Goal: Information Seeking & Learning: Learn about a topic

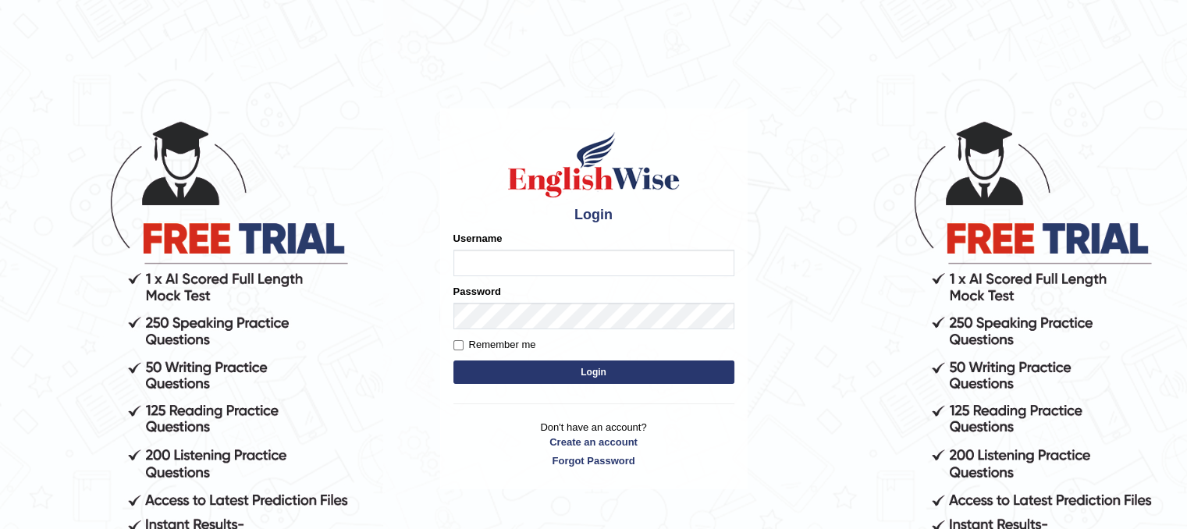
type input "riha_parramatta"
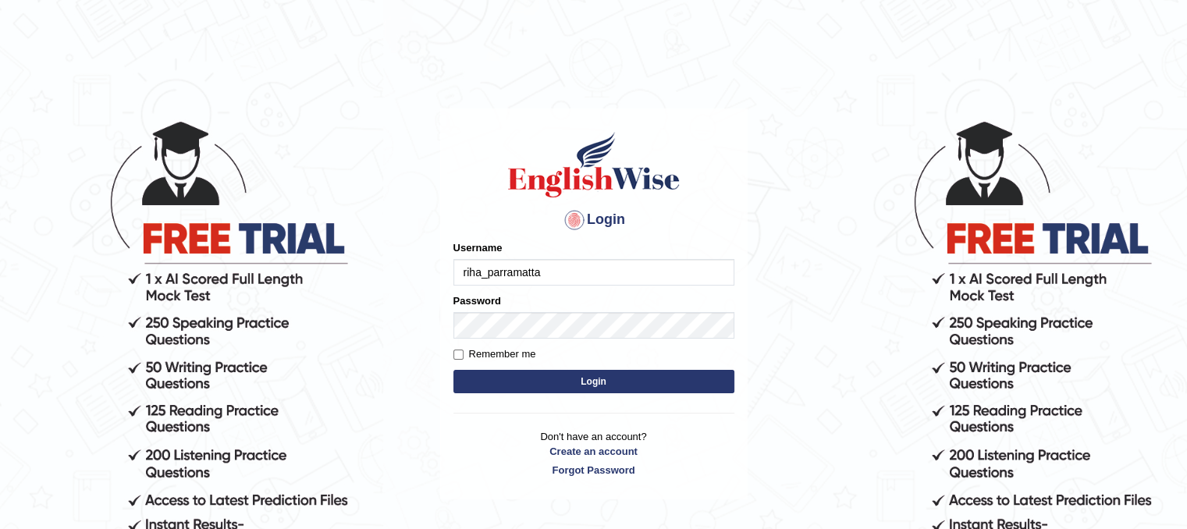
click at [560, 380] on button "Login" at bounding box center [594, 381] width 281 height 23
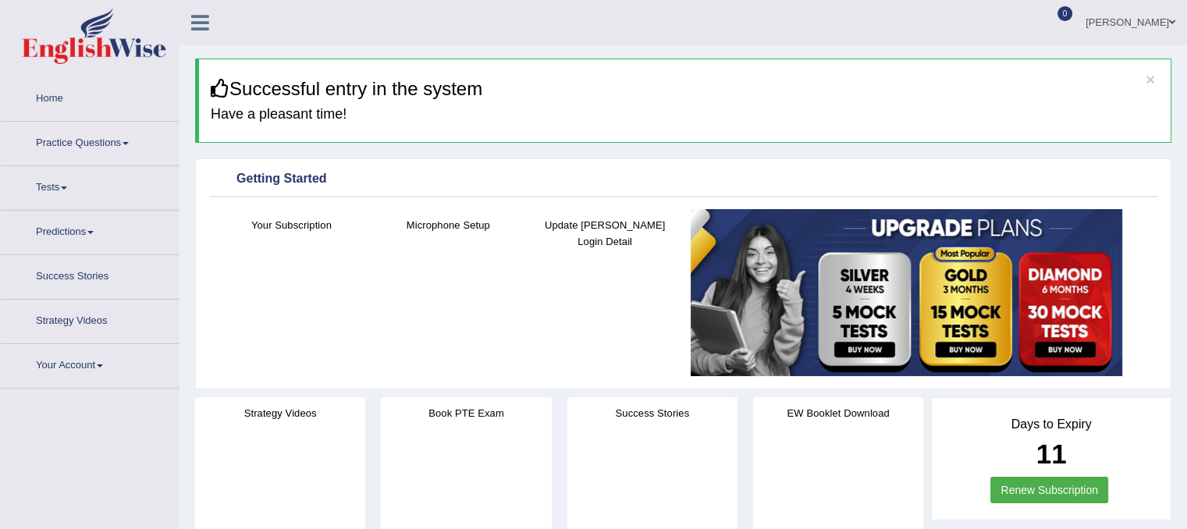
click at [103, 134] on link "Practice Questions" at bounding box center [90, 141] width 178 height 39
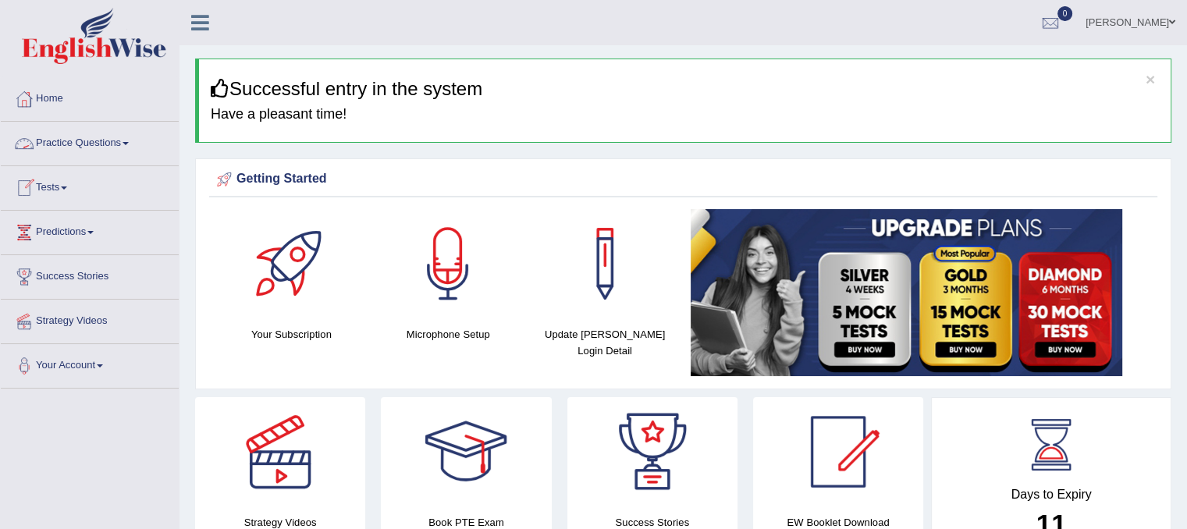
click at [125, 144] on link "Practice Questions" at bounding box center [90, 141] width 178 height 39
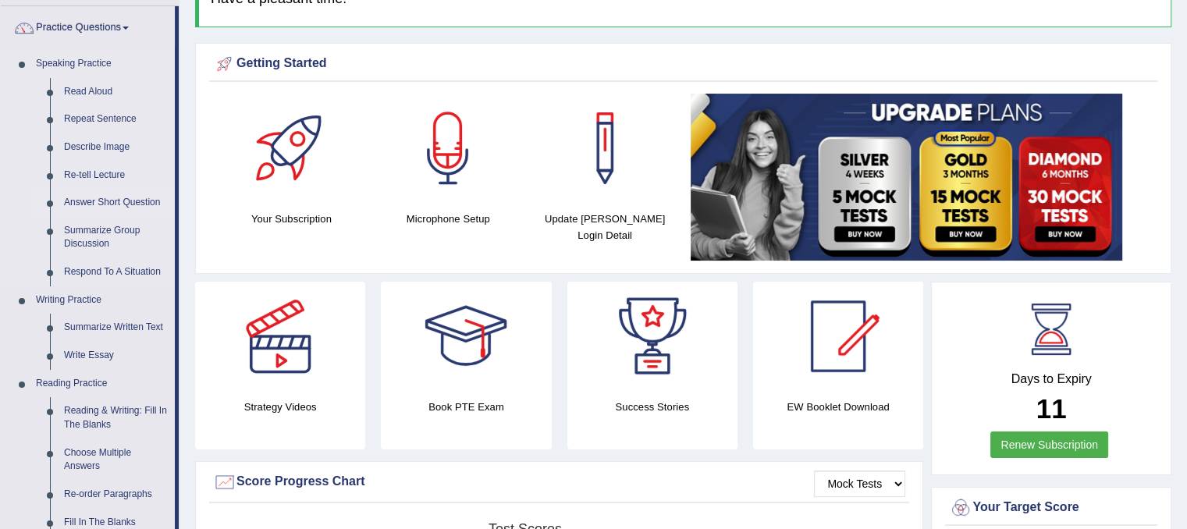
scroll to position [258, 0]
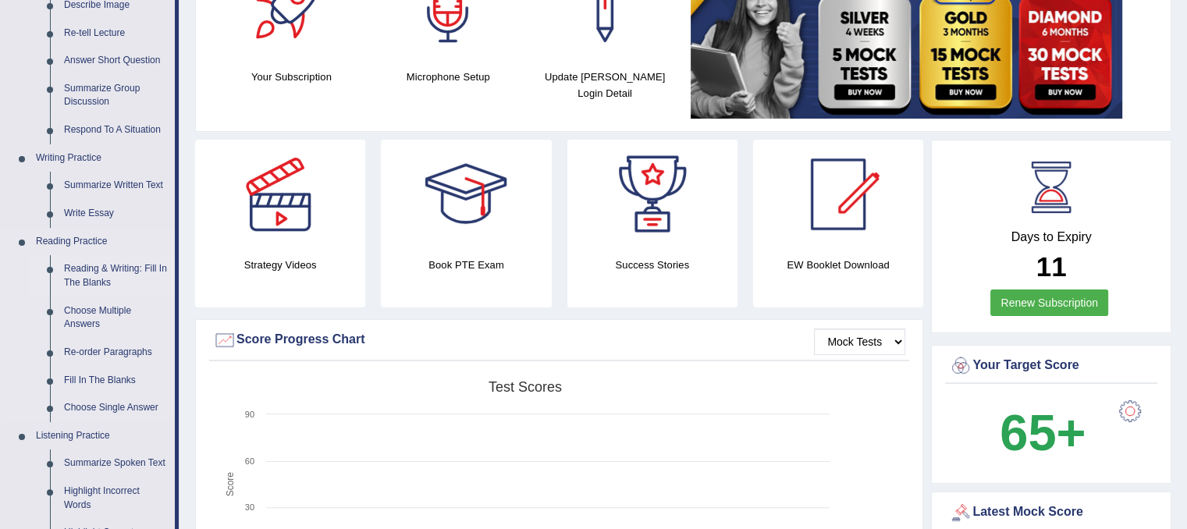
click at [106, 269] on link "Reading & Writing: Fill In The Blanks" at bounding box center [116, 275] width 118 height 41
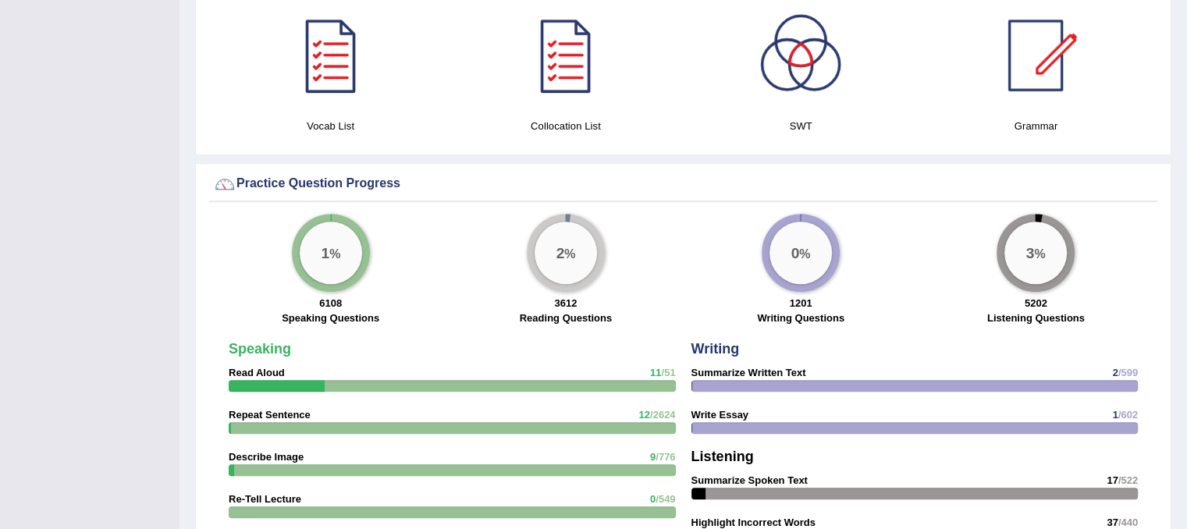
scroll to position [1027, 0]
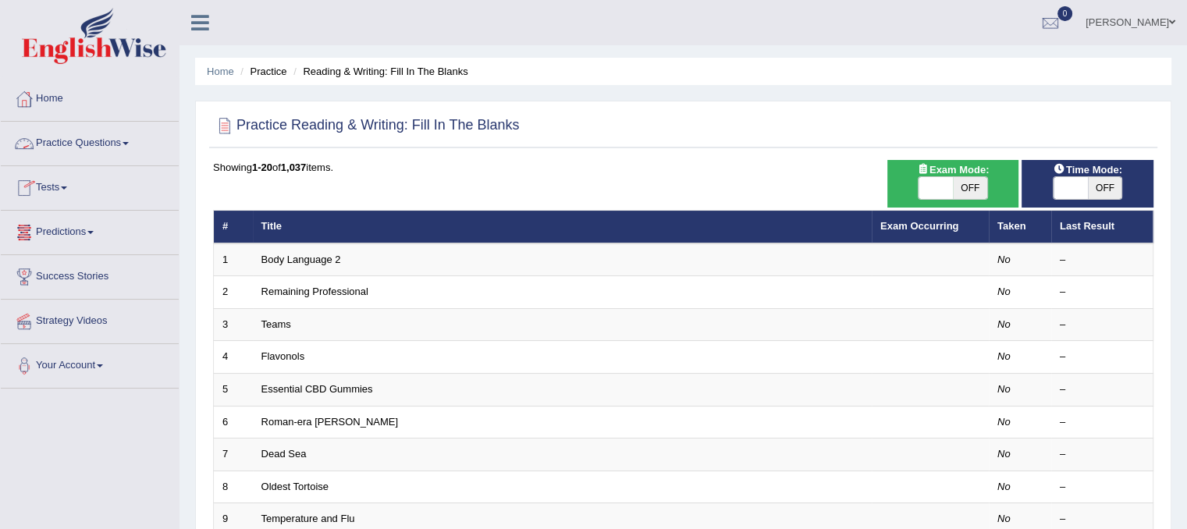
click at [89, 142] on link "Practice Questions" at bounding box center [90, 141] width 178 height 39
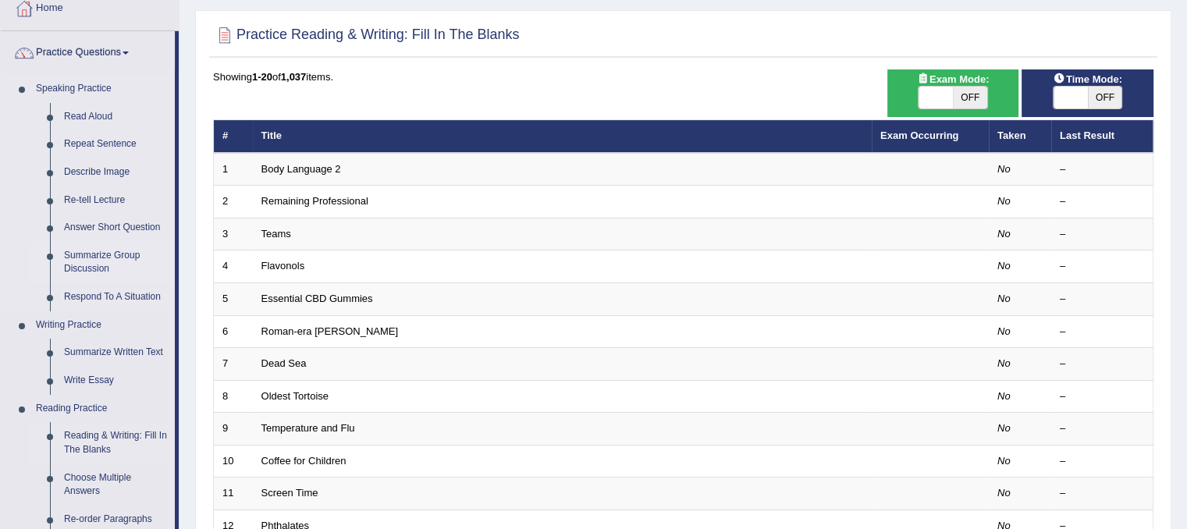
scroll to position [91, 0]
click at [974, 87] on span "OFF" at bounding box center [970, 98] width 34 height 22
checkbox input "true"
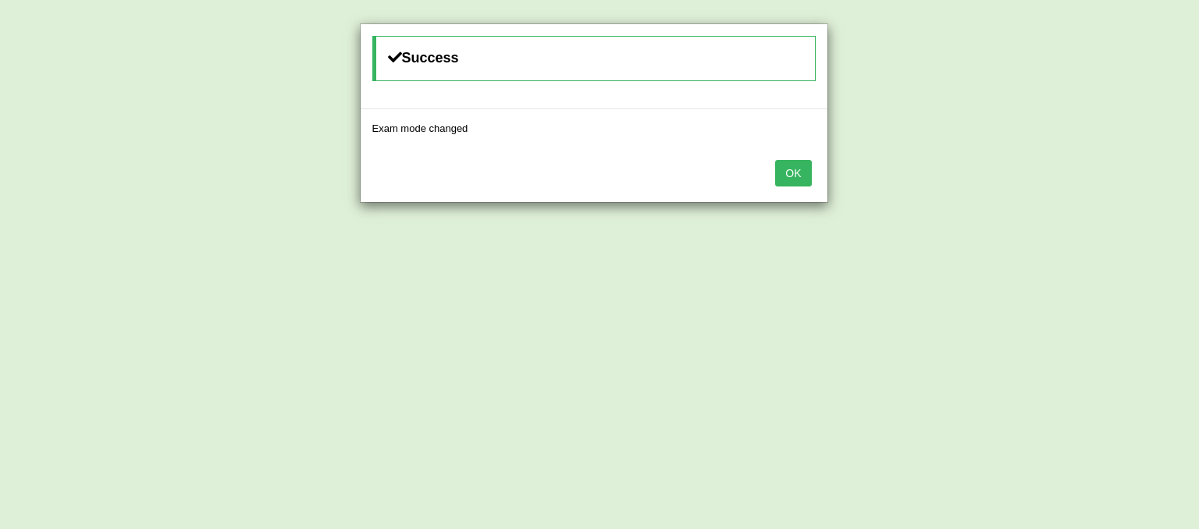
click at [803, 167] on button "OK" at bounding box center [793, 173] width 36 height 27
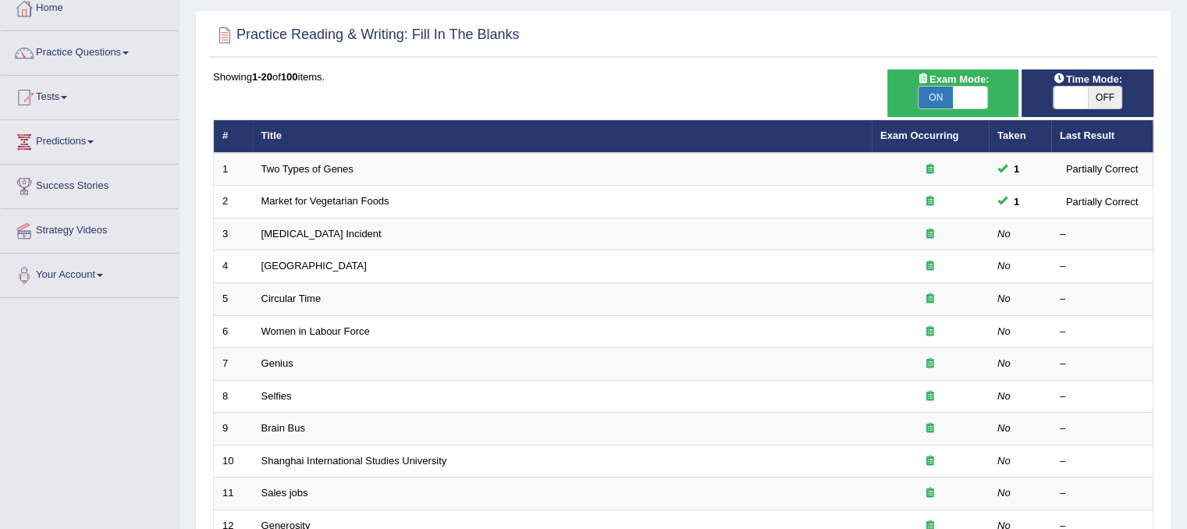
click at [1099, 88] on span "OFF" at bounding box center [1105, 98] width 34 height 22
checkbox input "true"
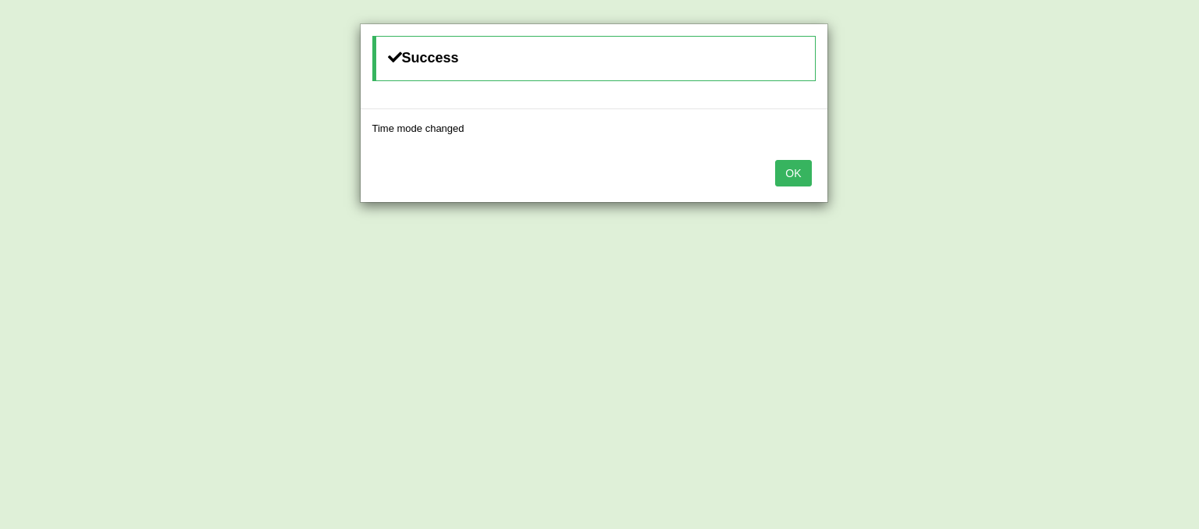
click at [784, 172] on button "OK" at bounding box center [793, 173] width 36 height 27
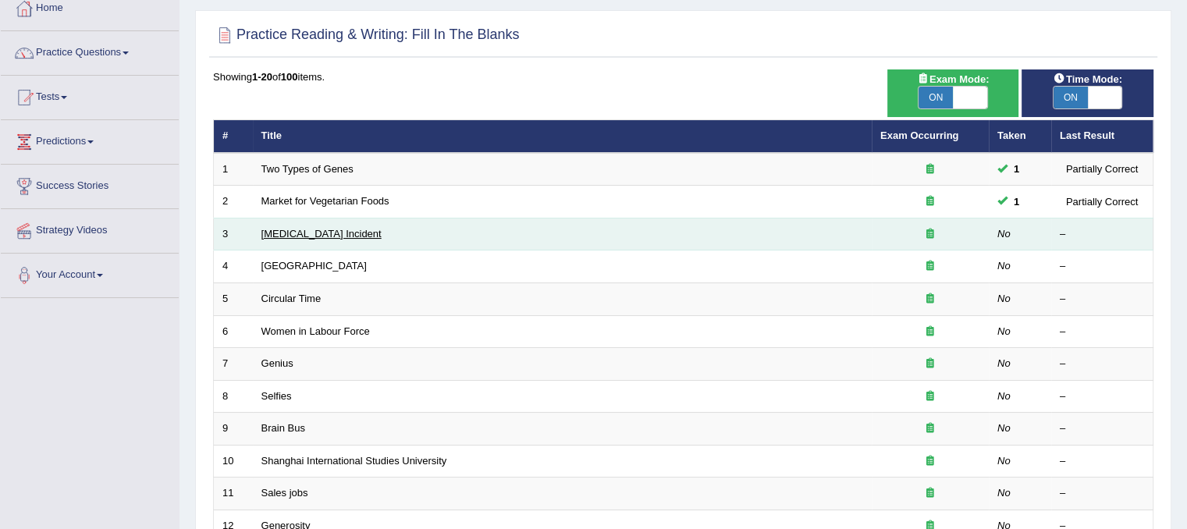
click at [346, 228] on link "Lightning Strike Incident" at bounding box center [322, 234] width 120 height 12
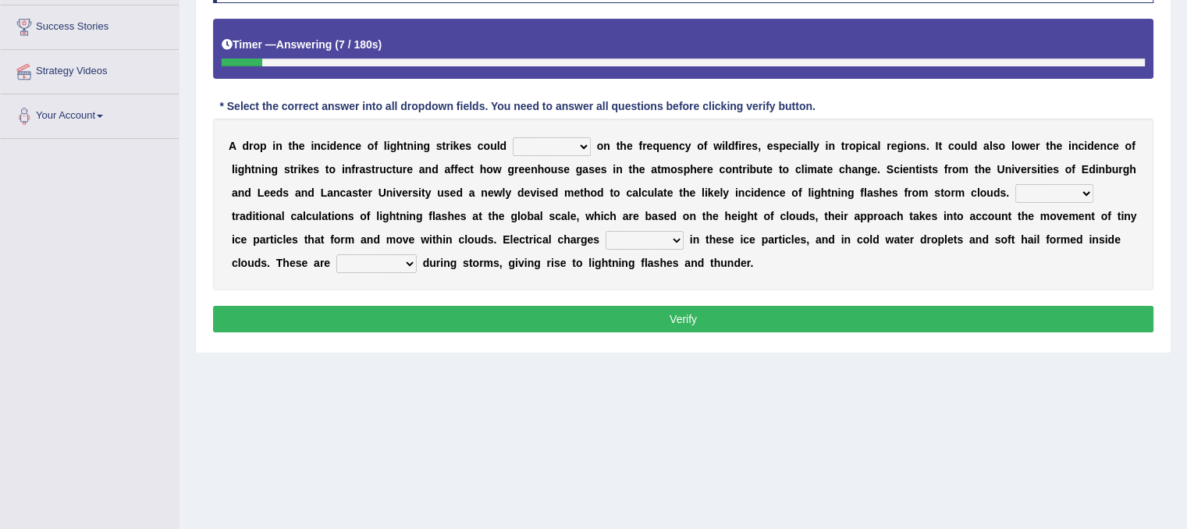
click at [544, 148] on select "dwell focus impact depend" at bounding box center [552, 146] width 78 height 19
select select "impact"
click at [513, 137] on select "dwell focus impact depend" at bounding box center [552, 146] width 78 height 19
click at [1044, 194] on select "Unlike Unless Except Besides" at bounding box center [1055, 193] width 78 height 19
select select "Besides"
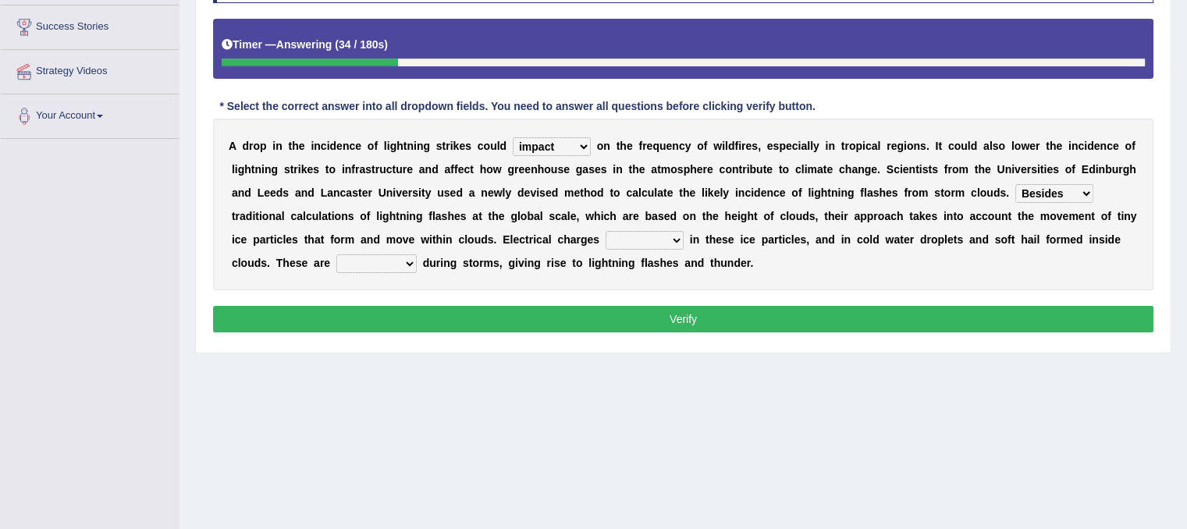
click at [1016, 184] on select "Unlike Unless Except Besides" at bounding box center [1055, 193] width 78 height 19
click at [631, 233] on select "run off build up mess up zoom in" at bounding box center [645, 240] width 78 height 19
select select "build up"
click at [606, 231] on select "run off build up mess up zoom in" at bounding box center [645, 240] width 78 height 19
click at [378, 259] on select "collected diverted rounded discharged" at bounding box center [376, 263] width 80 height 19
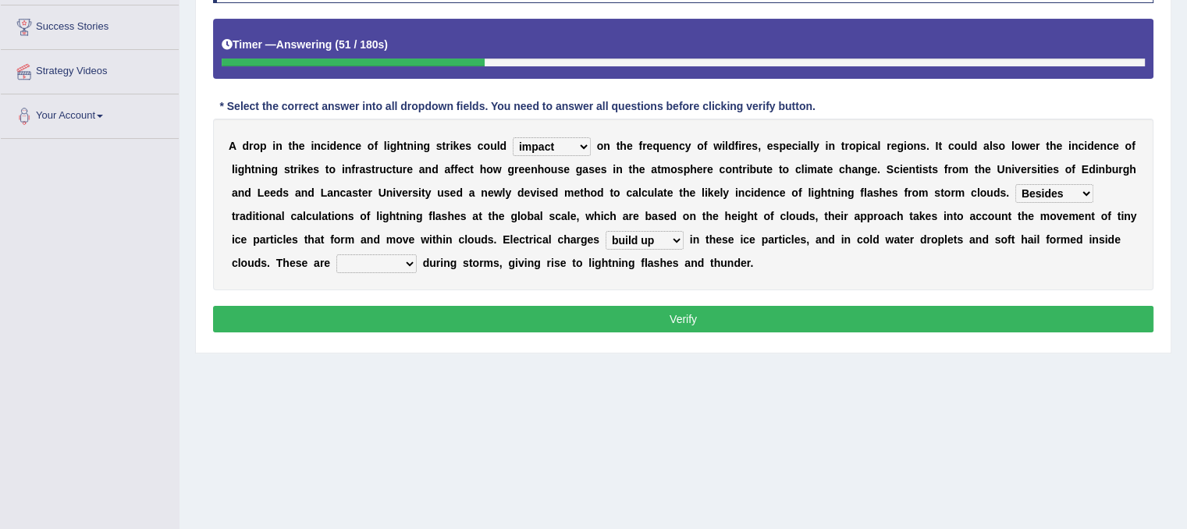
select select "discharged"
click at [336, 254] on select "collected diverted rounded discharged" at bounding box center [376, 263] width 80 height 19
click at [433, 318] on button "Verify" at bounding box center [683, 319] width 941 height 27
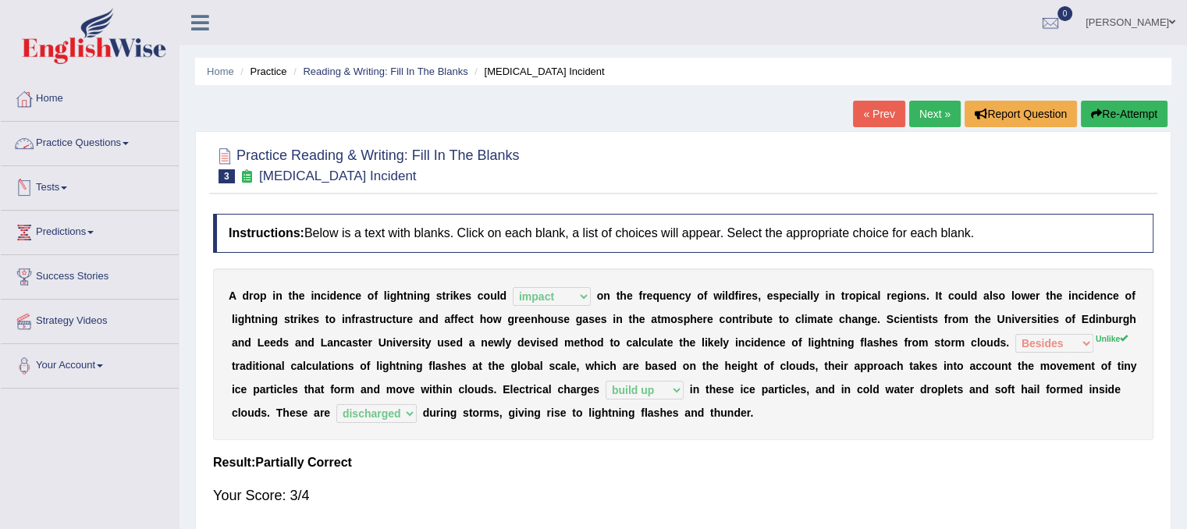
click at [80, 148] on link "Practice Questions" at bounding box center [90, 141] width 178 height 39
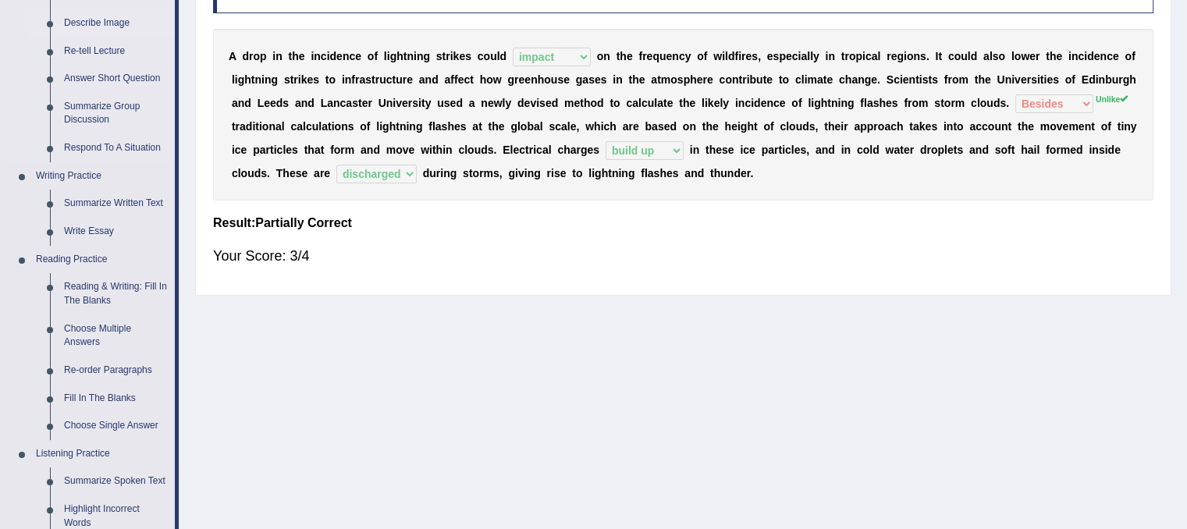
scroll to position [240, 0]
click at [92, 336] on link "Choose Multiple Answers" at bounding box center [116, 335] width 118 height 41
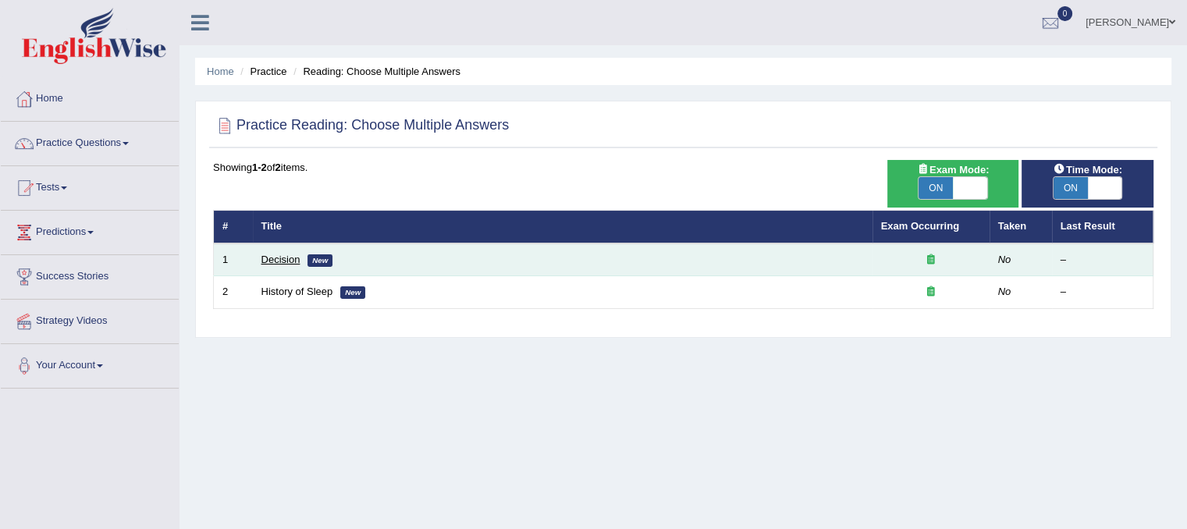
click at [291, 258] on link "Decision" at bounding box center [281, 260] width 39 height 12
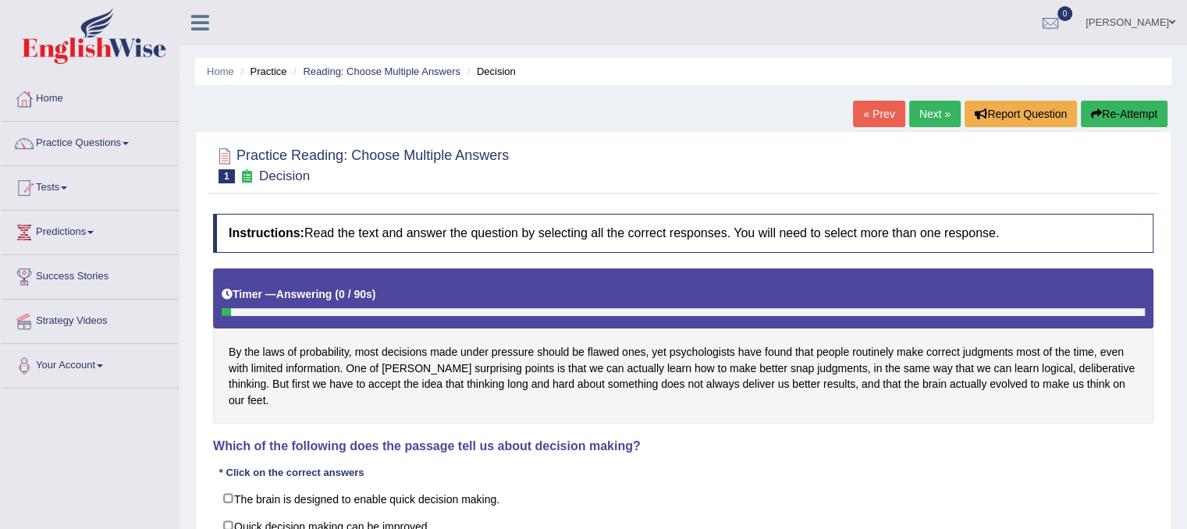
scroll to position [272, 0]
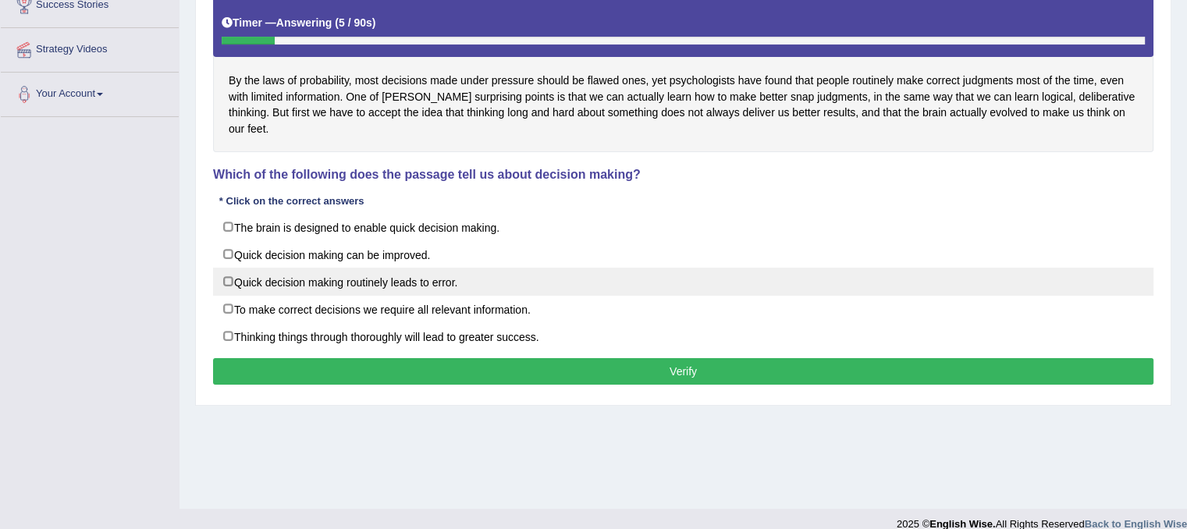
click at [230, 268] on label "Quick decision making routinely leads to error." at bounding box center [683, 282] width 941 height 28
checkbox input "true"
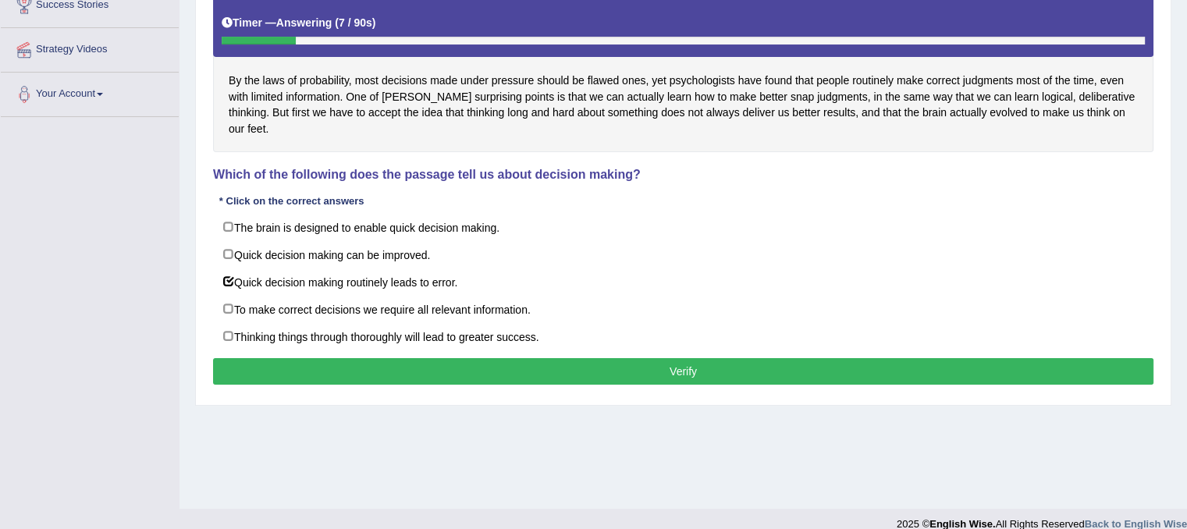
click at [298, 358] on button "Verify" at bounding box center [683, 371] width 941 height 27
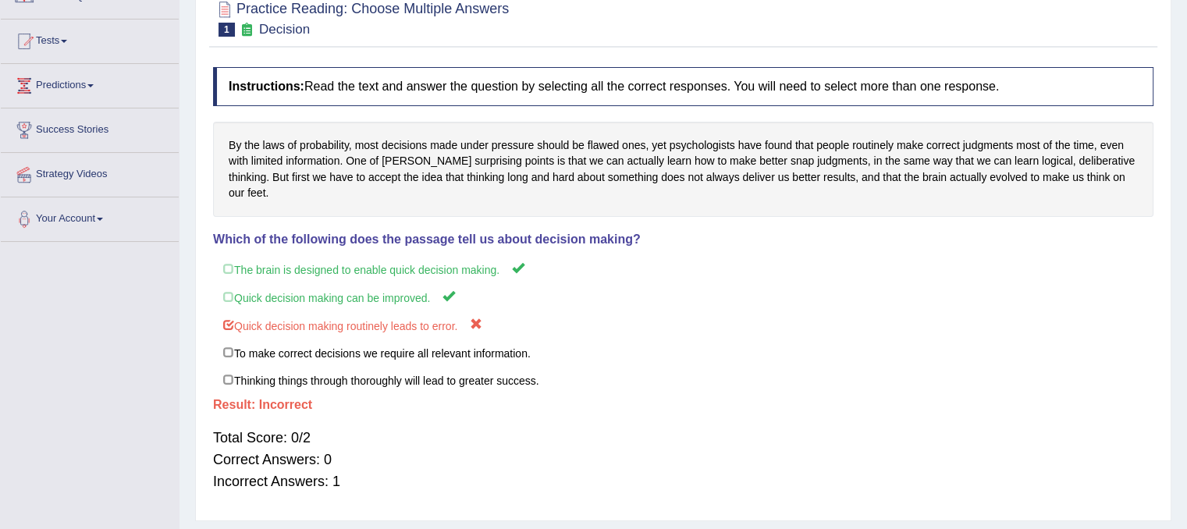
scroll to position [0, 0]
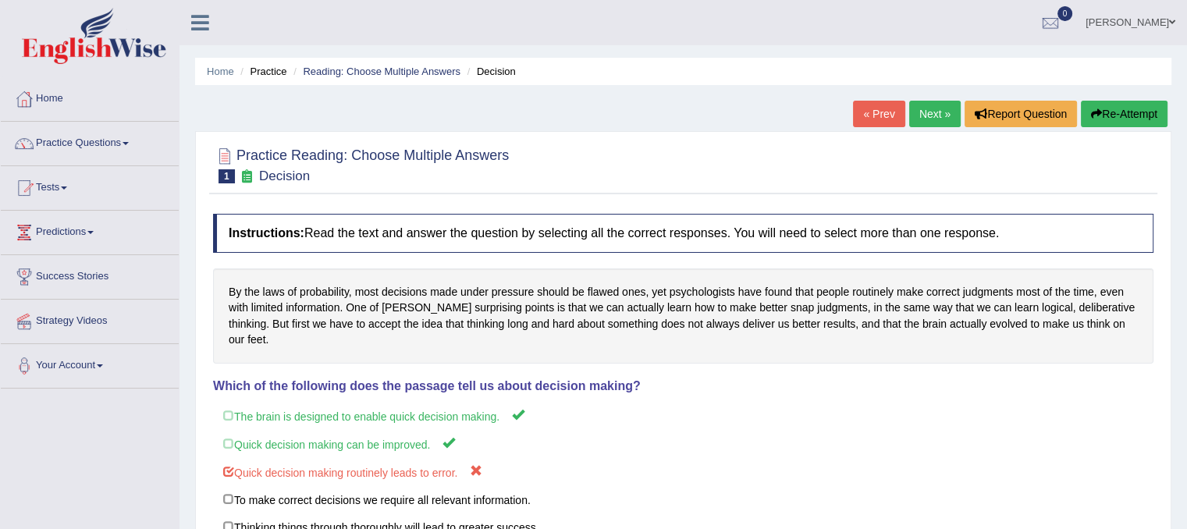
click at [927, 116] on link "Next »" at bounding box center [935, 114] width 52 height 27
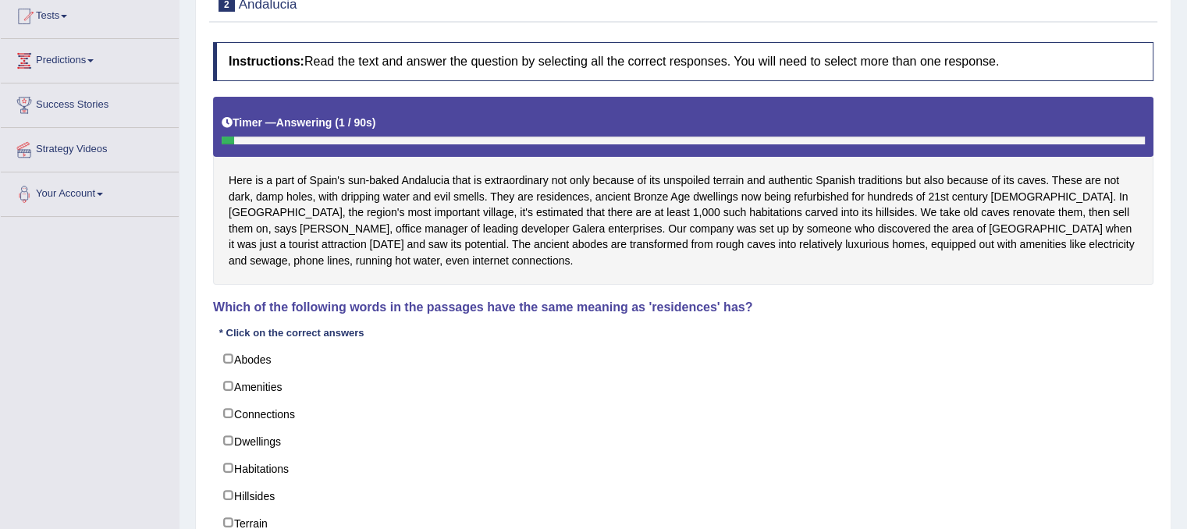
scroll to position [197, 0]
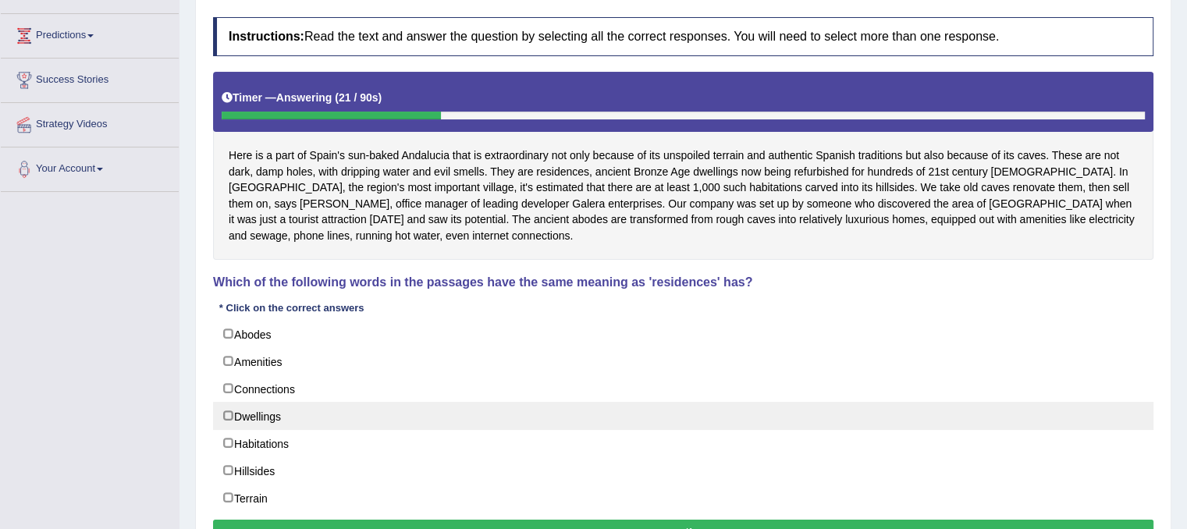
click at [226, 410] on label "Dwellings" at bounding box center [683, 416] width 941 height 28
checkbox input "true"
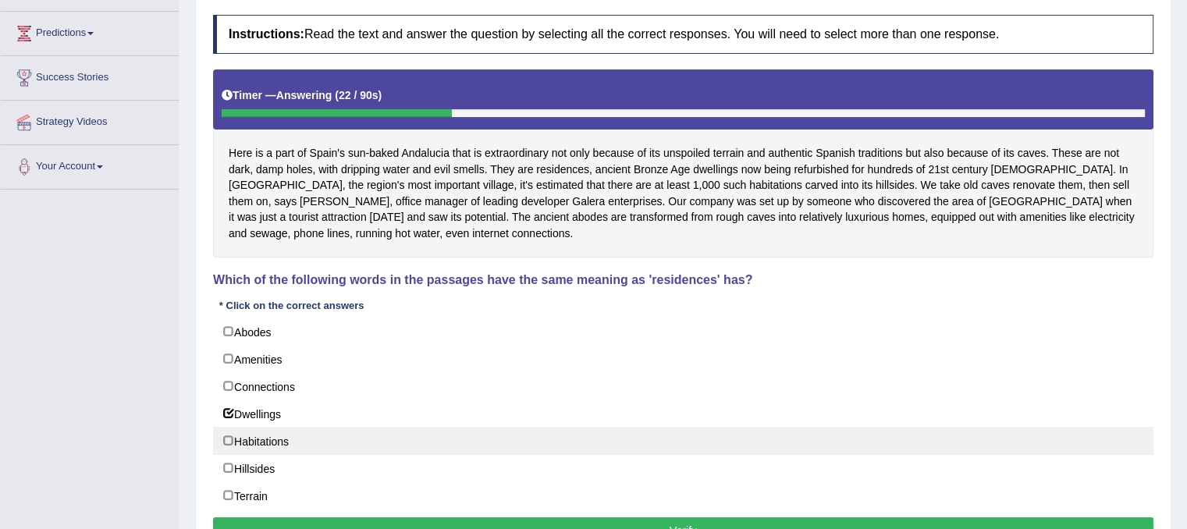
scroll to position [290, 0]
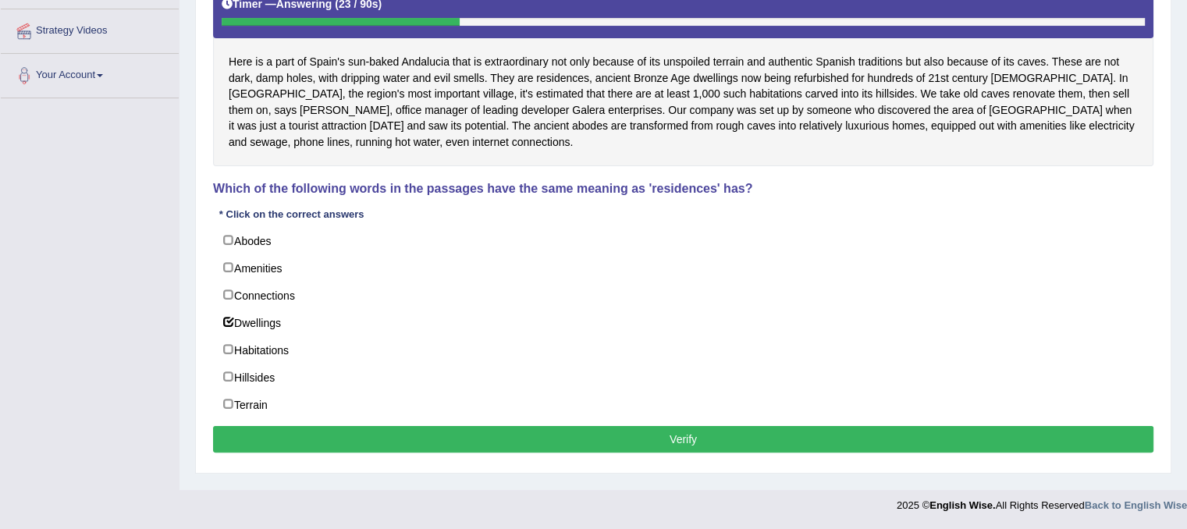
click at [350, 431] on button "Verify" at bounding box center [683, 439] width 941 height 27
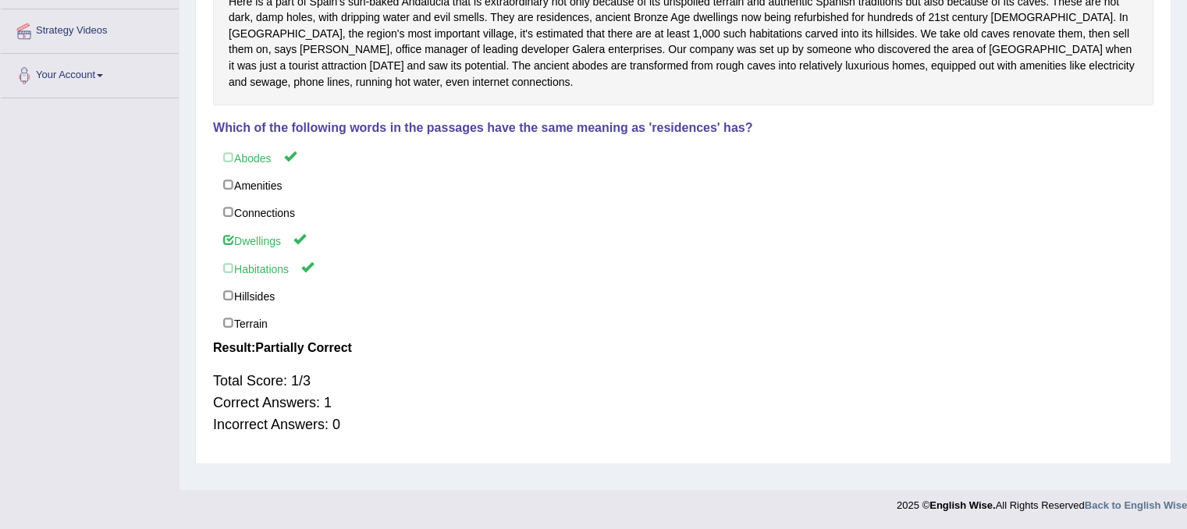
scroll to position [84, 0]
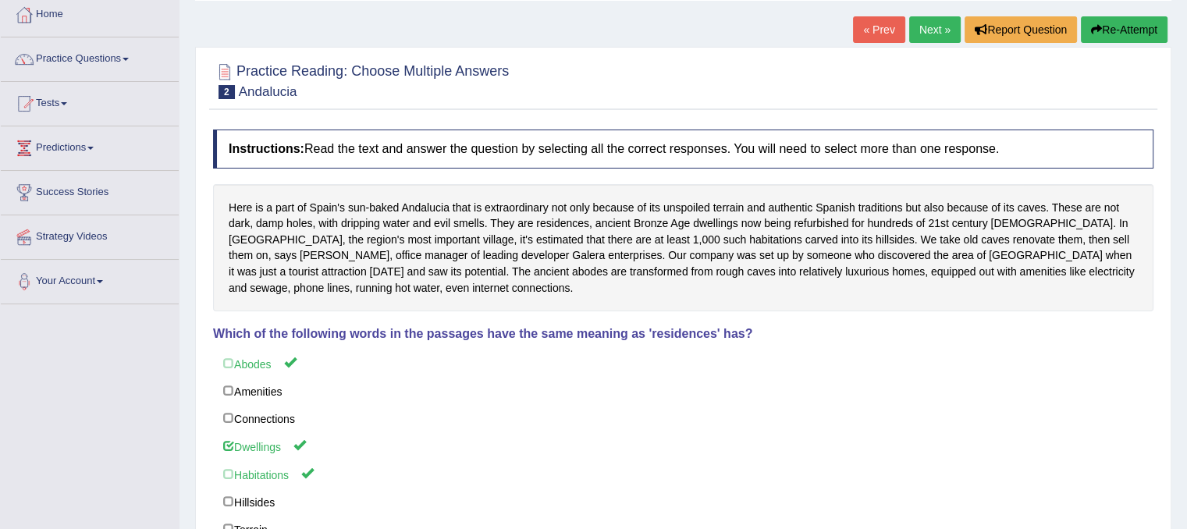
click at [926, 18] on link "Next »" at bounding box center [935, 29] width 52 height 27
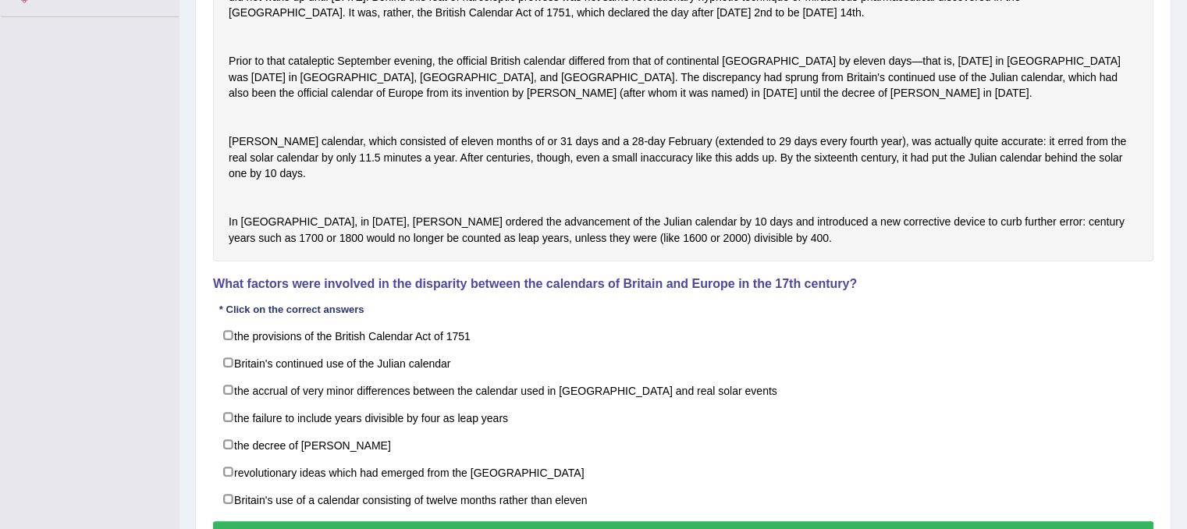
scroll to position [378, 0]
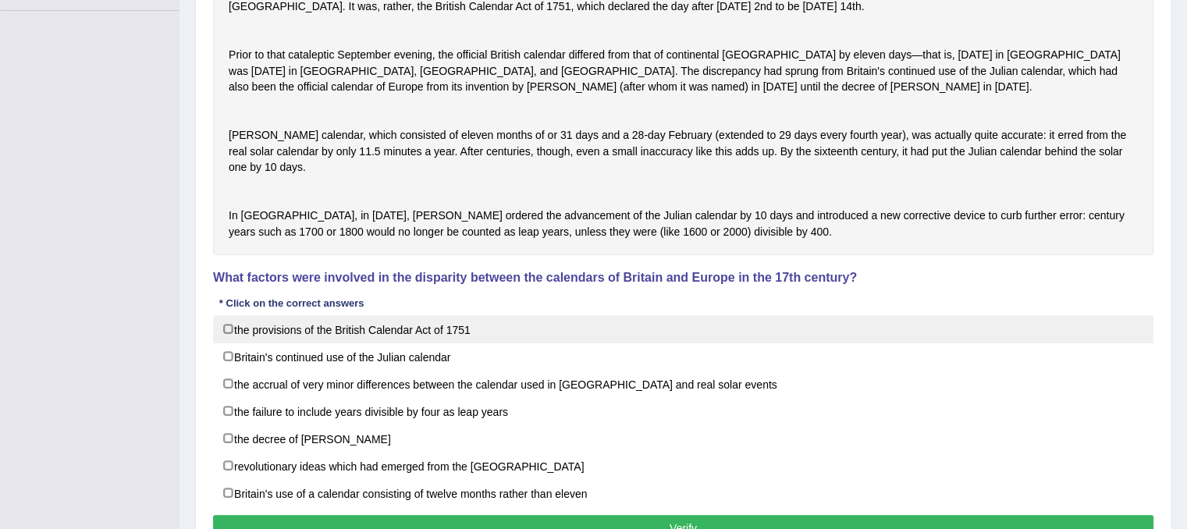
click at [231, 343] on label "the provisions of the British Calendar Act of 1751" at bounding box center [683, 329] width 941 height 28
checkbox input "true"
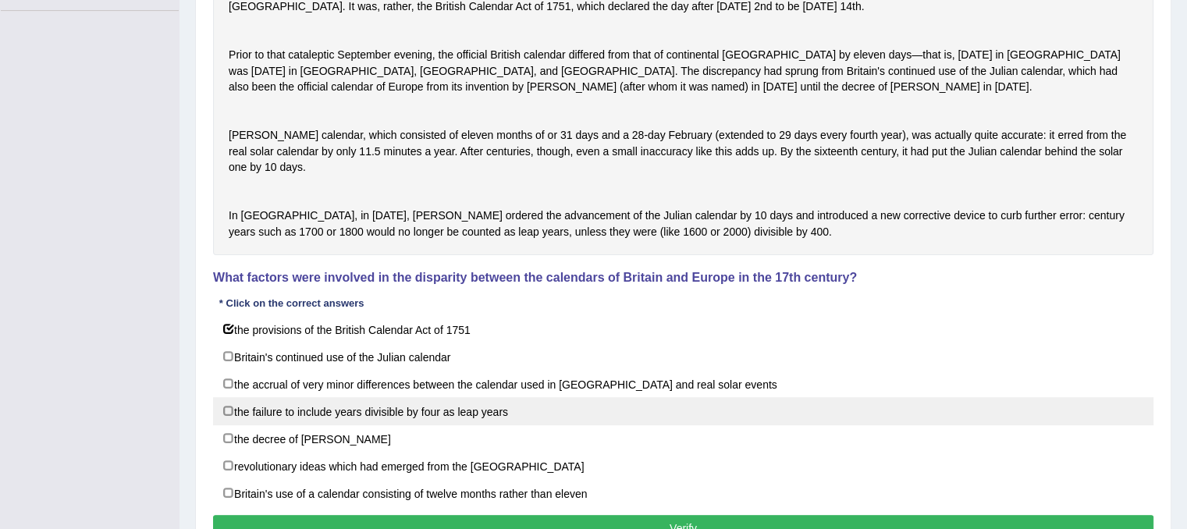
click at [228, 425] on label "the failure to include years divisible by four as leap years" at bounding box center [683, 411] width 941 height 28
checkbox input "true"
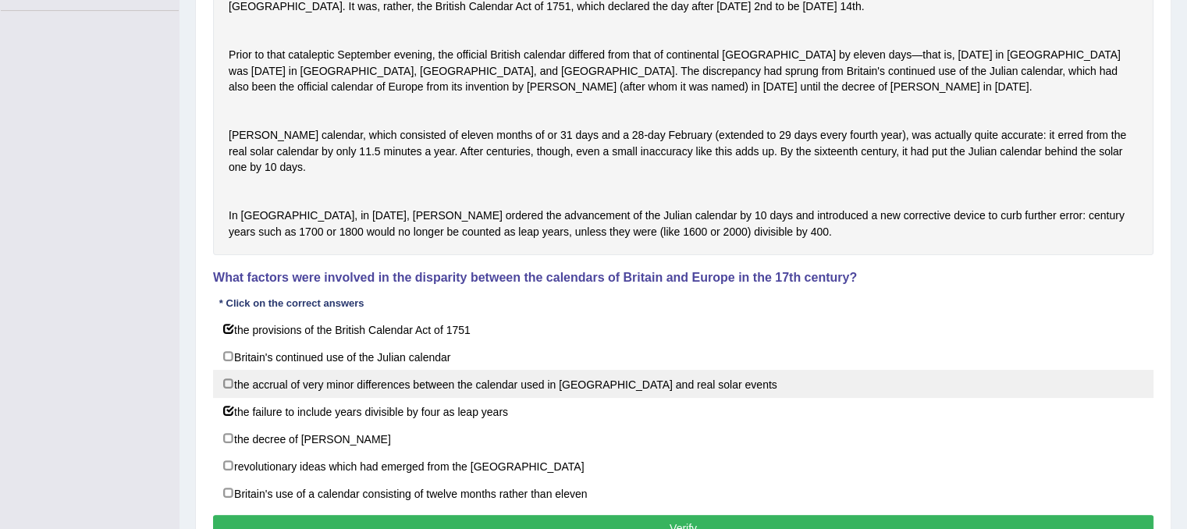
click at [230, 398] on label "the accrual of very minor differences between the calendar used in Britain and …" at bounding box center [683, 384] width 941 height 28
checkbox input "true"
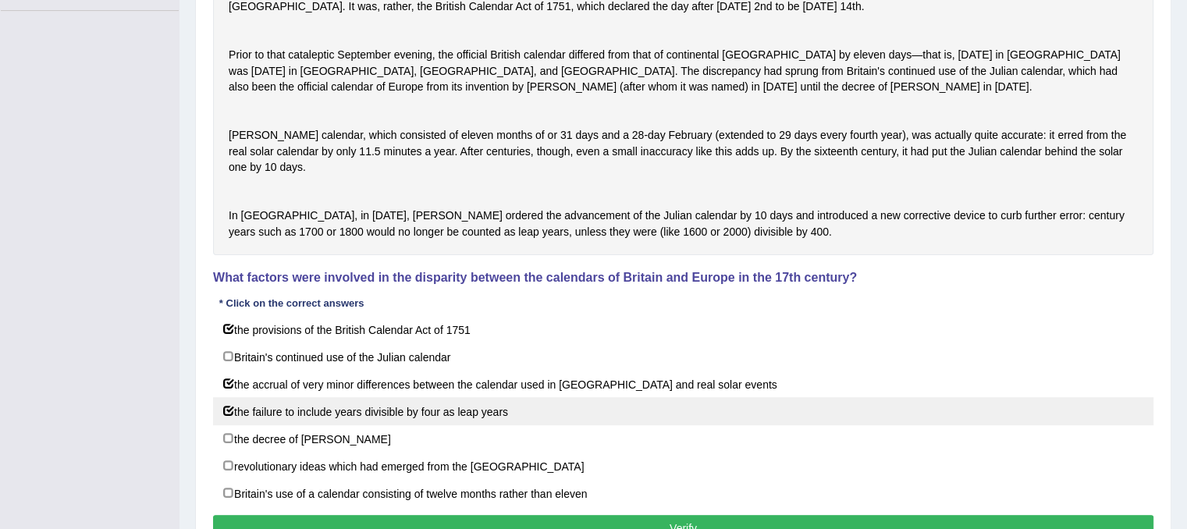
click at [225, 425] on label "the failure to include years divisible by four as leap years" at bounding box center [683, 411] width 941 height 28
checkbox input "false"
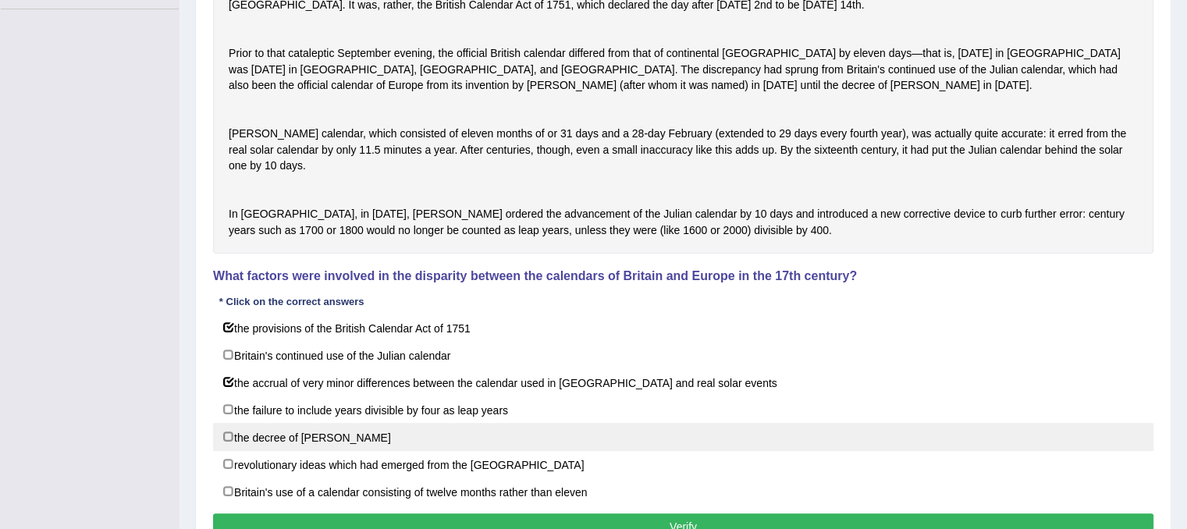
scroll to position [492, 0]
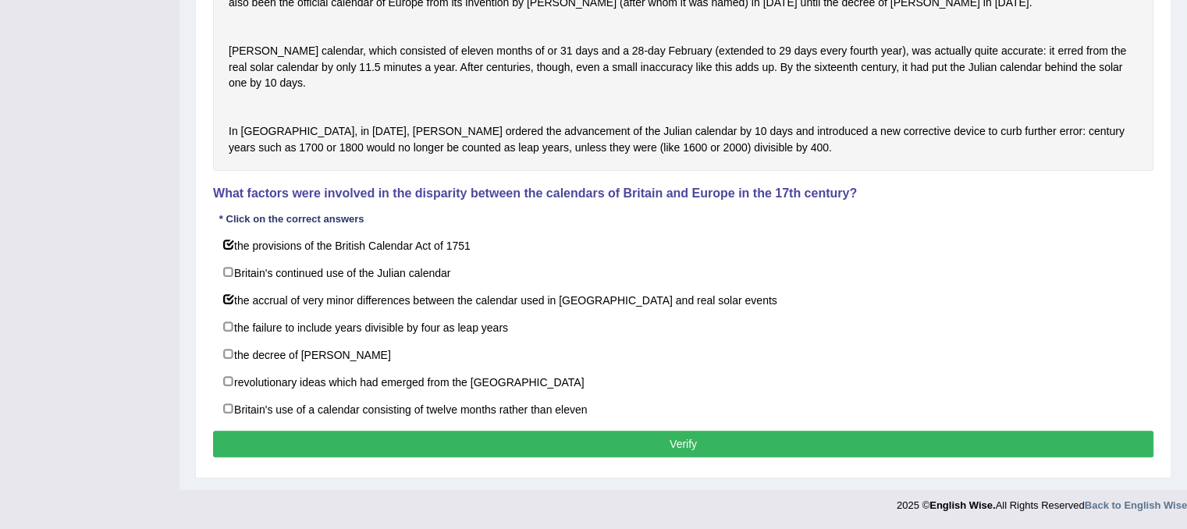
click at [341, 457] on button "Verify" at bounding box center [683, 444] width 941 height 27
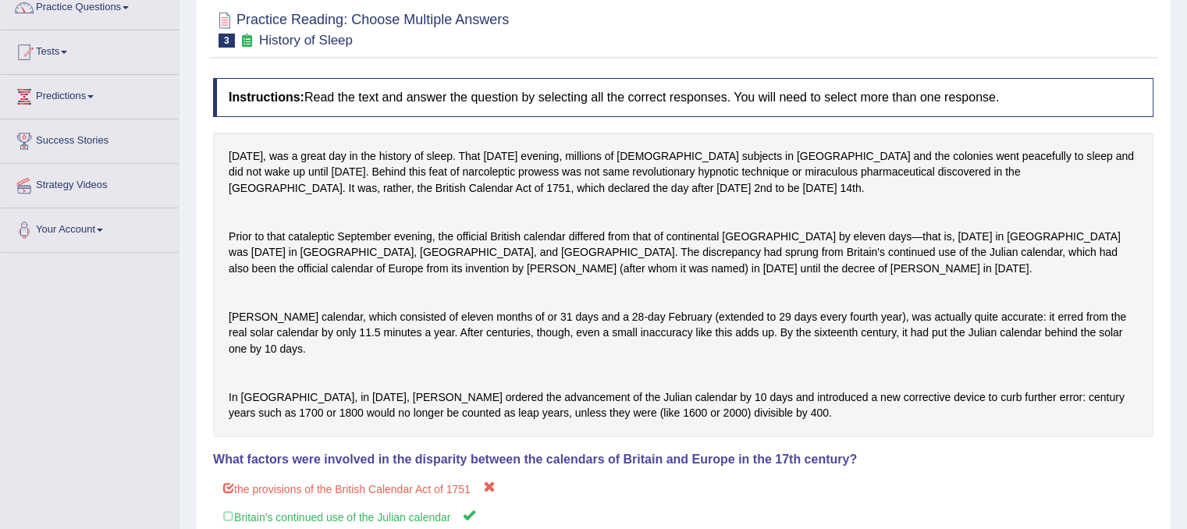
scroll to position [0, 0]
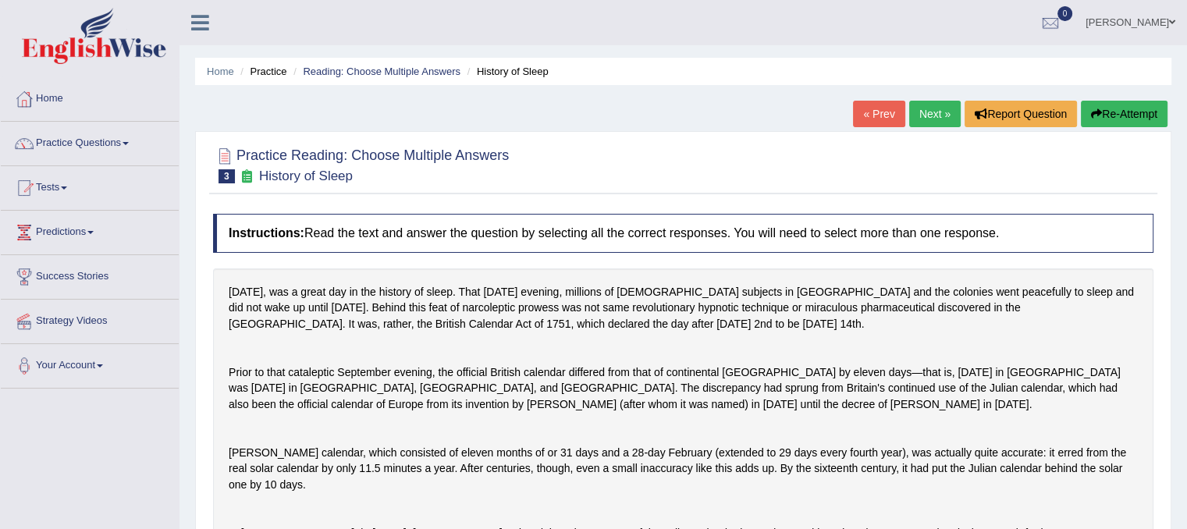
click at [929, 105] on link "Next »" at bounding box center [935, 114] width 52 height 27
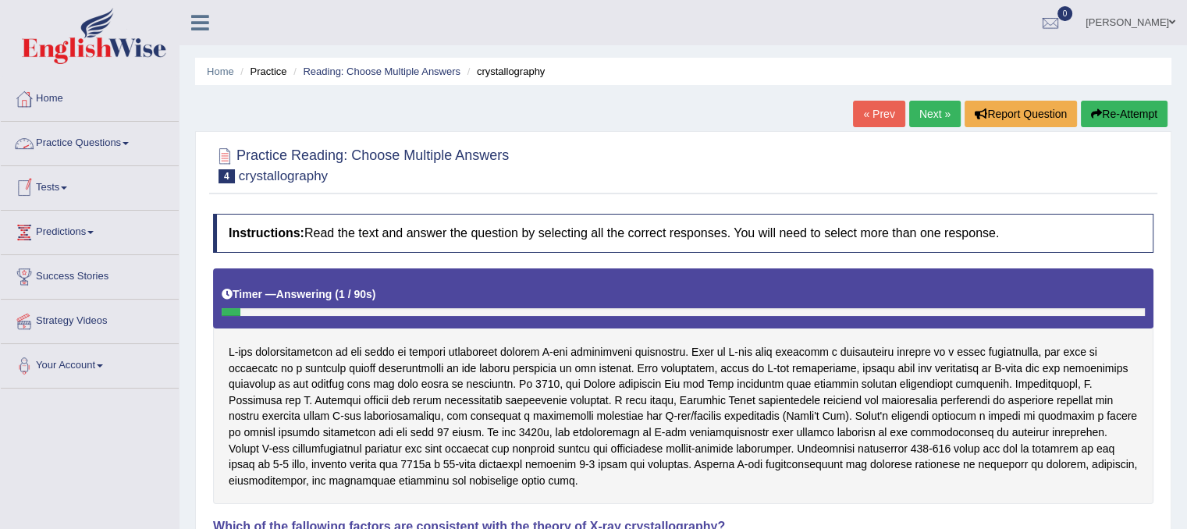
click at [110, 144] on link "Practice Questions" at bounding box center [90, 141] width 178 height 39
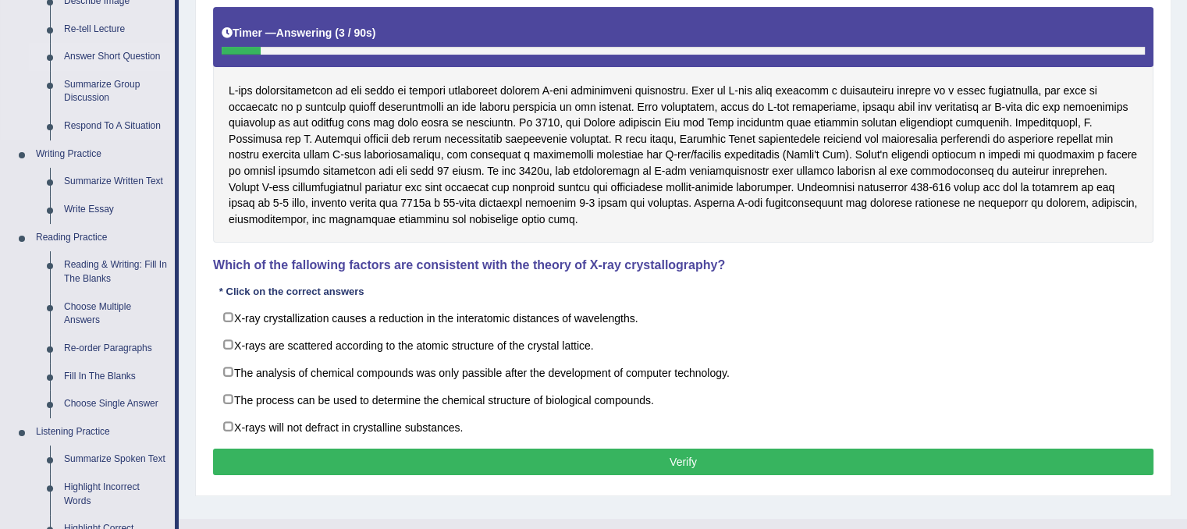
scroll to position [262, 0]
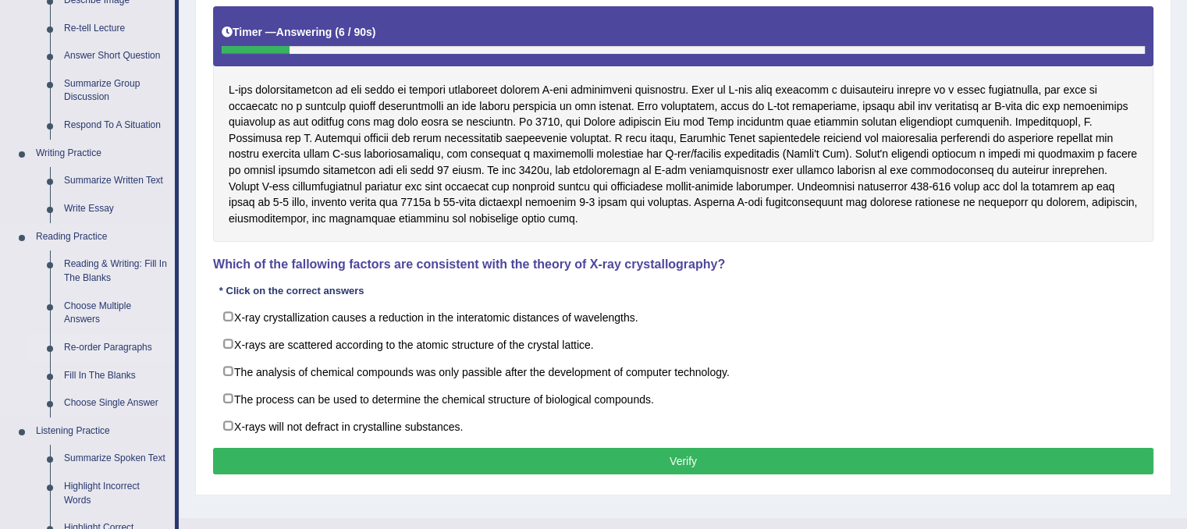
click at [109, 348] on link "Re-order Paragraphs" at bounding box center [116, 348] width 118 height 28
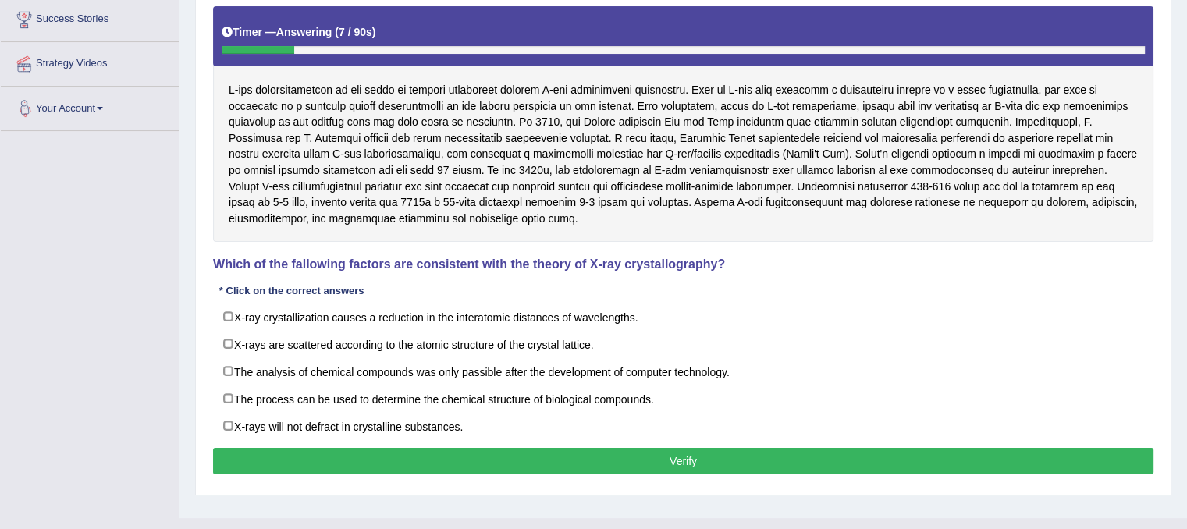
scroll to position [290, 0]
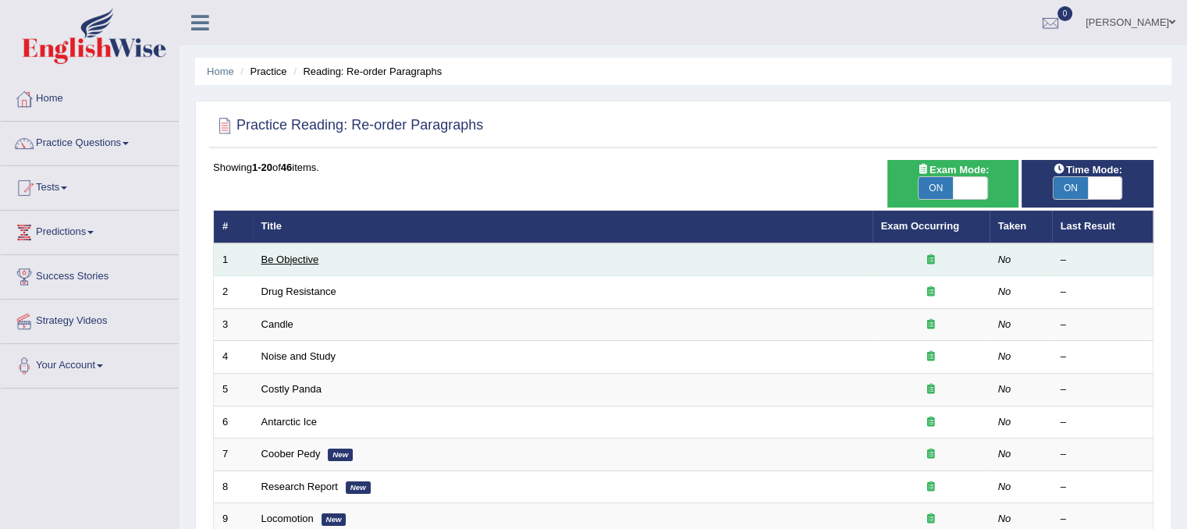
click at [265, 254] on link "Be Objective" at bounding box center [291, 260] width 58 height 12
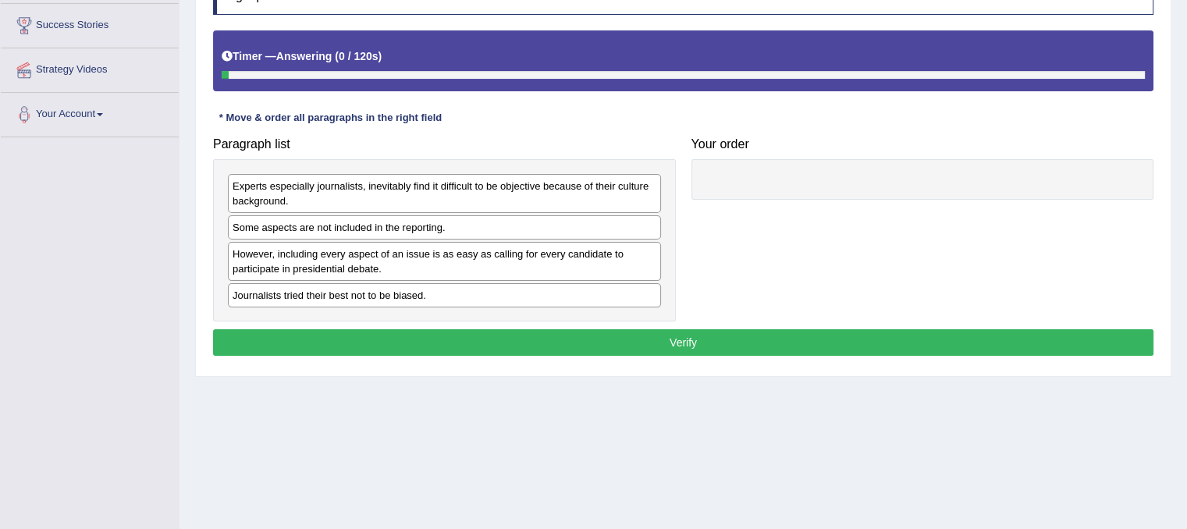
scroll to position [290, 0]
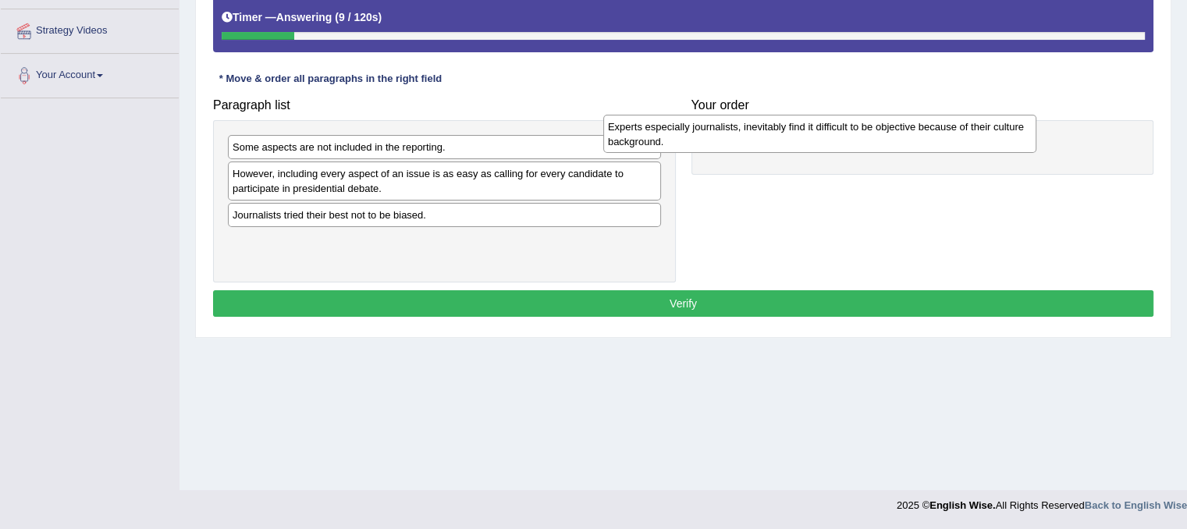
drag, startPoint x: 559, startPoint y: 158, endPoint x: 949, endPoint y: 138, distance: 390.8
click at [949, 138] on div "Experts especially journalists, inevitably find it difficult to be objective be…" at bounding box center [819, 134] width 433 height 39
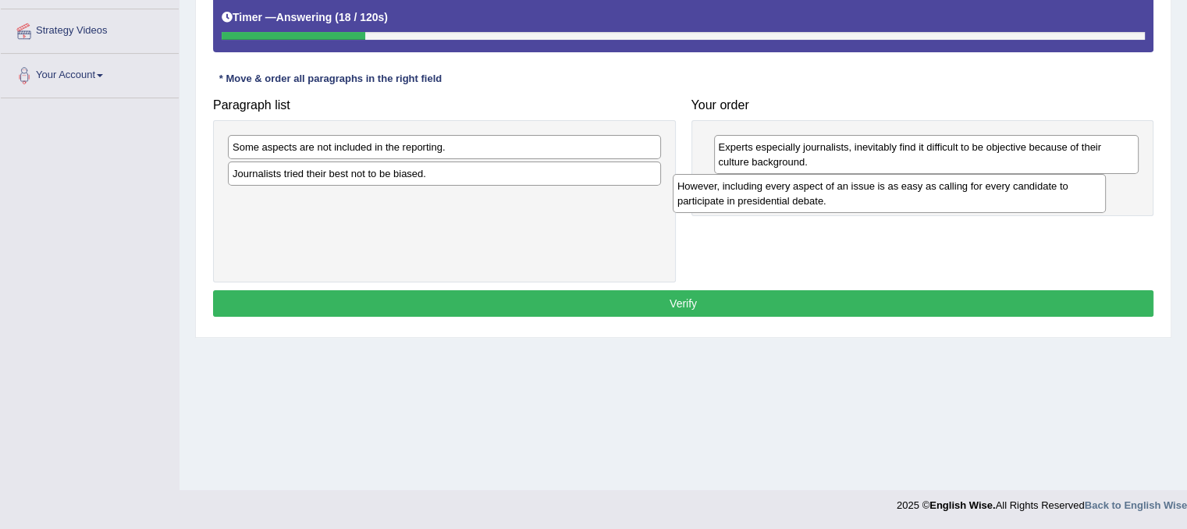
drag, startPoint x: 420, startPoint y: 180, endPoint x: 868, endPoint y: 192, distance: 448.2
click at [868, 192] on div "However, including every aspect of an issue is as easy as calling for every can…" at bounding box center [889, 193] width 433 height 39
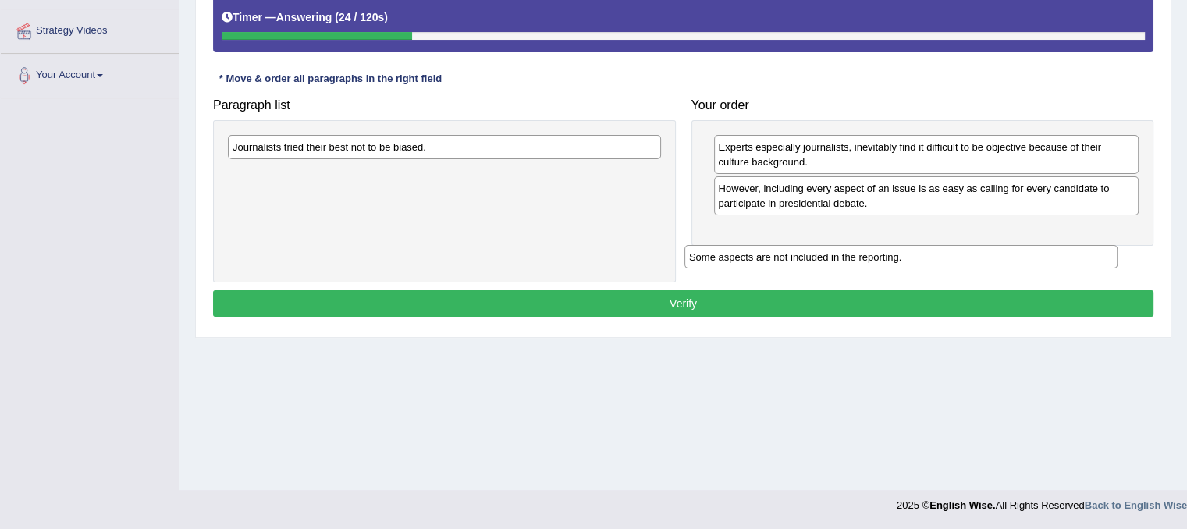
drag, startPoint x: 403, startPoint y: 146, endPoint x: 874, endPoint y: 244, distance: 481.5
click at [874, 245] on div "Some aspects are not included in the reporting." at bounding box center [901, 257] width 433 height 24
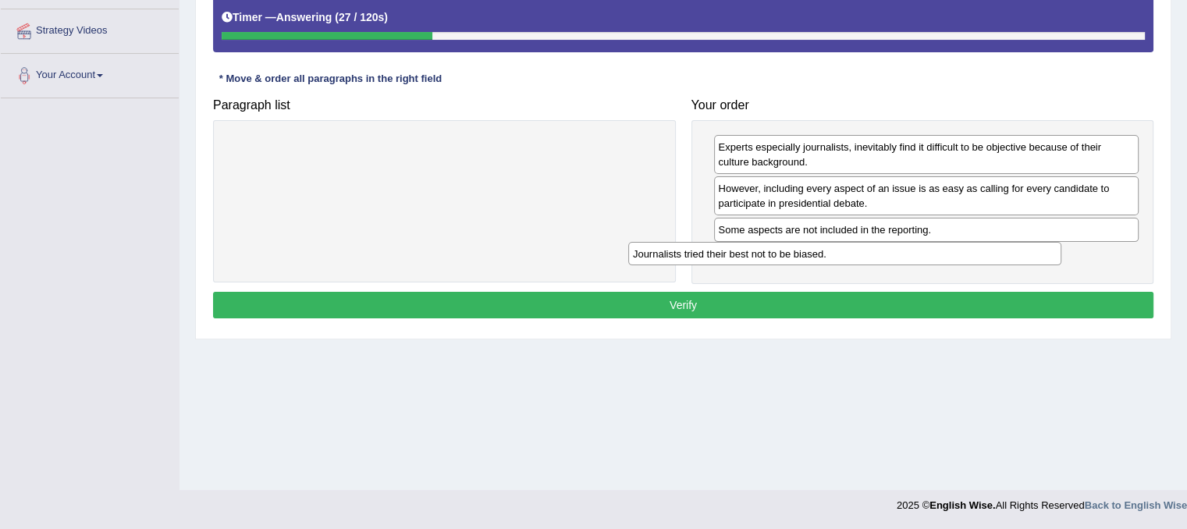
drag, startPoint x: 605, startPoint y: 148, endPoint x: 1005, endPoint y: 254, distance: 414.5
click at [1005, 254] on div "Journalists tried their best not to be biased." at bounding box center [844, 254] width 433 height 24
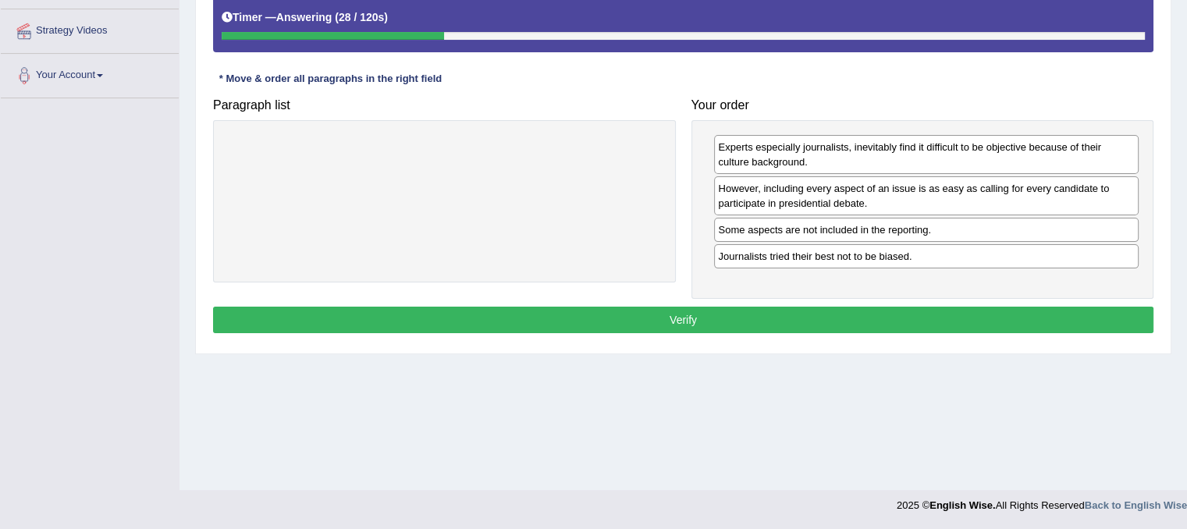
click at [907, 315] on button "Verify" at bounding box center [683, 320] width 941 height 27
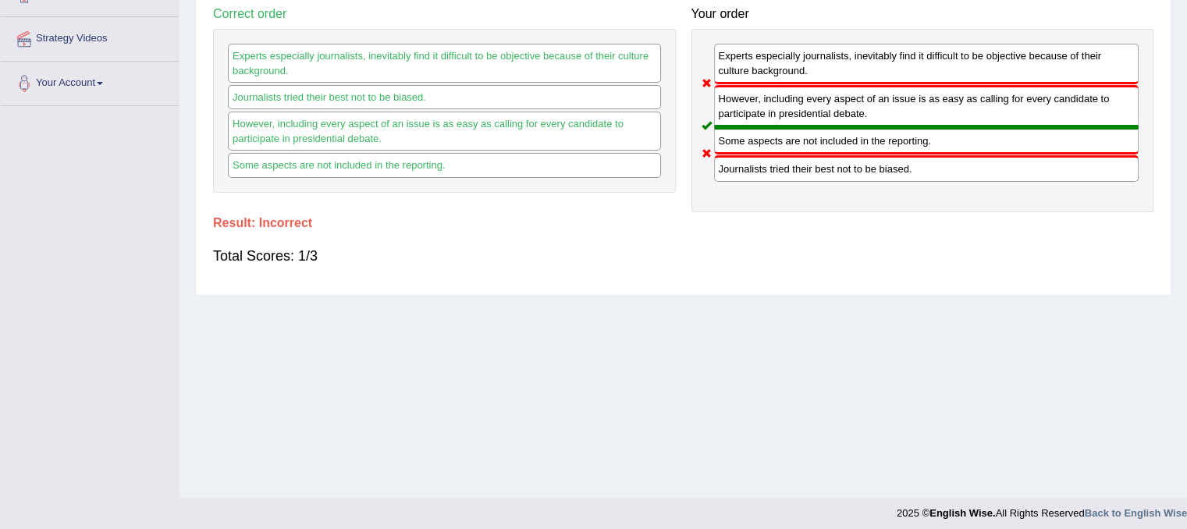
scroll to position [0, 0]
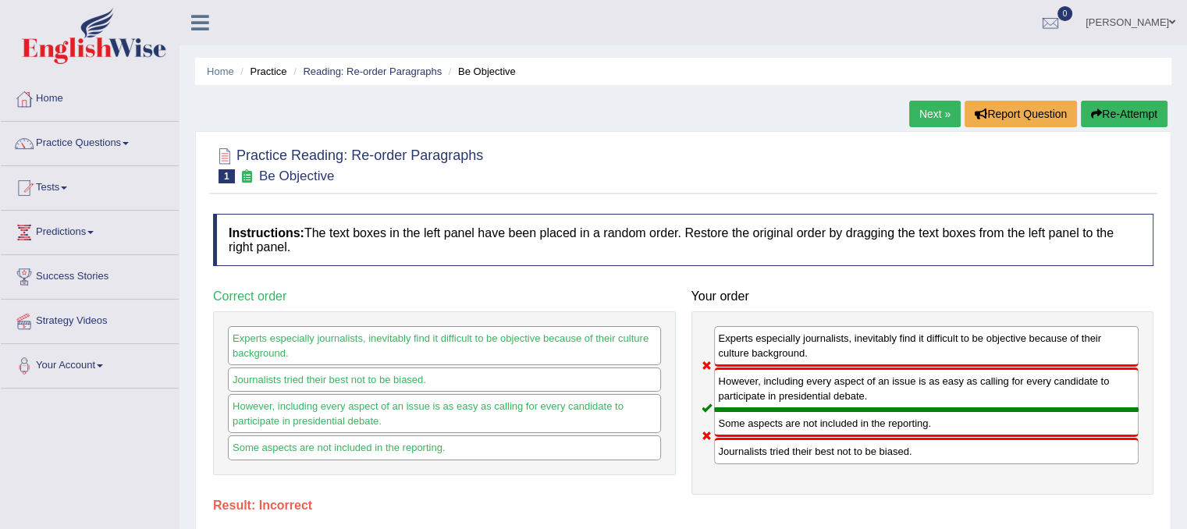
click at [923, 110] on link "Next »" at bounding box center [935, 114] width 52 height 27
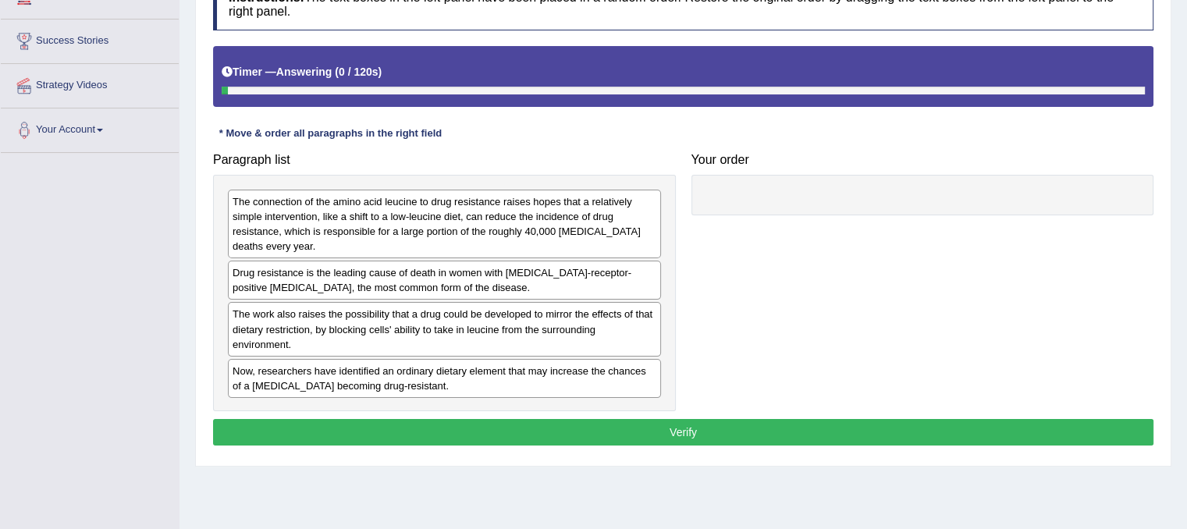
scroll to position [247, 0]
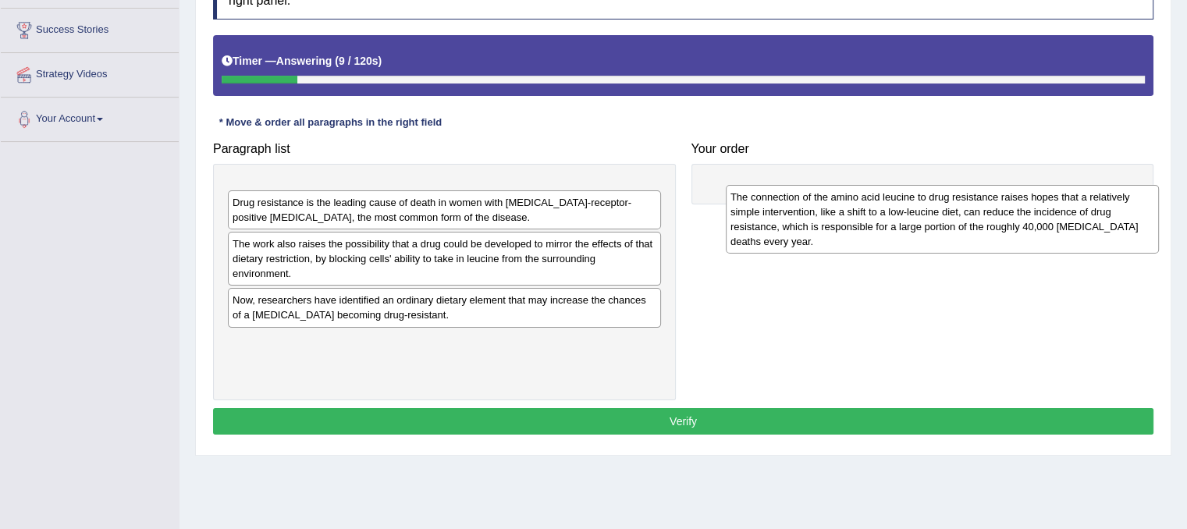
drag, startPoint x: 430, startPoint y: 216, endPoint x: 938, endPoint y: 219, distance: 508.2
click at [938, 219] on div "The connection of the amino acid leucine to drug resistance raises hopes that a…" at bounding box center [942, 219] width 433 height 69
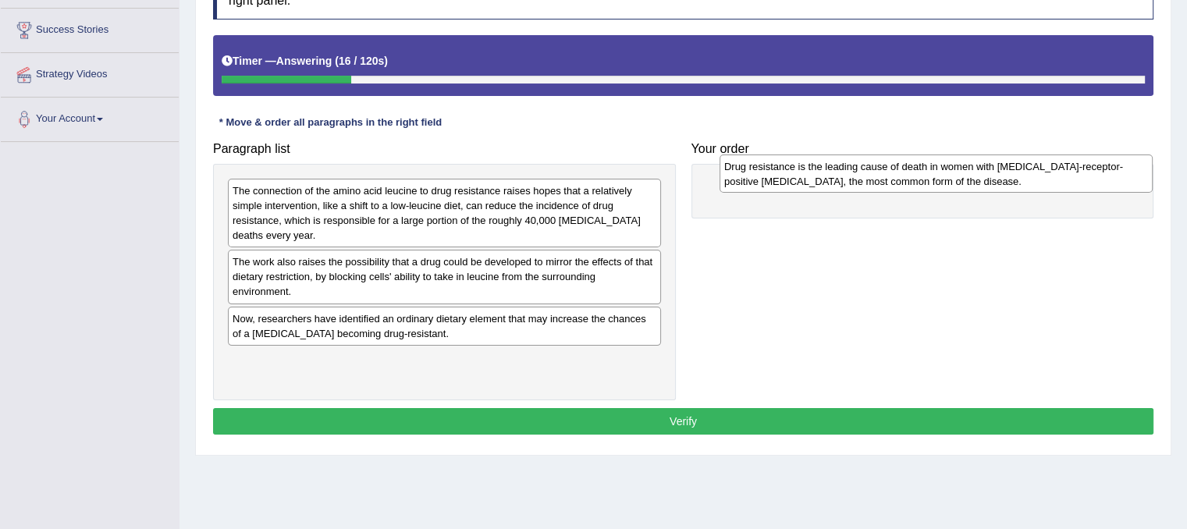
drag, startPoint x: 575, startPoint y: 266, endPoint x: 1076, endPoint y: 171, distance: 510.1
click at [1076, 171] on div "Drug resistance is the leading cause of death in women with estrogen-receptor-p…" at bounding box center [936, 174] width 433 height 39
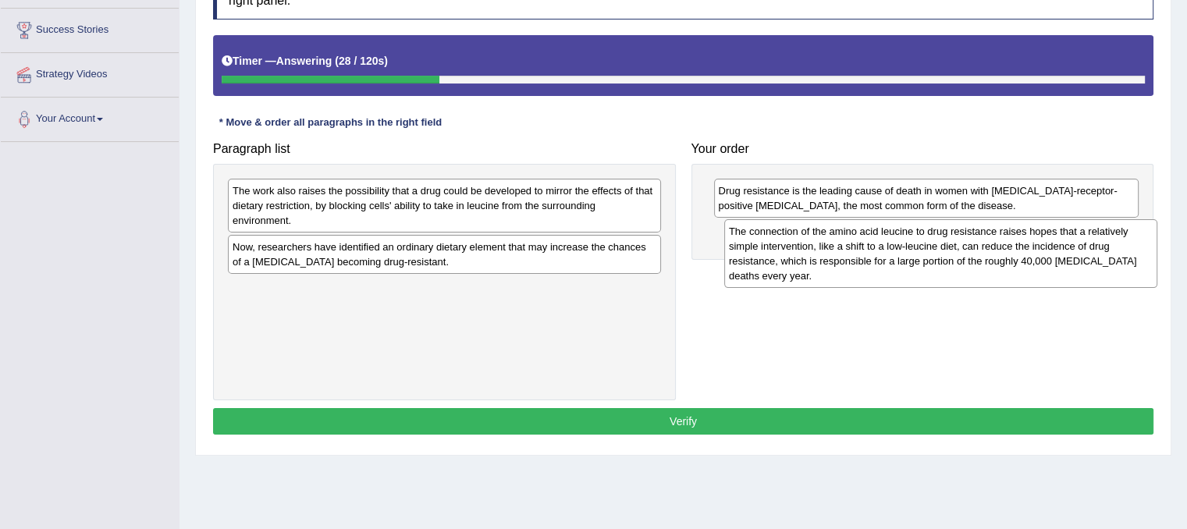
drag, startPoint x: 511, startPoint y: 219, endPoint x: 1007, endPoint y: 260, distance: 498.1
click at [1007, 260] on div "The connection of the amino acid leucine to drug resistance raises hopes that a…" at bounding box center [940, 253] width 433 height 69
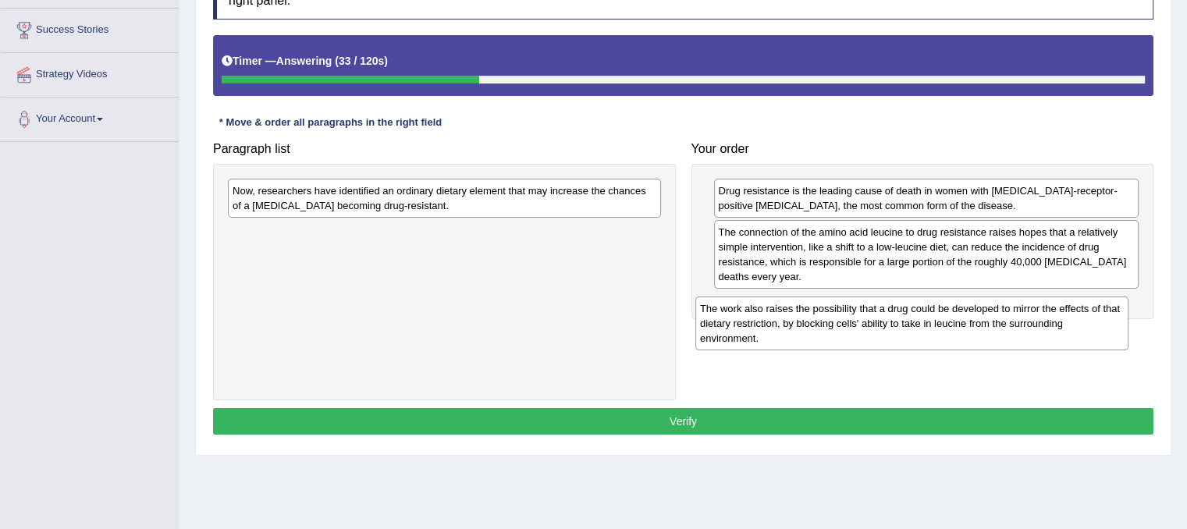
drag, startPoint x: 472, startPoint y: 198, endPoint x: 941, endPoint y: 315, distance: 482.8
click at [941, 315] on div "The work also raises the possibility that a drug could be developed to mirror t…" at bounding box center [912, 324] width 433 height 54
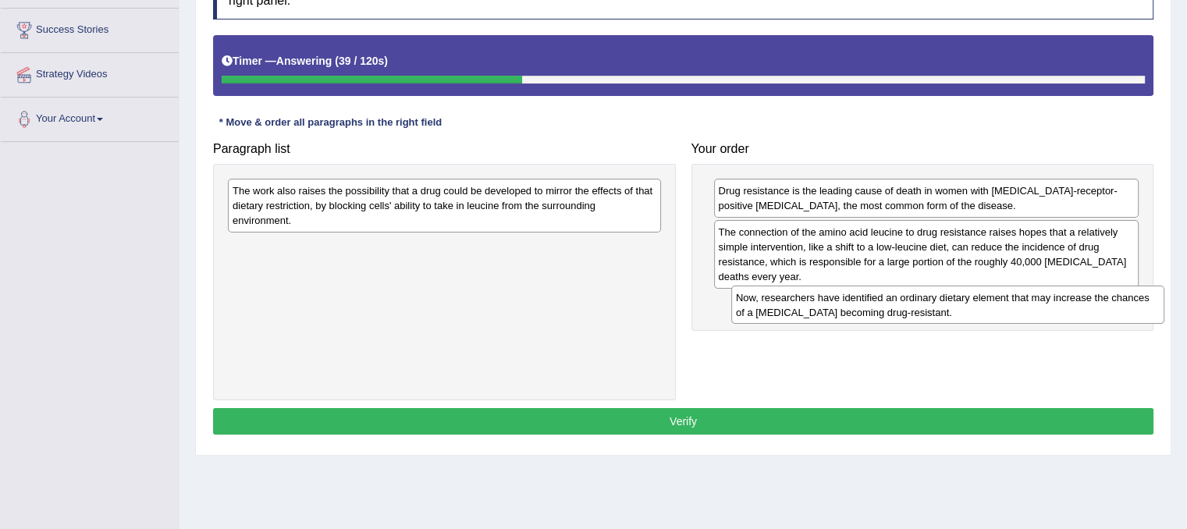
drag, startPoint x: 457, startPoint y: 207, endPoint x: 959, endPoint y: 315, distance: 512.6
click at [959, 315] on div "Now, researchers have identified an ordinary dietary element that may increase …" at bounding box center [947, 305] width 433 height 39
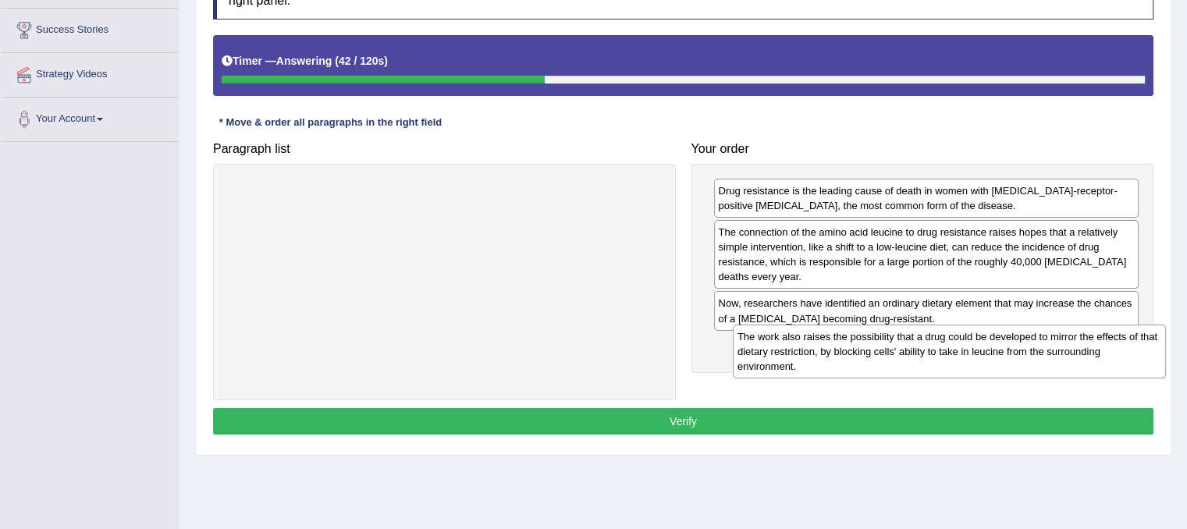
drag, startPoint x: 518, startPoint y: 183, endPoint x: 1022, endPoint y: 329, distance: 525.0
click at [1022, 329] on div "The work also raises the possibility that a drug could be developed to mirror t…" at bounding box center [949, 352] width 433 height 54
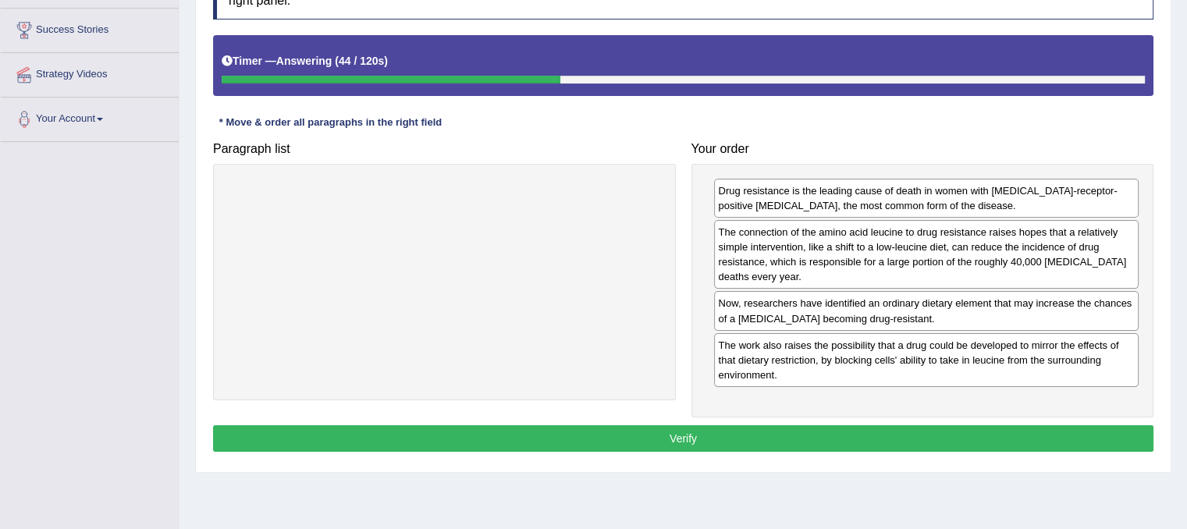
click at [959, 429] on button "Verify" at bounding box center [683, 438] width 941 height 27
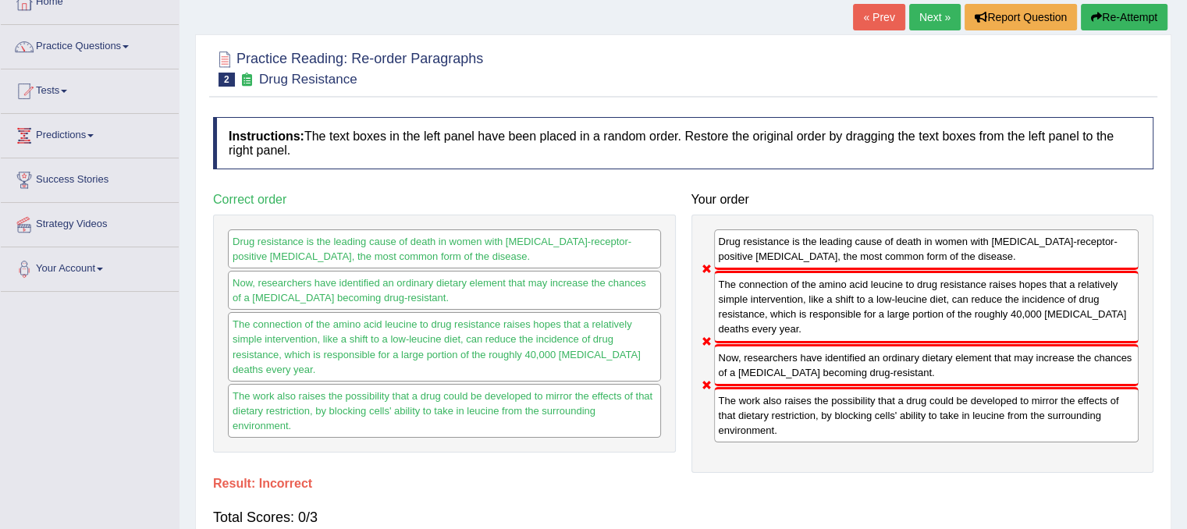
scroll to position [0, 0]
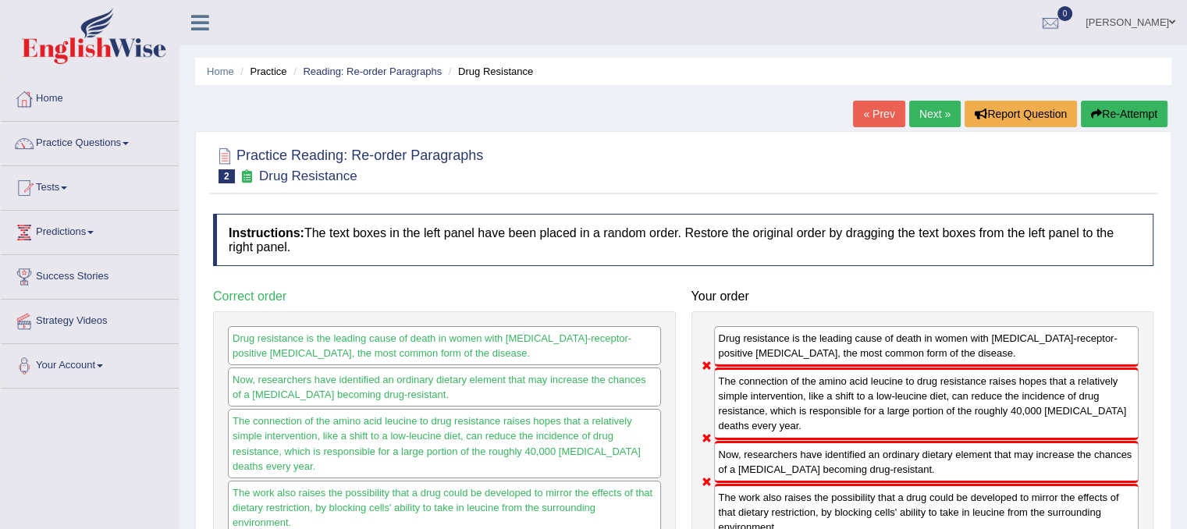
click at [916, 116] on link "Next »" at bounding box center [935, 114] width 52 height 27
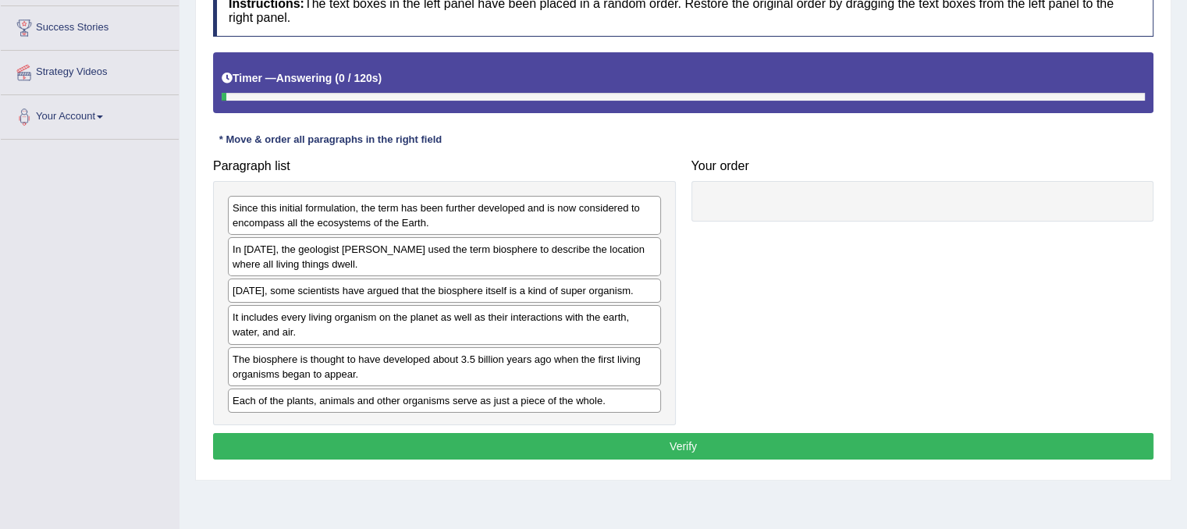
scroll to position [276, 0]
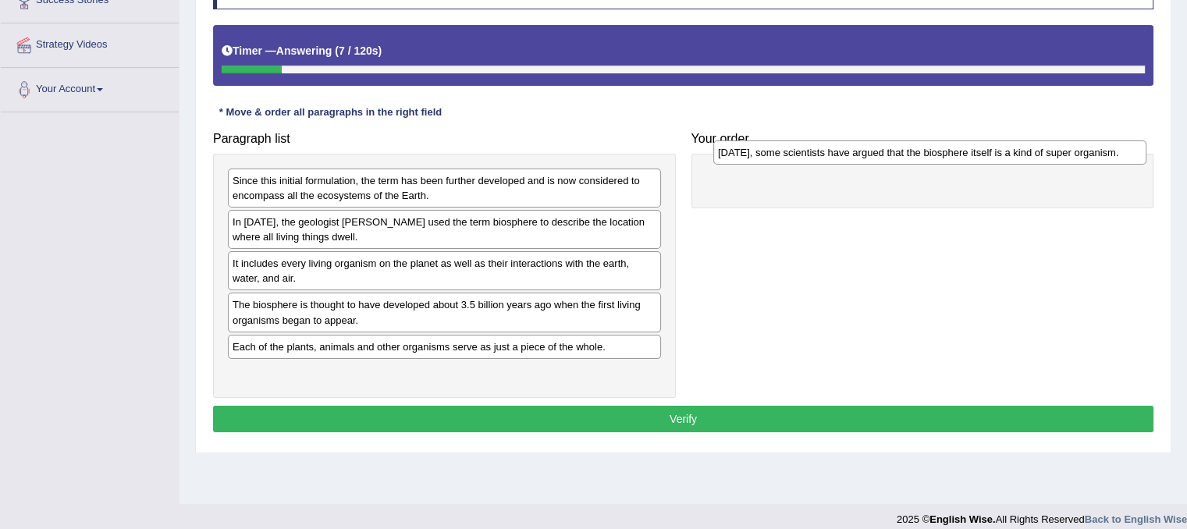
drag, startPoint x: 457, startPoint y: 262, endPoint x: 955, endPoint y: 151, distance: 509.5
click at [955, 151] on div "[DATE], some scientists have argued that the biosphere itself is a kind of supe…" at bounding box center [929, 153] width 433 height 24
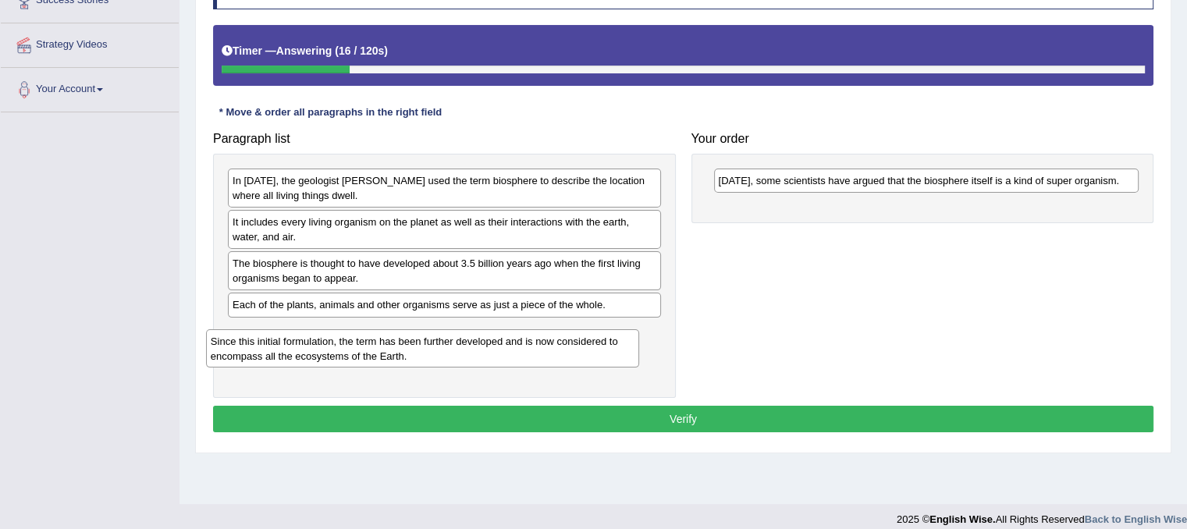
drag, startPoint x: 468, startPoint y: 191, endPoint x: 447, endPoint y: 352, distance: 162.2
click at [447, 352] on div "Since this initial formulation, the term has been further developed and is now …" at bounding box center [422, 348] width 433 height 39
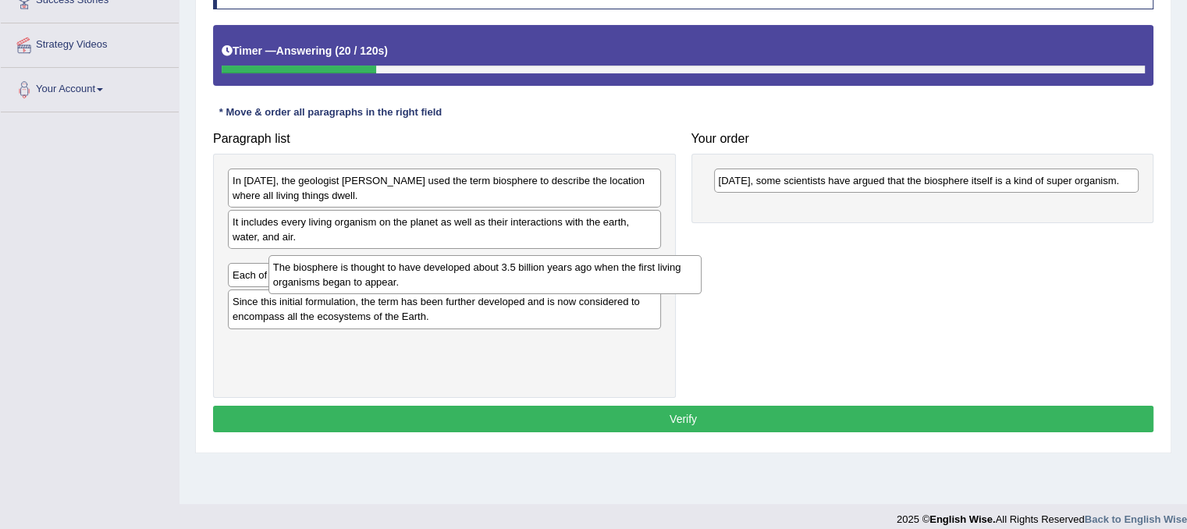
drag, startPoint x: 387, startPoint y: 263, endPoint x: 428, endPoint y: 269, distance: 41.0
click at [428, 269] on div "The biosphere is thought to have developed about 3.5 billion years ago when the…" at bounding box center [485, 274] width 433 height 39
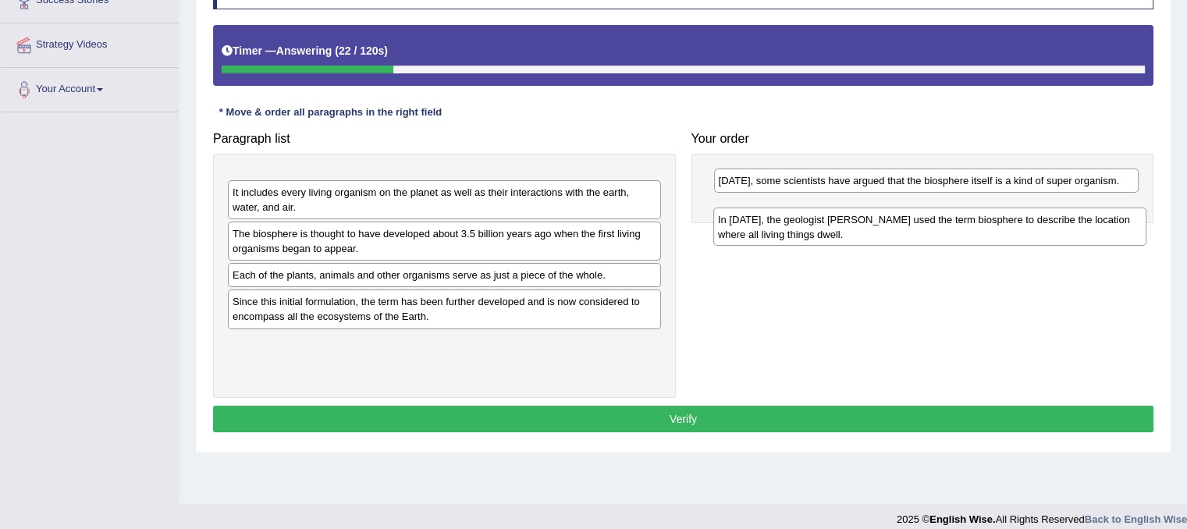
drag, startPoint x: 376, startPoint y: 182, endPoint x: 862, endPoint y: 222, distance: 487.2
click at [862, 222] on div "In [DATE], the geologist [PERSON_NAME] used the term biosphere to describe the …" at bounding box center [929, 227] width 433 height 39
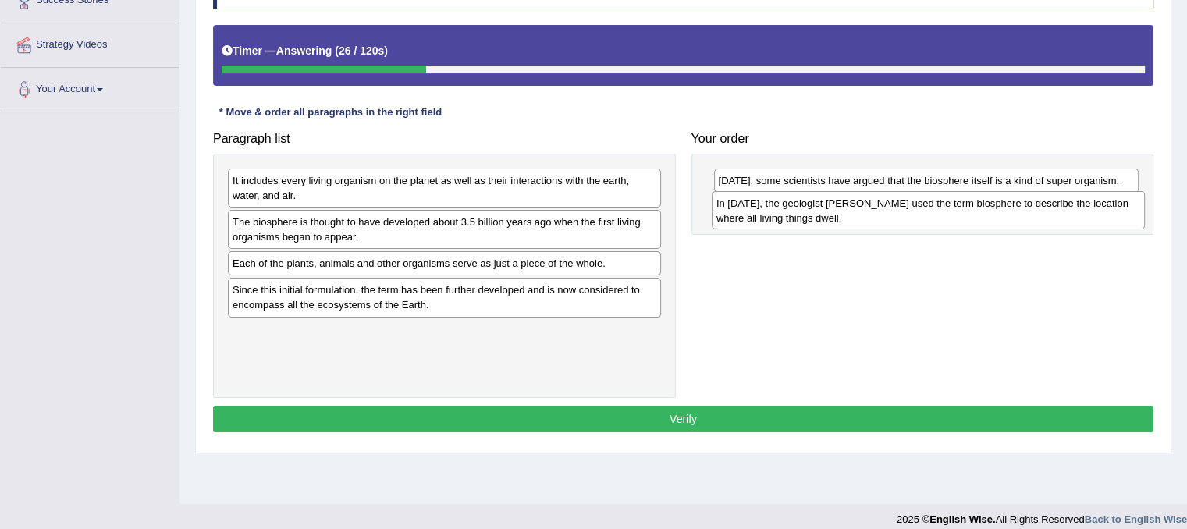
drag, startPoint x: 596, startPoint y: 180, endPoint x: 1080, endPoint y: 203, distance: 484.6
click at [1080, 203] on div "In [DATE], the geologist [PERSON_NAME] used the term biosphere to describe the …" at bounding box center [928, 210] width 433 height 39
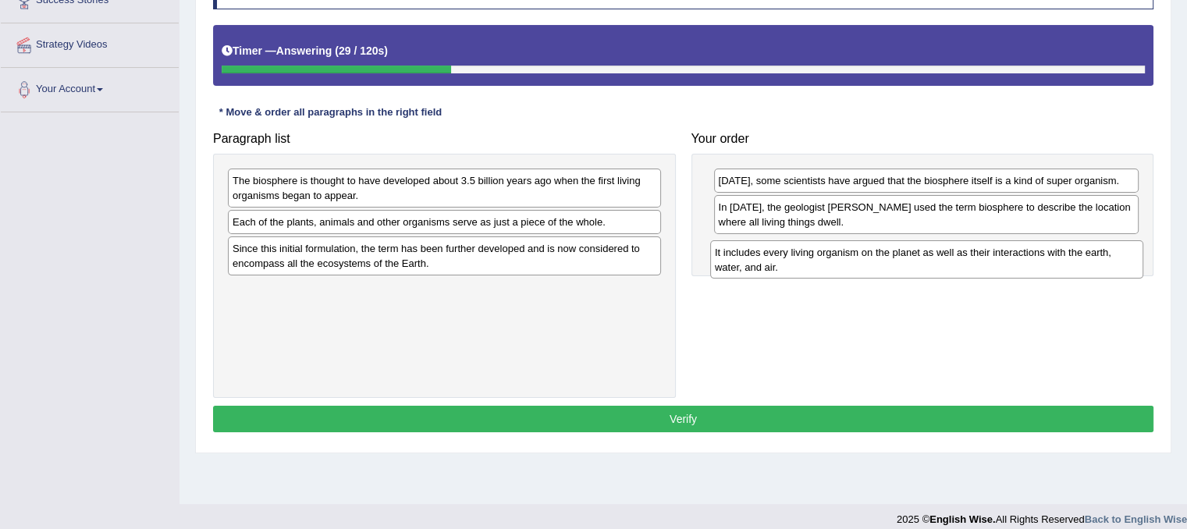
drag, startPoint x: 456, startPoint y: 186, endPoint x: 939, endPoint y: 258, distance: 488.6
click at [939, 258] on div "It includes every living organism on the planet as well as their interactions w…" at bounding box center [926, 259] width 433 height 39
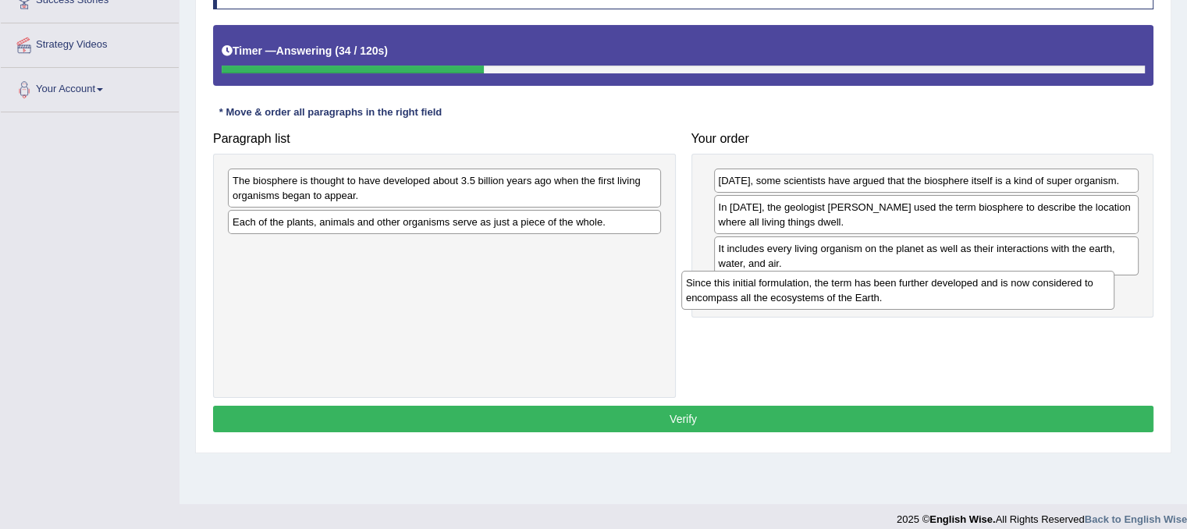
drag, startPoint x: 553, startPoint y: 262, endPoint x: 1017, endPoint y: 296, distance: 465.0
click at [1017, 296] on div "Since this initial formulation, the term has been further developed and is now …" at bounding box center [897, 290] width 433 height 39
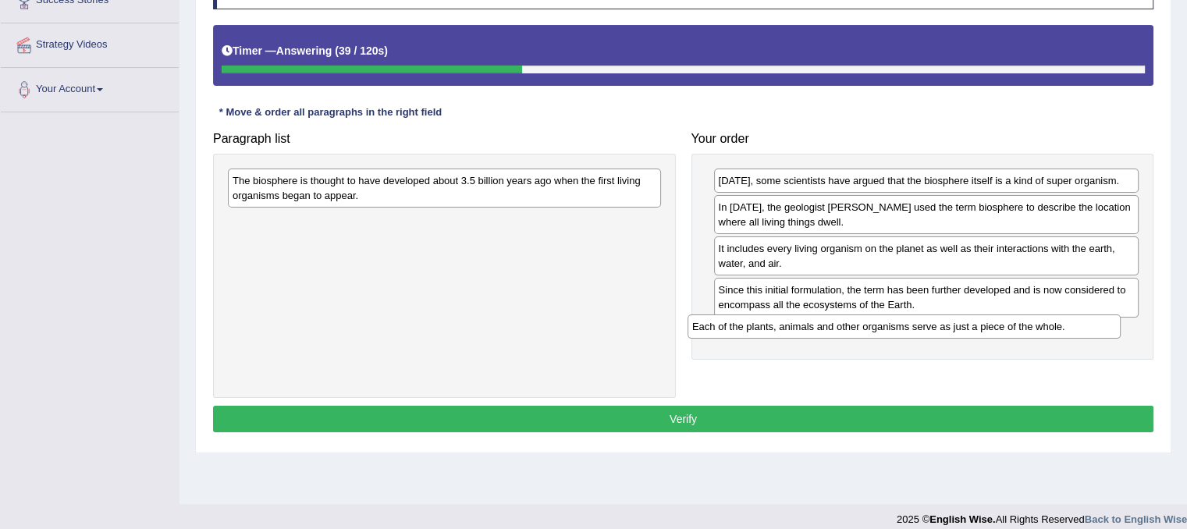
drag, startPoint x: 618, startPoint y: 213, endPoint x: 1088, endPoint y: 318, distance: 481.6
click at [1088, 318] on div "Each of the plants, animals and other organisms serve as just a piece of the wh…" at bounding box center [904, 327] width 433 height 24
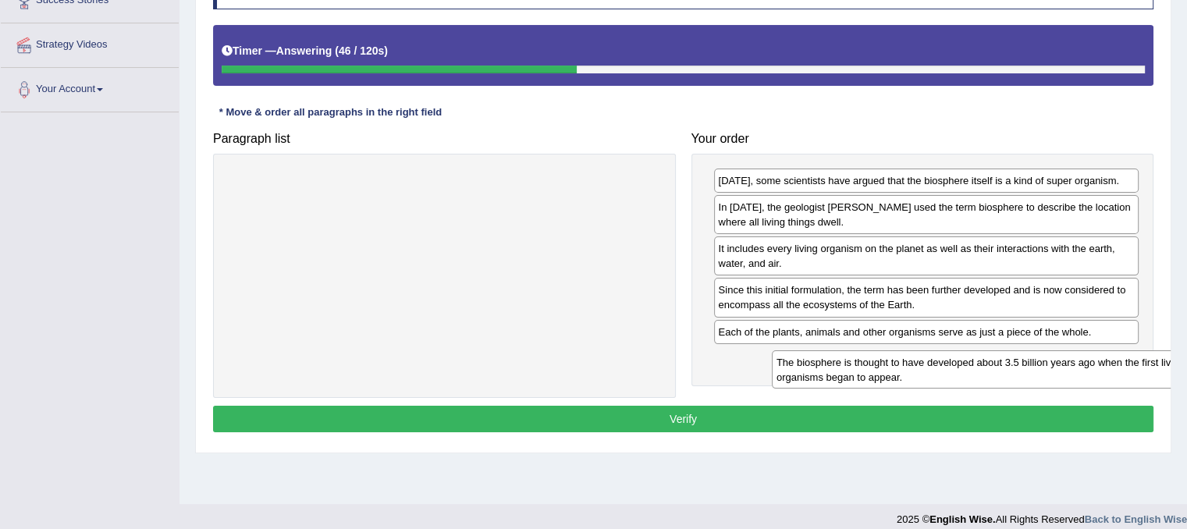
drag, startPoint x: 625, startPoint y: 185, endPoint x: 1176, endPoint y: 367, distance: 581.1
click at [1176, 367] on div "Home Practice Reading: Re-order Paragraphs Scientists You have already given in…" at bounding box center [684, 114] width 1008 height 781
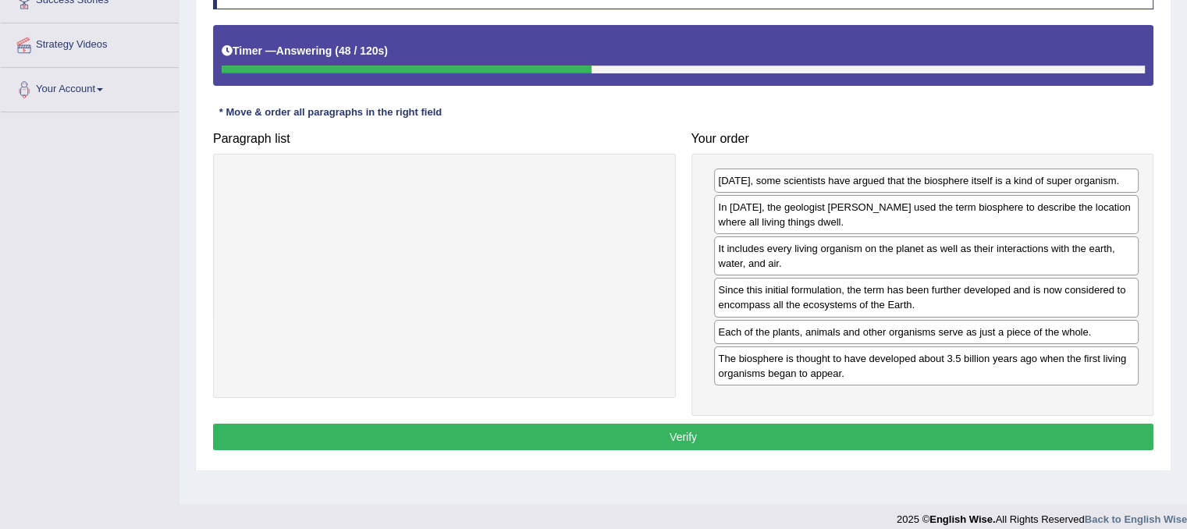
click at [867, 434] on button "Verify" at bounding box center [683, 437] width 941 height 27
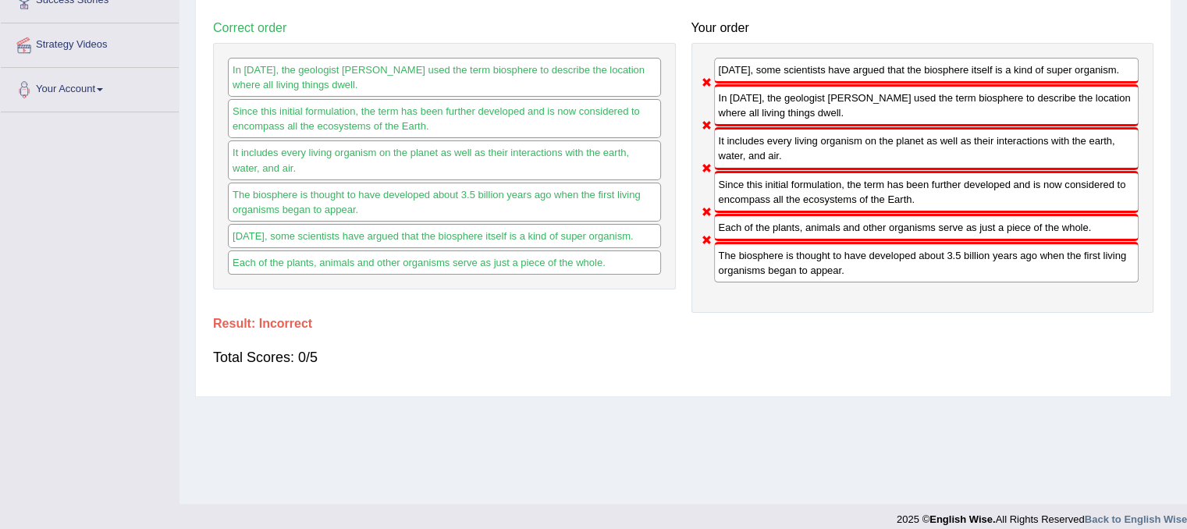
click at [816, 244] on div "The biosphere is thought to have developed about 3.5 billion years ago when the…" at bounding box center [926, 262] width 425 height 41
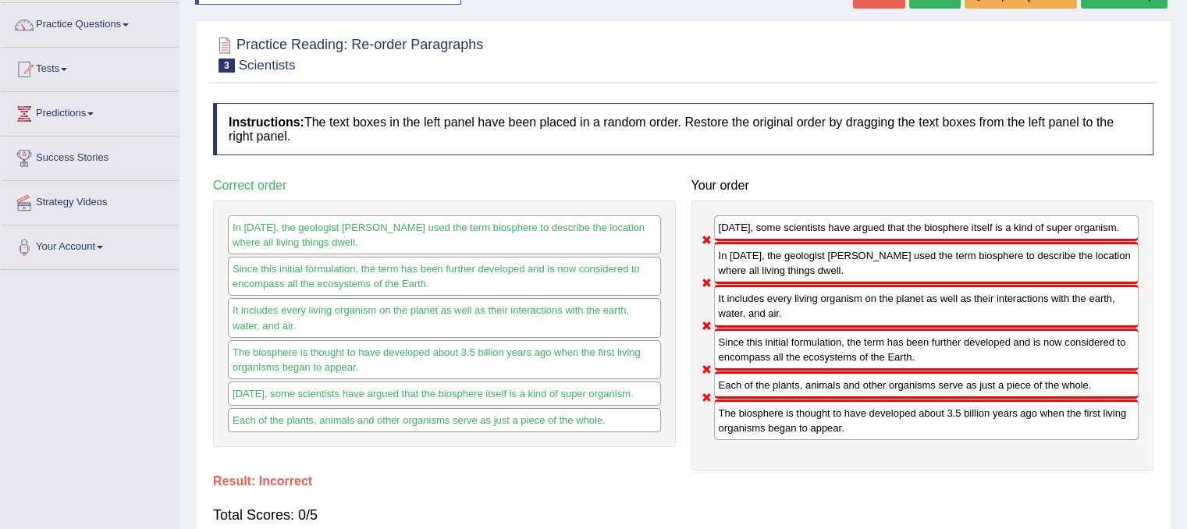
scroll to position [0, 0]
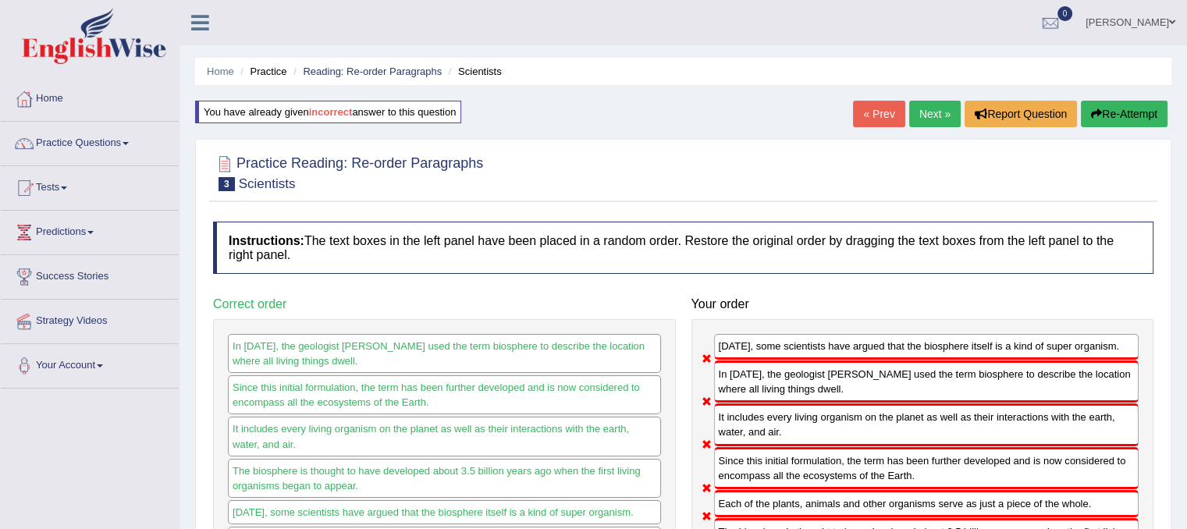
click at [920, 112] on link "Next »" at bounding box center [935, 114] width 52 height 27
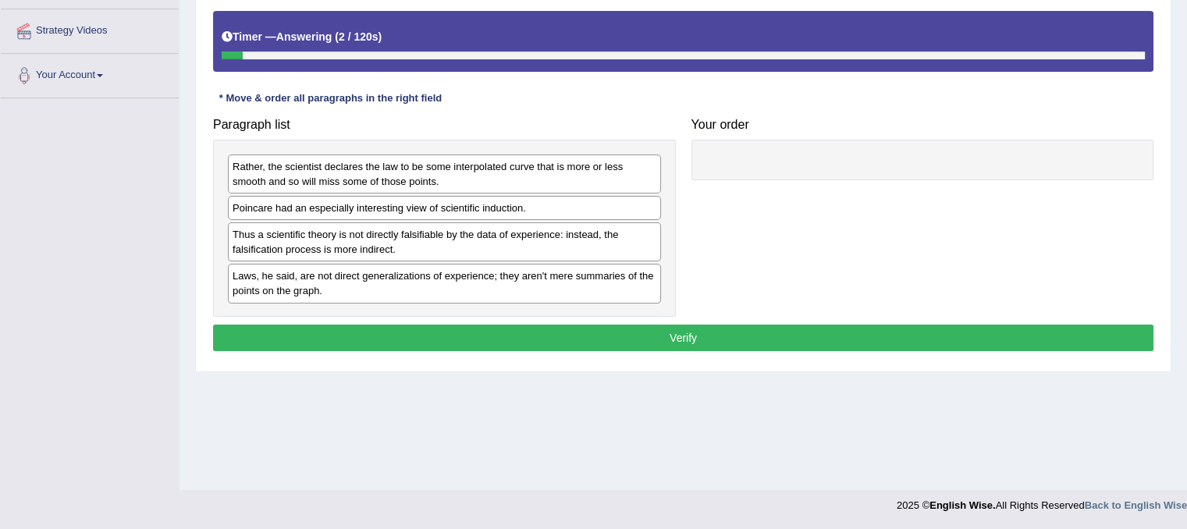
scroll to position [290, 0]
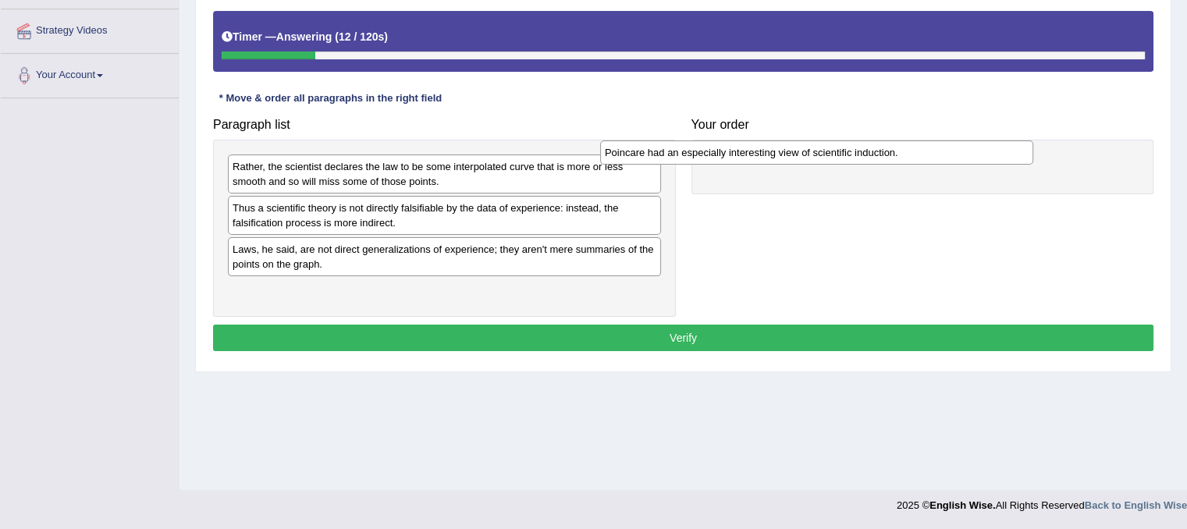
drag, startPoint x: 436, startPoint y: 205, endPoint x: 809, endPoint y: 151, distance: 376.3
click at [809, 151] on div "Poincare had an especially interesting view of scientific induction." at bounding box center [816, 153] width 433 height 24
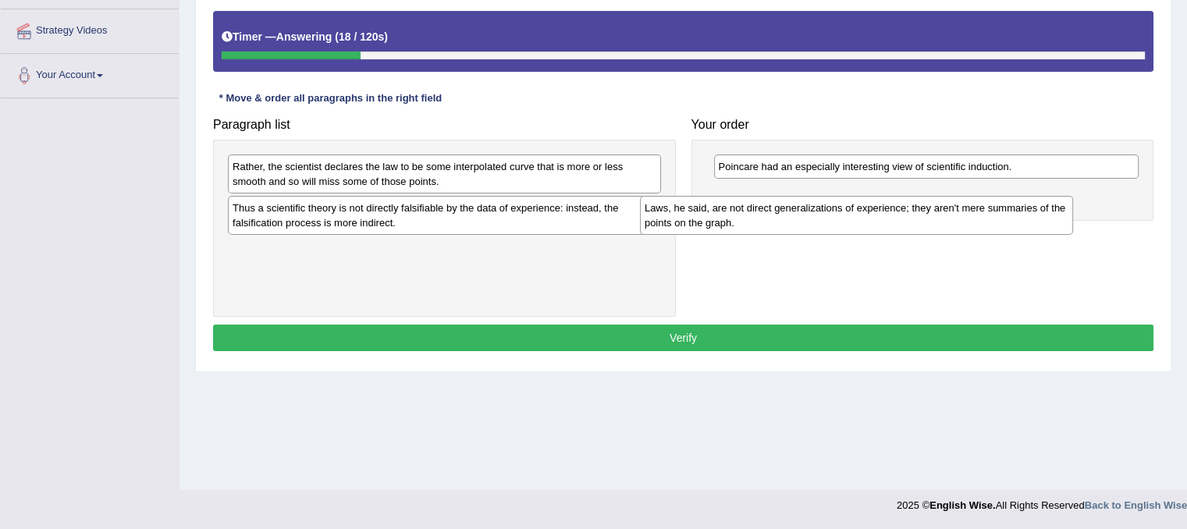
drag, startPoint x: 581, startPoint y: 251, endPoint x: 993, endPoint y: 210, distance: 414.2
click at [993, 210] on div "Laws, he said, are not direct generalizations of experience; they aren't mere s…" at bounding box center [856, 215] width 433 height 39
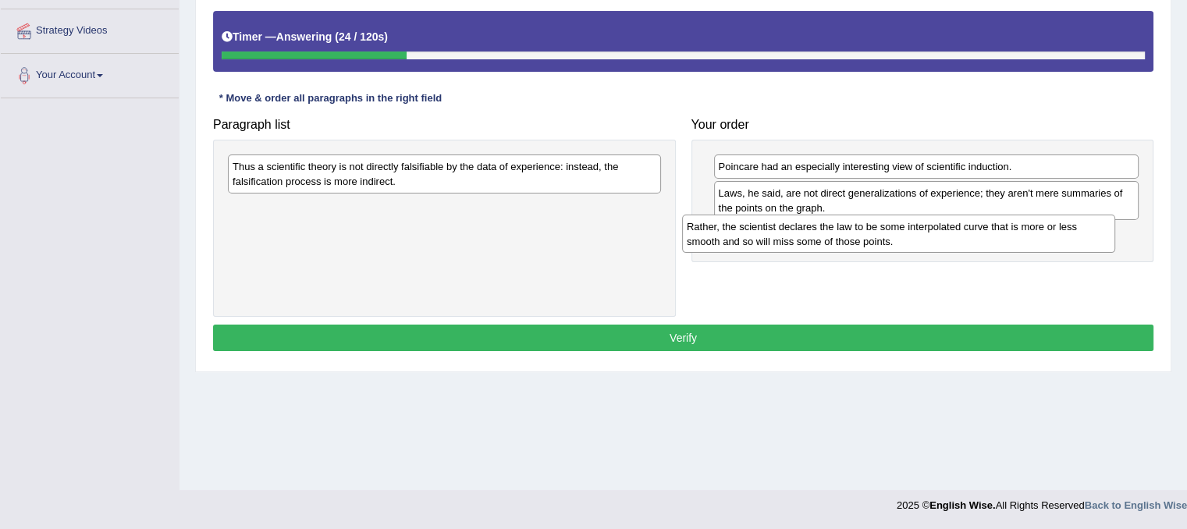
drag, startPoint x: 582, startPoint y: 177, endPoint x: 1036, endPoint y: 237, distance: 458.3
click at [1036, 237] on div "Rather, the scientist declares the law to be some interpolated curve that is mo…" at bounding box center [898, 234] width 433 height 39
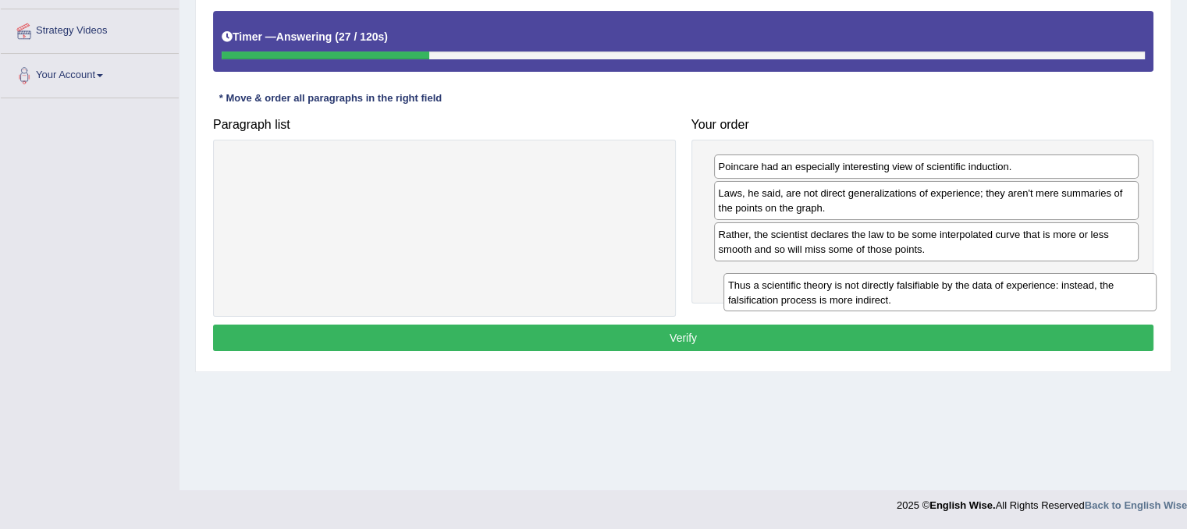
drag, startPoint x: 592, startPoint y: 166, endPoint x: 1088, endPoint y: 285, distance: 509.7
click at [1088, 285] on div "Thus a scientific theory is not directly falsifiable by the data of experience:…" at bounding box center [940, 292] width 433 height 39
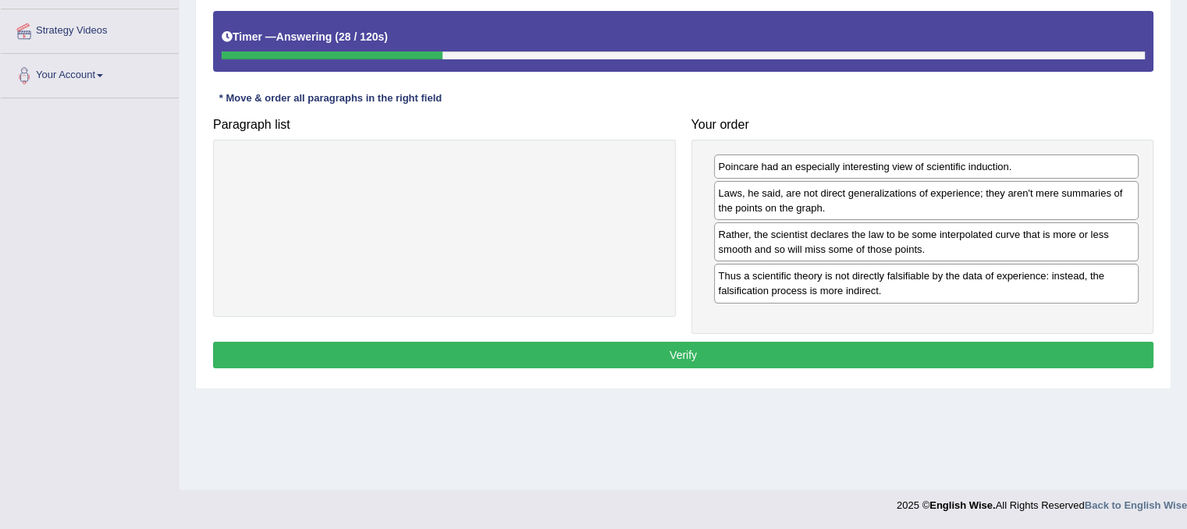
click at [1005, 344] on button "Verify" at bounding box center [683, 355] width 941 height 27
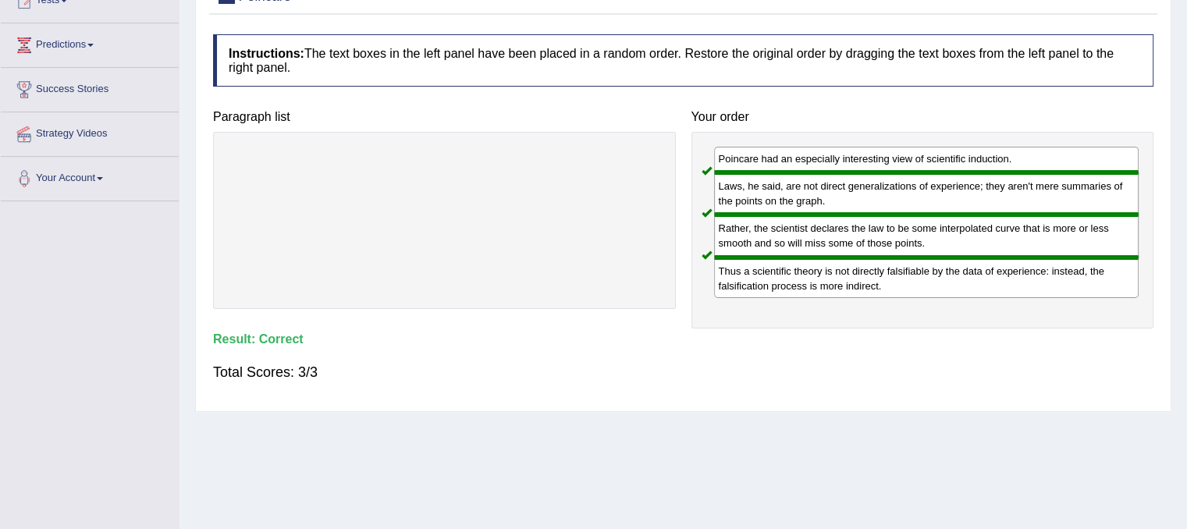
scroll to position [0, 0]
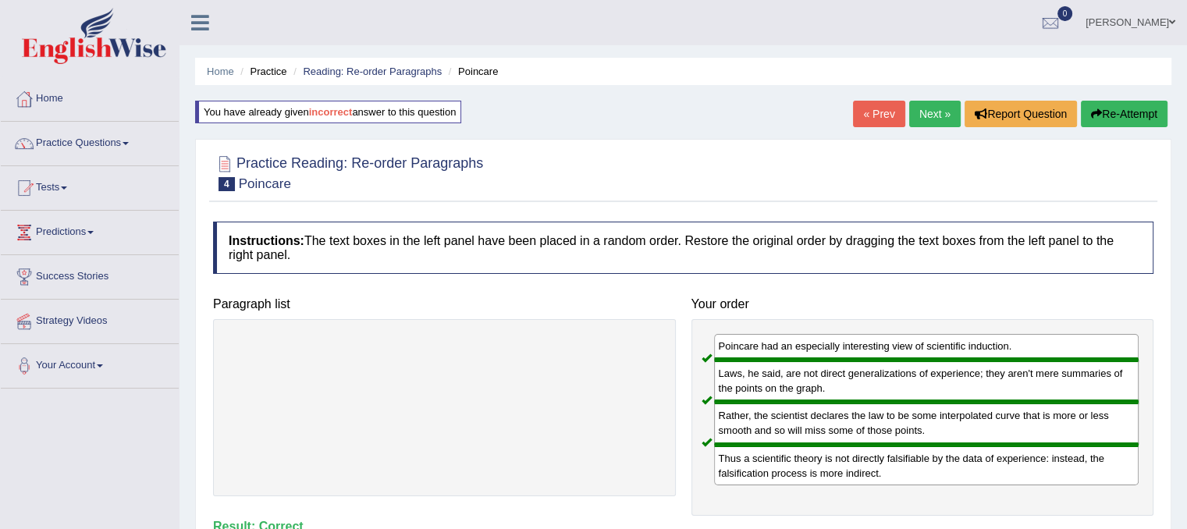
click at [927, 116] on link "Next »" at bounding box center [935, 114] width 52 height 27
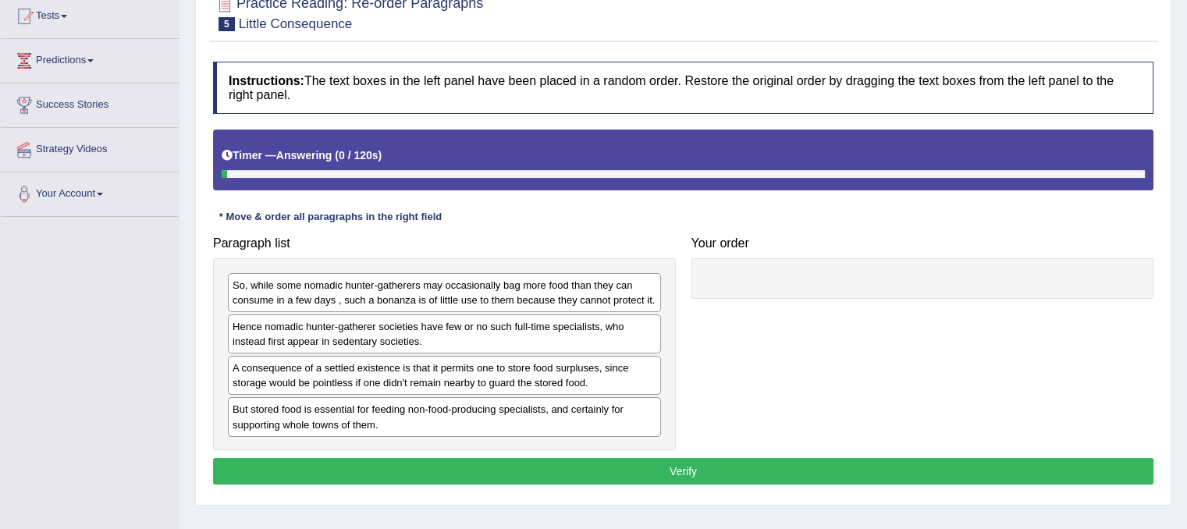
scroll to position [224, 0]
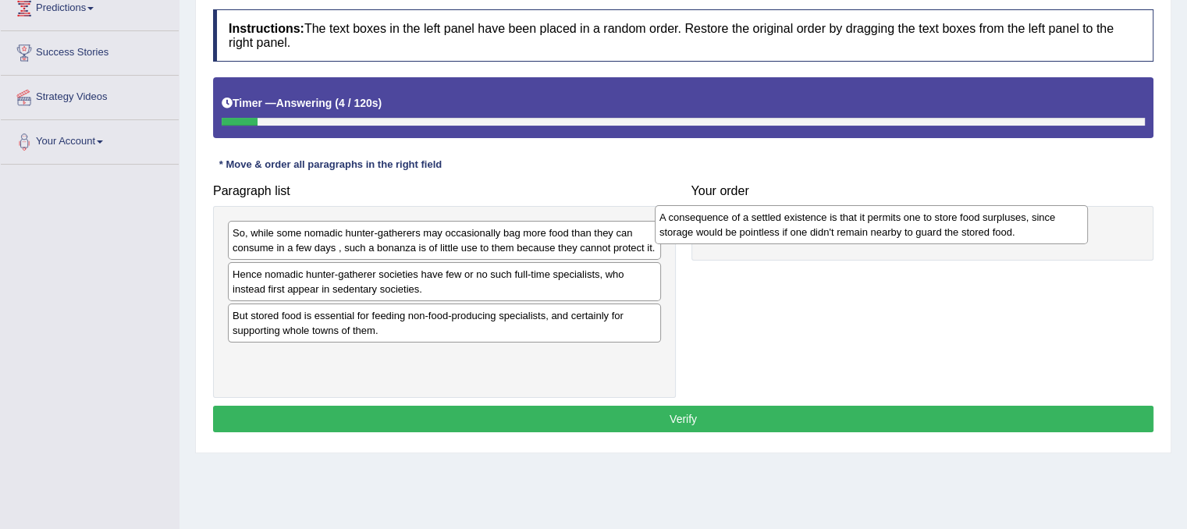
drag, startPoint x: 531, startPoint y: 316, endPoint x: 959, endPoint y: 219, distance: 438.6
click at [959, 219] on div "A consequence of a settled existence is that it permits one to store food surpl…" at bounding box center [871, 224] width 433 height 39
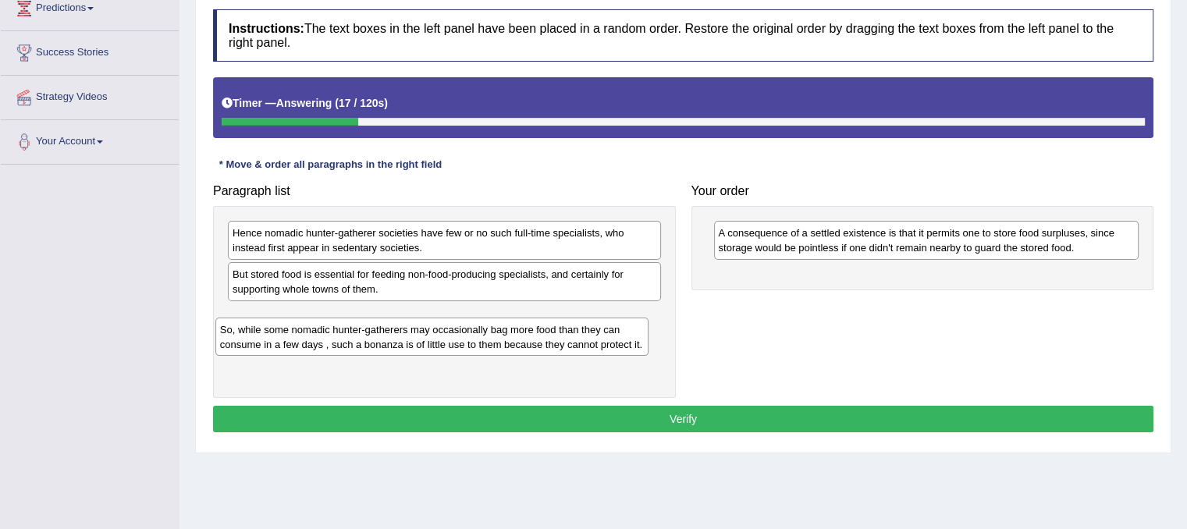
drag, startPoint x: 451, startPoint y: 240, endPoint x: 439, endPoint y: 337, distance: 97.6
click at [439, 337] on div "So, while some nomadic hunter-gatherers may occasionally bag more food than the…" at bounding box center [431, 337] width 433 height 39
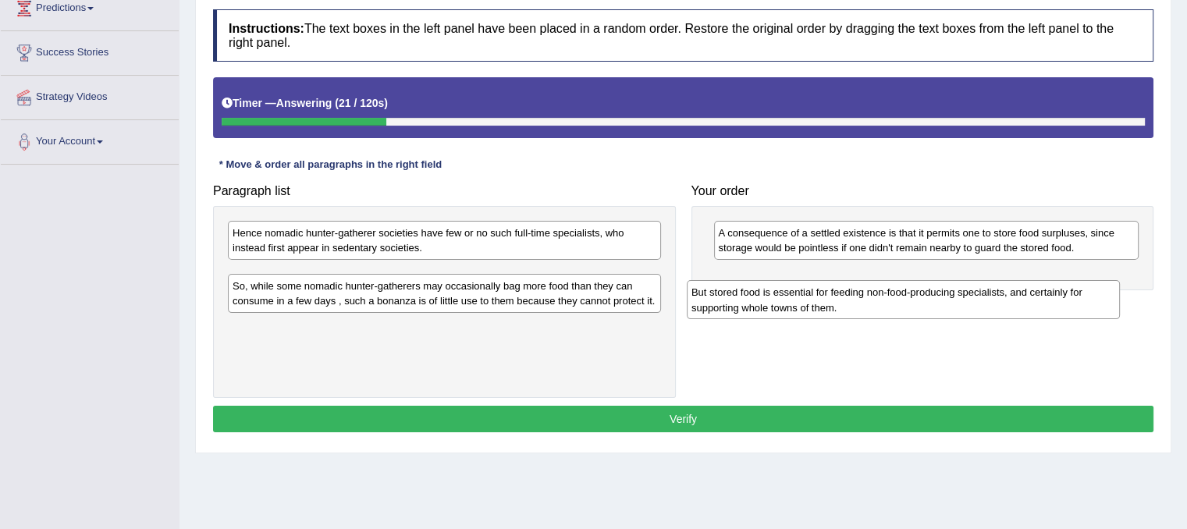
drag, startPoint x: 475, startPoint y: 276, endPoint x: 937, endPoint y: 294, distance: 462.5
click at [937, 294] on div "But stored food is essential for feeding non-food-producing specialists, and ce…" at bounding box center [903, 299] width 433 height 39
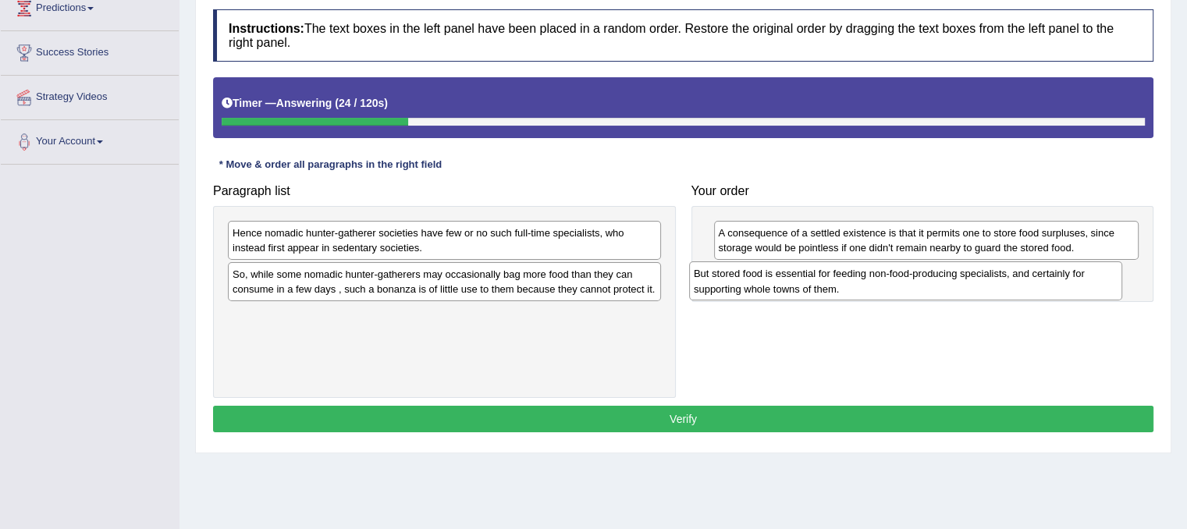
drag, startPoint x: 618, startPoint y: 283, endPoint x: 1083, endPoint y: 283, distance: 464.5
click at [1083, 283] on div "But stored food is essential for feeding non-food-producing specialists, and ce…" at bounding box center [905, 281] width 433 height 39
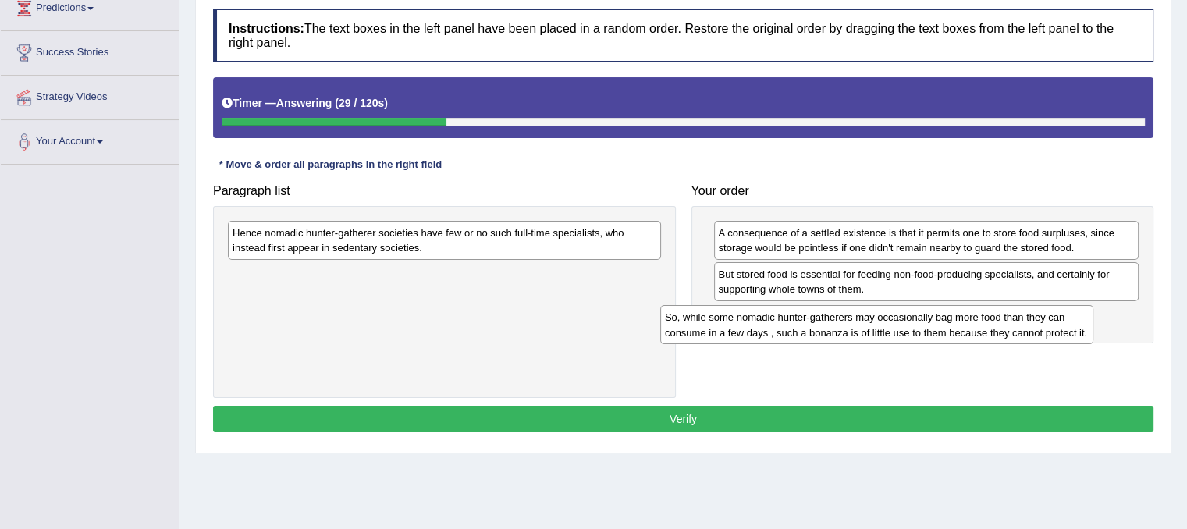
drag, startPoint x: 536, startPoint y: 281, endPoint x: 968, endPoint y: 325, distance: 434.7
click at [968, 325] on div "So, while some nomadic hunter-gatherers may occasionally bag more food than the…" at bounding box center [876, 324] width 433 height 39
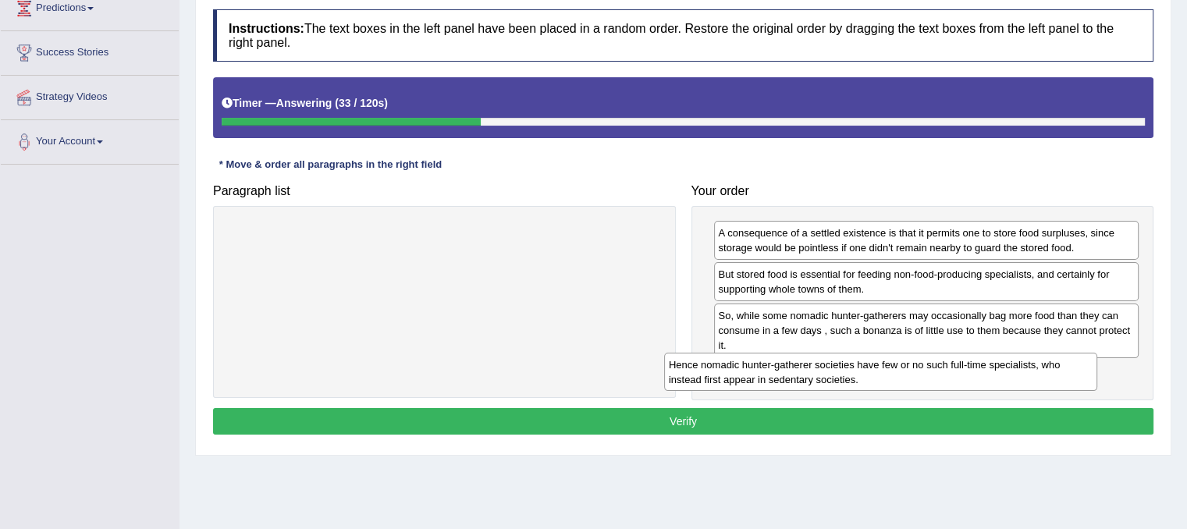
drag, startPoint x: 568, startPoint y: 240, endPoint x: 1005, endPoint y: 372, distance: 456.6
click at [1005, 372] on div "Hence nomadic hunter-gatherer societies have few or no such full-time specialis…" at bounding box center [880, 372] width 433 height 39
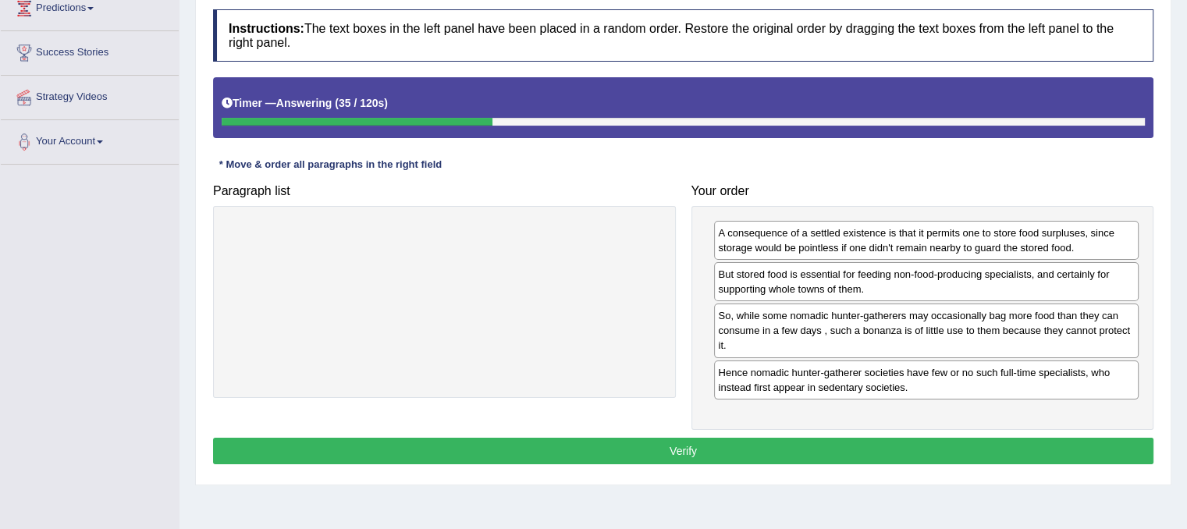
click at [963, 447] on button "Verify" at bounding box center [683, 451] width 941 height 27
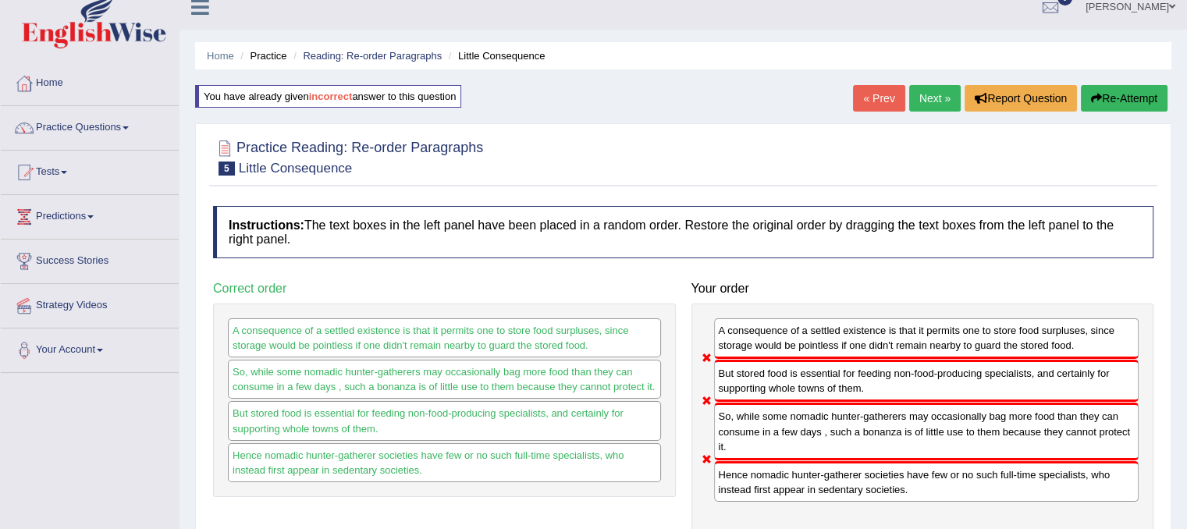
scroll to position [0, 0]
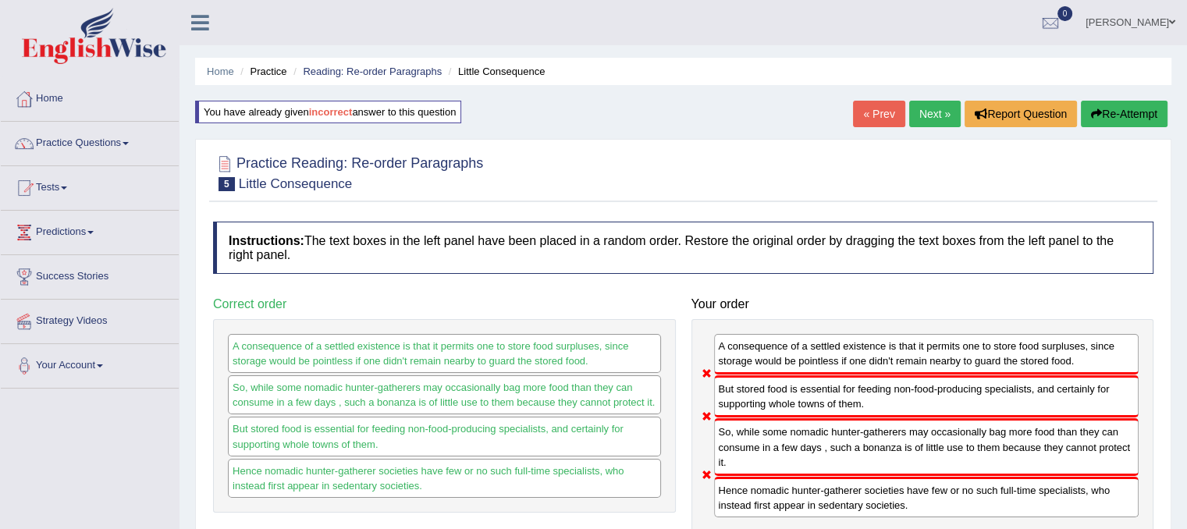
click at [917, 118] on link "Next »" at bounding box center [935, 114] width 52 height 27
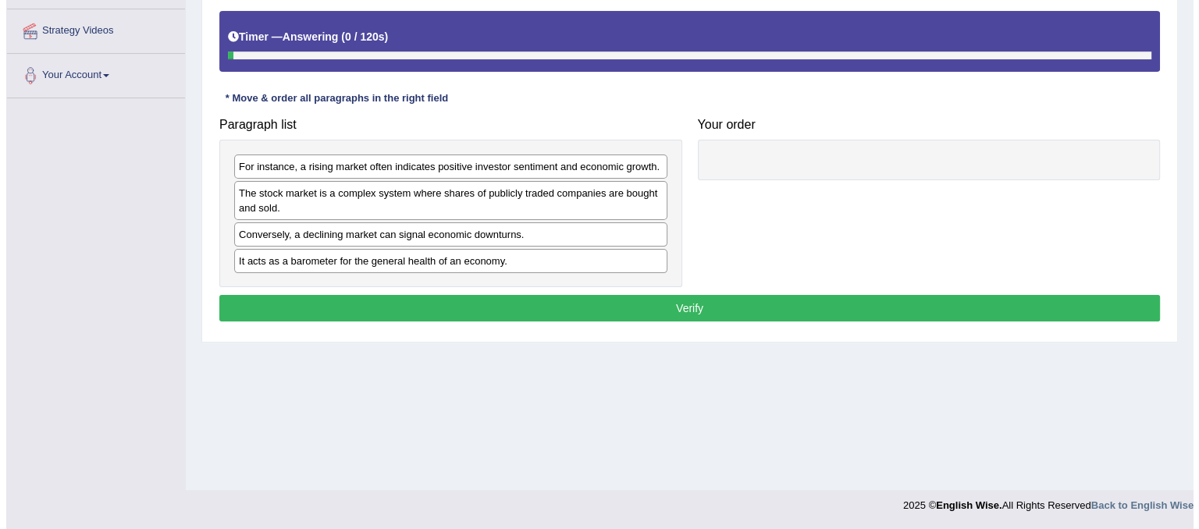
scroll to position [290, 0]
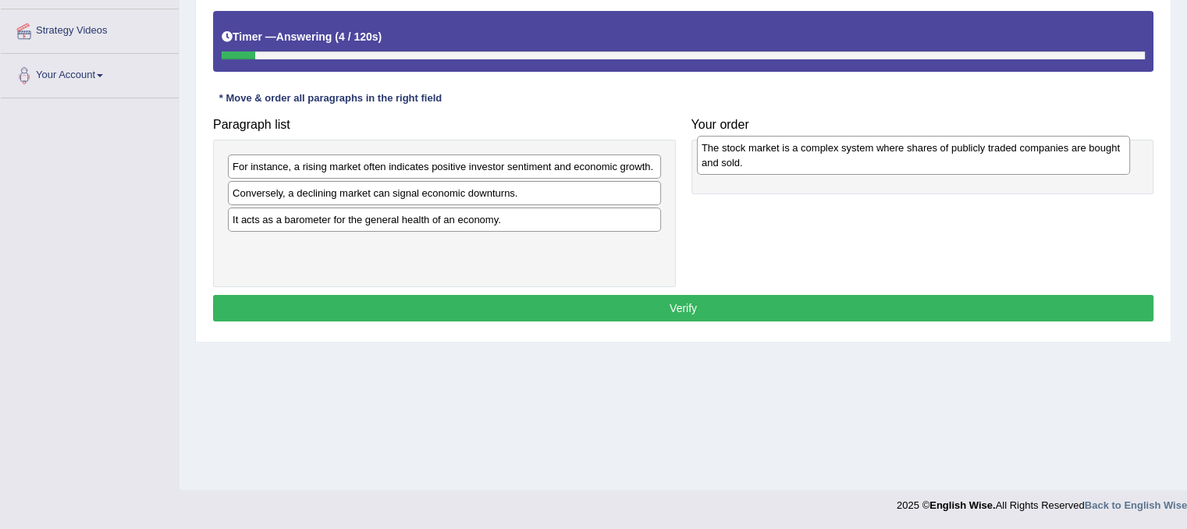
drag, startPoint x: 451, startPoint y: 201, endPoint x: 919, endPoint y: 157, distance: 469.7
click at [919, 157] on div "The stock market is a complex system where shares of publicly traded companies …" at bounding box center [913, 155] width 433 height 39
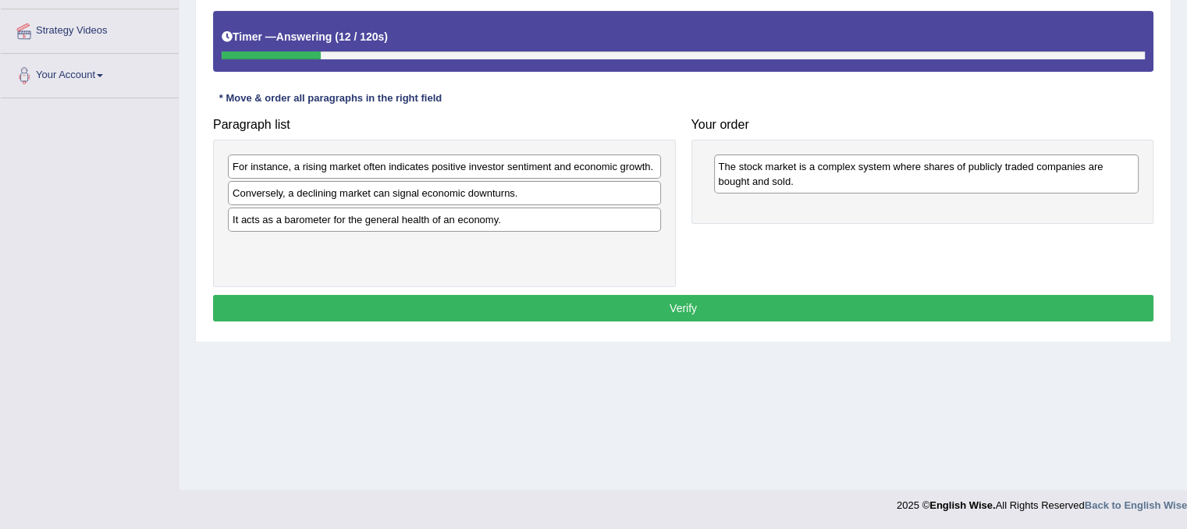
click at [586, 216] on div "It acts as a barometer for the general health of an economy." at bounding box center [444, 220] width 433 height 24
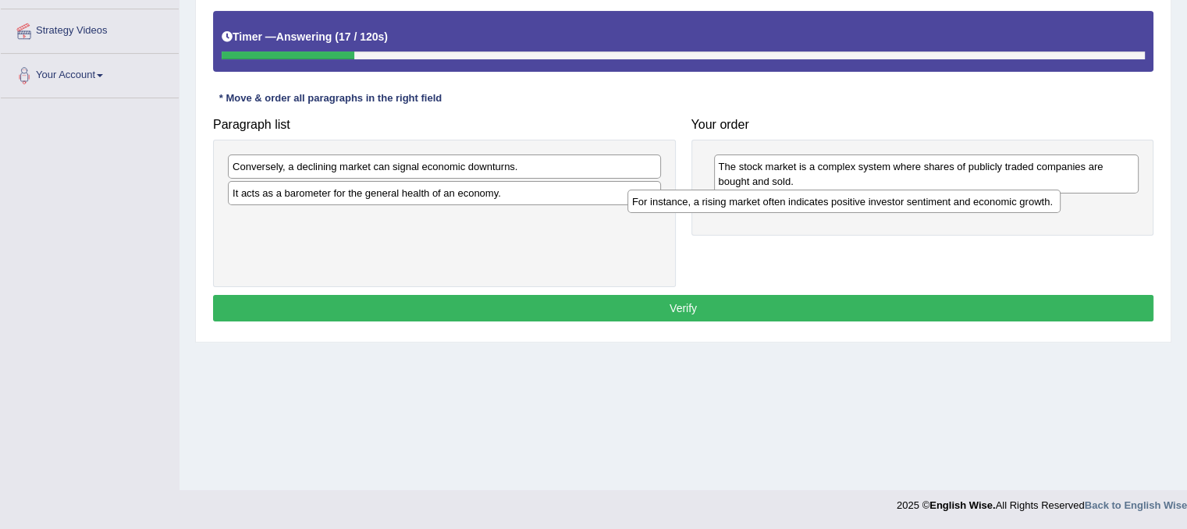
drag, startPoint x: 597, startPoint y: 169, endPoint x: 1014, endPoint y: 203, distance: 418.3
click at [1014, 203] on div "For instance, a rising market often indicates positive investor sentiment and e…" at bounding box center [844, 202] width 433 height 24
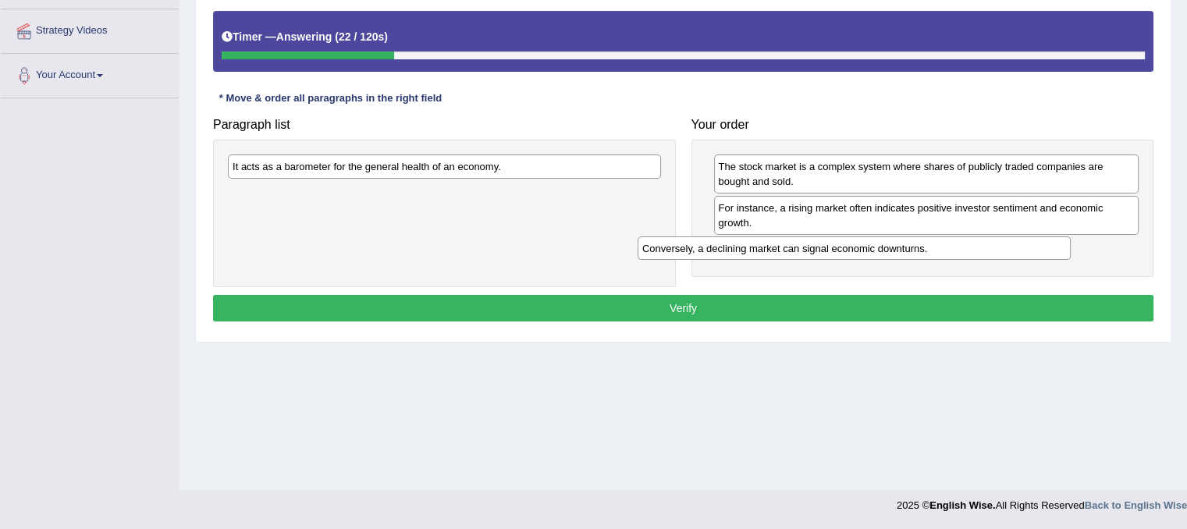
drag, startPoint x: 568, startPoint y: 162, endPoint x: 980, endPoint y: 242, distance: 420.6
click at [980, 242] on div "Conversely, a declining market can signal economic downturns." at bounding box center [854, 249] width 433 height 24
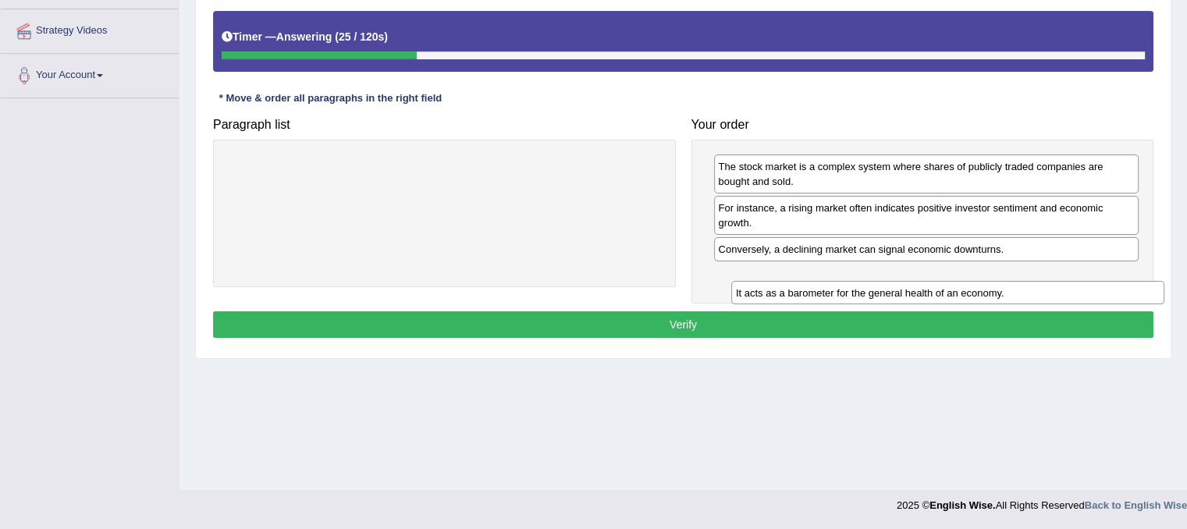
drag, startPoint x: 482, startPoint y: 163, endPoint x: 987, endPoint y: 288, distance: 520.3
click at [987, 288] on div "It acts as a barometer for the general health of an economy." at bounding box center [947, 293] width 433 height 24
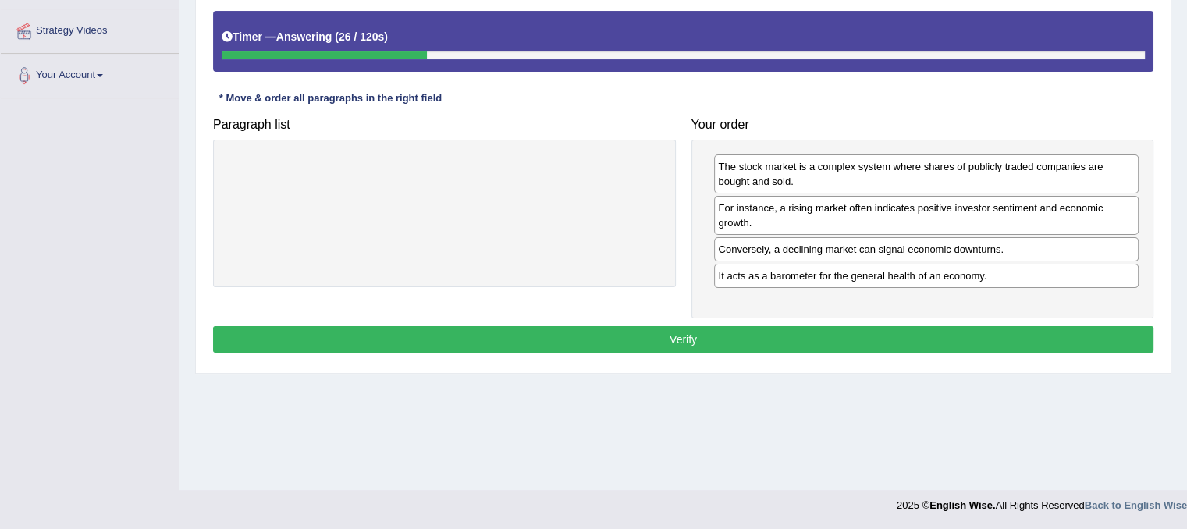
click at [921, 343] on button "Verify" at bounding box center [683, 339] width 941 height 27
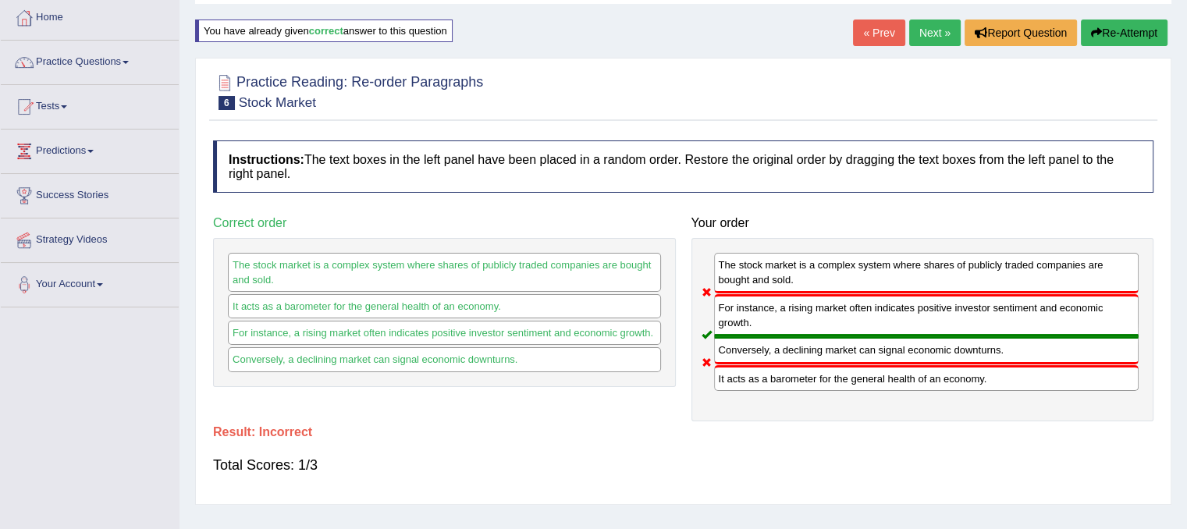
scroll to position [79, 0]
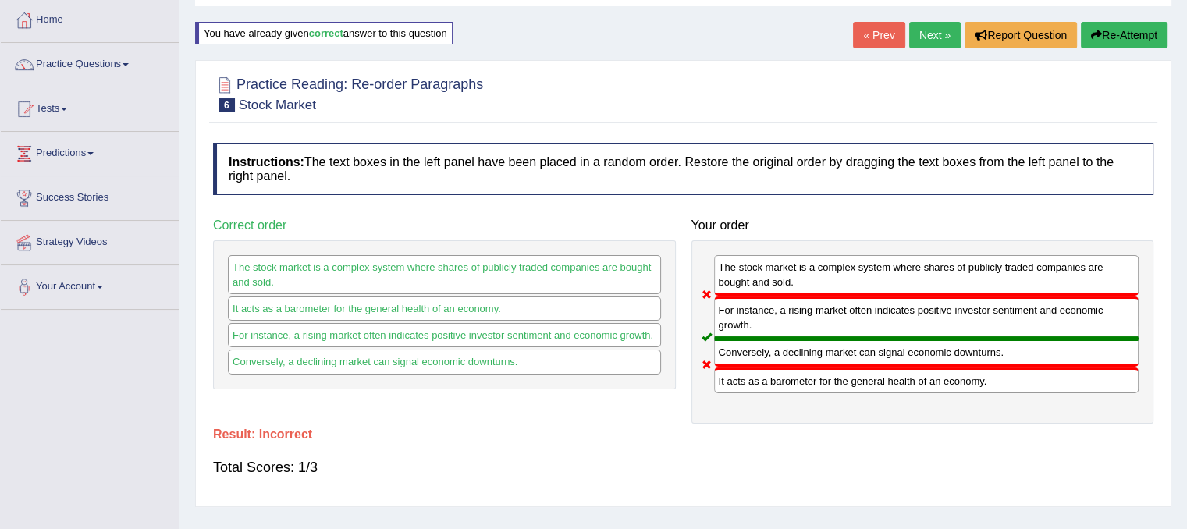
click at [927, 35] on link "Next »" at bounding box center [935, 35] width 52 height 27
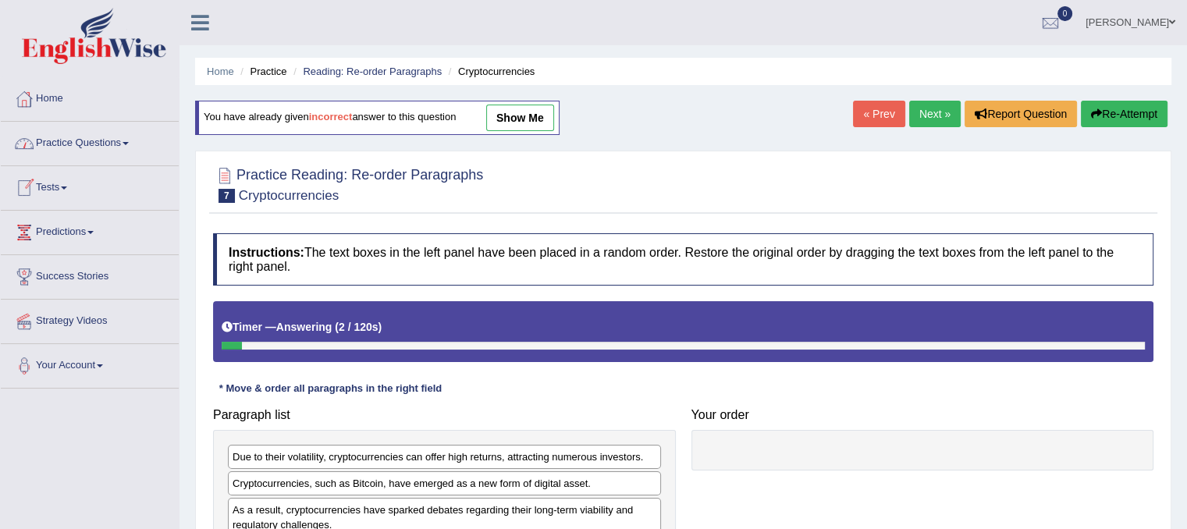
click at [130, 135] on link "Practice Questions" at bounding box center [90, 141] width 178 height 39
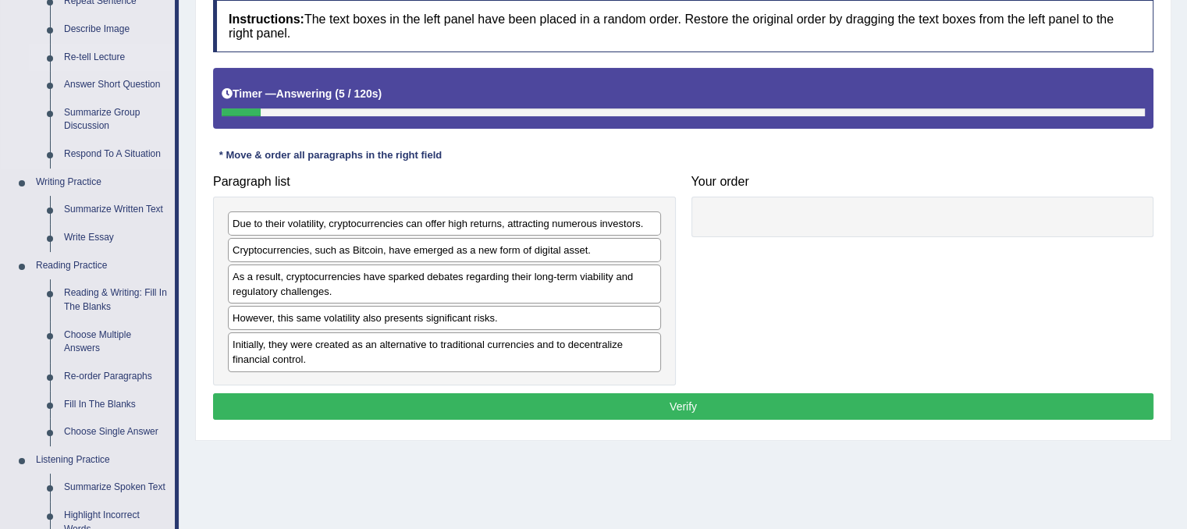
scroll to position [234, 0]
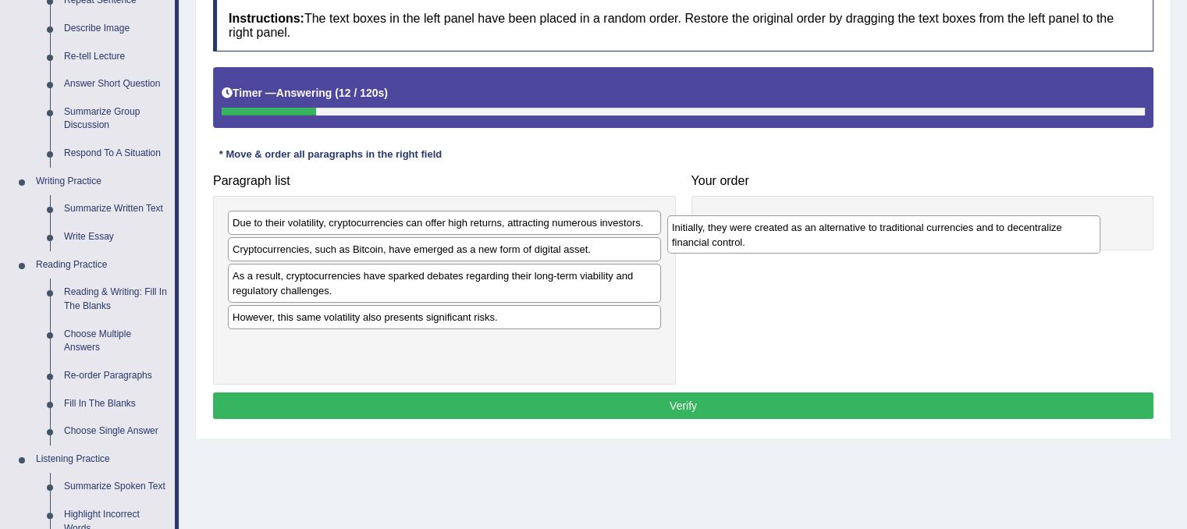
drag, startPoint x: 392, startPoint y: 342, endPoint x: 831, endPoint y: 226, distance: 454.4
click at [831, 226] on div "Initially, they were created as an alternative to traditional currencies and to…" at bounding box center [883, 234] width 433 height 39
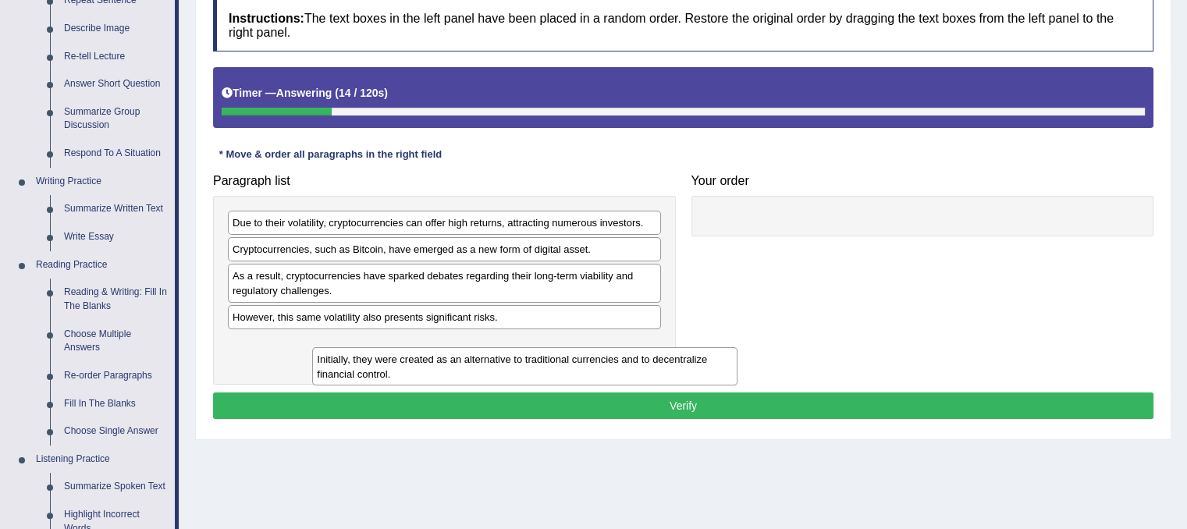
drag, startPoint x: 831, startPoint y: 226, endPoint x: 425, endPoint y: 363, distance: 428.3
click at [425, 363] on div "Initially, they were created as an alternative to traditional currencies and to…" at bounding box center [524, 366] width 425 height 39
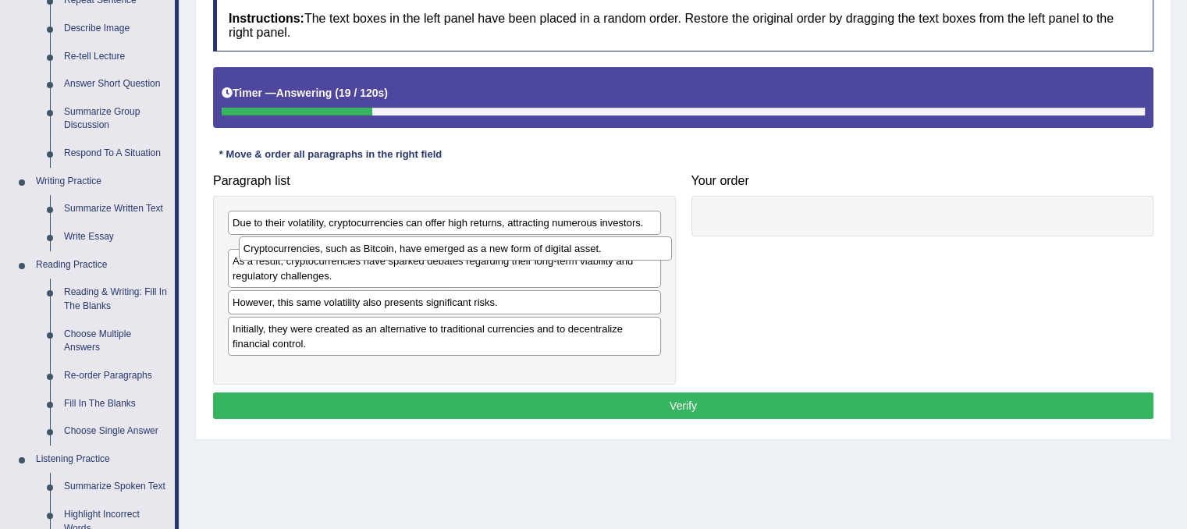
drag, startPoint x: 435, startPoint y: 251, endPoint x: 446, endPoint y: 251, distance: 10.9
click at [446, 251] on div "Cryptocurrencies, such as Bitcoin, have emerged as a new form of digital asset." at bounding box center [455, 249] width 433 height 24
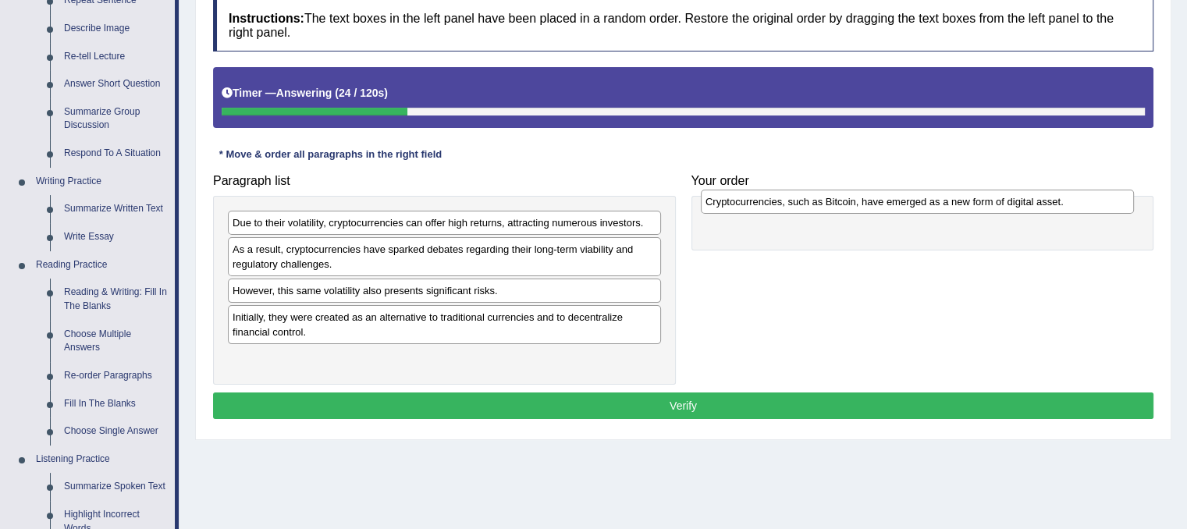
drag, startPoint x: 468, startPoint y: 245, endPoint x: 945, endPoint y: 198, distance: 478.5
click at [945, 198] on div "Cryptocurrencies, such as Bitcoin, have emerged as a new form of digital asset." at bounding box center [917, 202] width 433 height 24
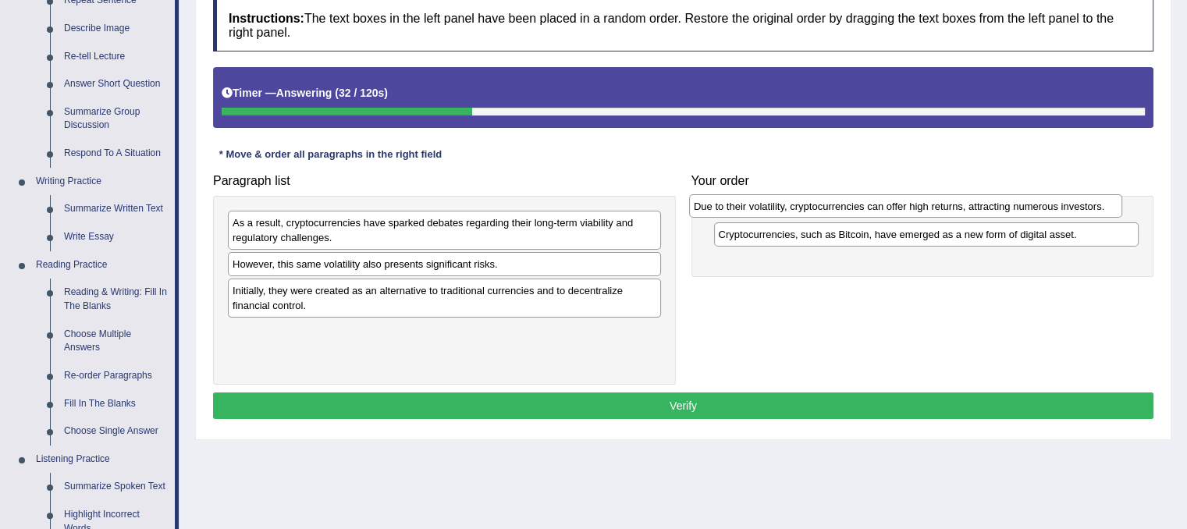
drag, startPoint x: 610, startPoint y: 214, endPoint x: 1083, endPoint y: 204, distance: 472.4
click at [1083, 204] on div "Due to their volatility, cryptocurrencies can offer high returns, attracting nu…" at bounding box center [905, 206] width 433 height 24
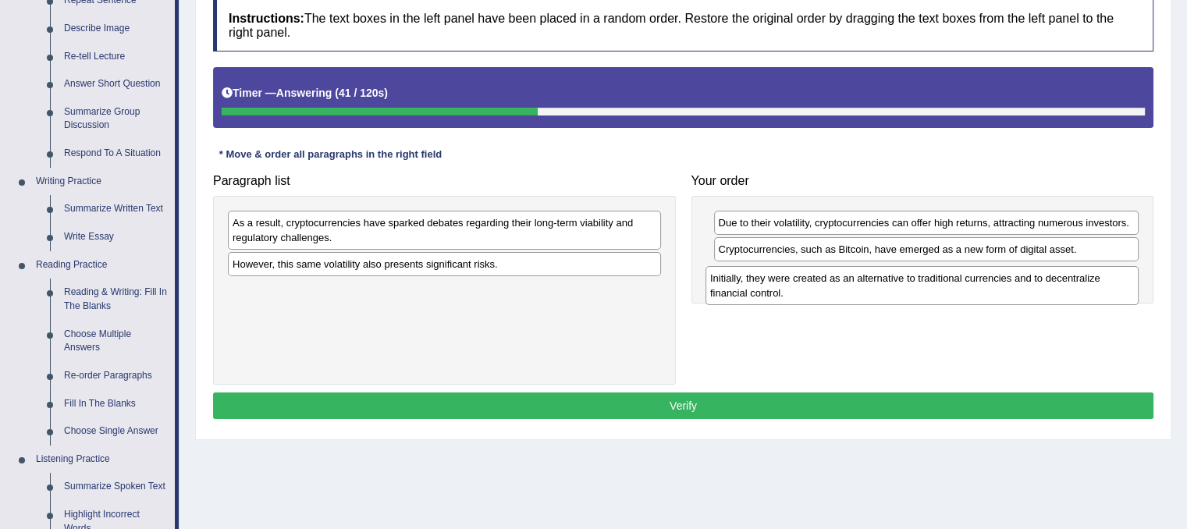
drag, startPoint x: 562, startPoint y: 303, endPoint x: 1040, endPoint y: 291, distance: 477.9
click at [1040, 291] on div "Initially, they were created as an alternative to traditional currencies and to…" at bounding box center [922, 285] width 433 height 39
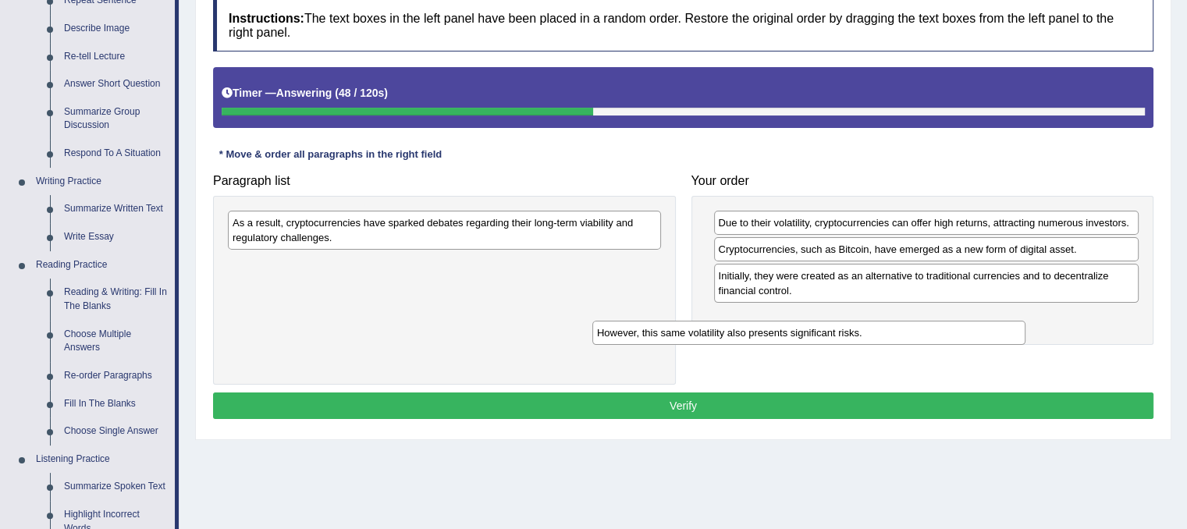
drag, startPoint x: 584, startPoint y: 266, endPoint x: 952, endPoint y: 335, distance: 374.8
click at [952, 335] on div "However, this same volatility also presents significant risks." at bounding box center [808, 333] width 433 height 24
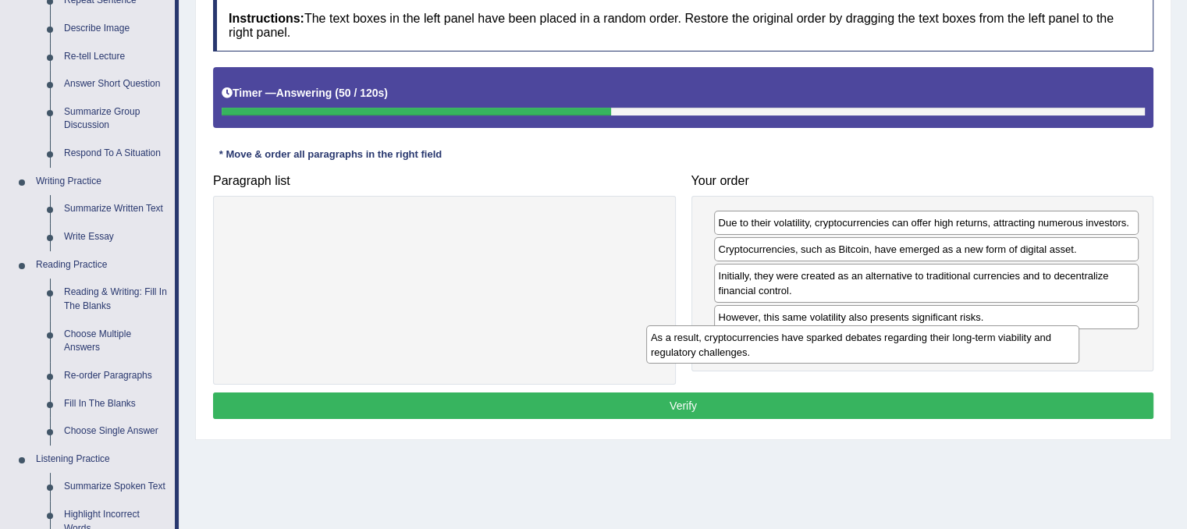
drag, startPoint x: 616, startPoint y: 228, endPoint x: 1043, endPoint y: 347, distance: 443.2
click at [1043, 347] on div "As a result, cryptocurrencies have sparked debates regarding their long-term vi…" at bounding box center [862, 345] width 433 height 39
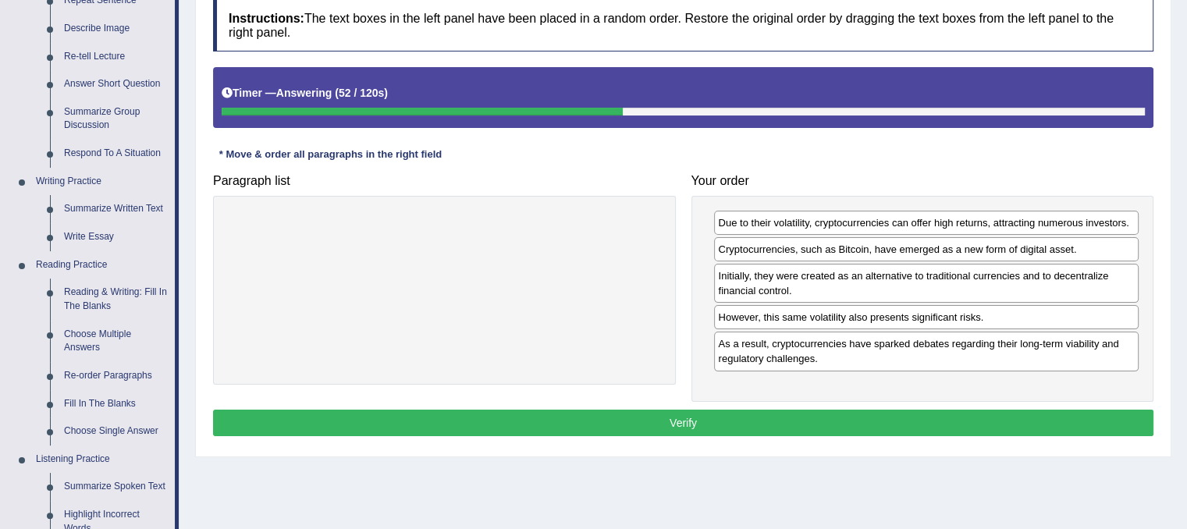
click at [958, 415] on button "Verify" at bounding box center [683, 423] width 941 height 27
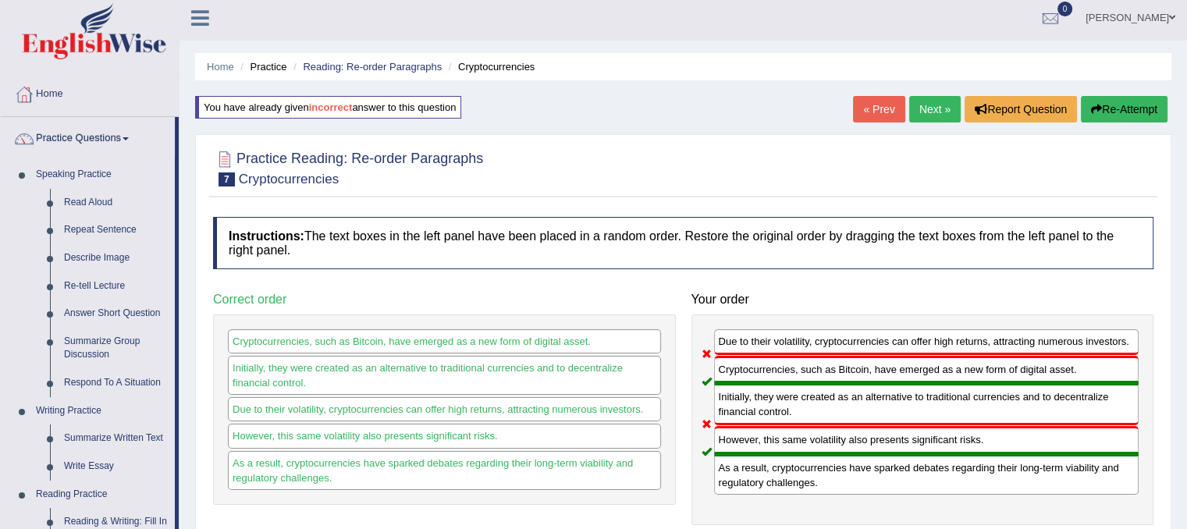
scroll to position [0, 0]
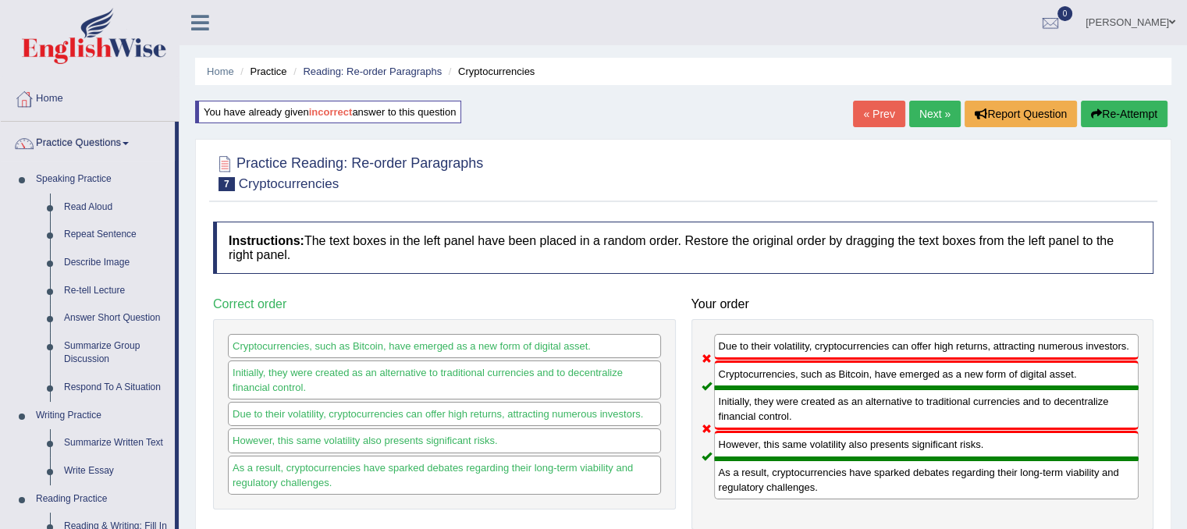
click at [920, 109] on link "Next »" at bounding box center [935, 114] width 52 height 27
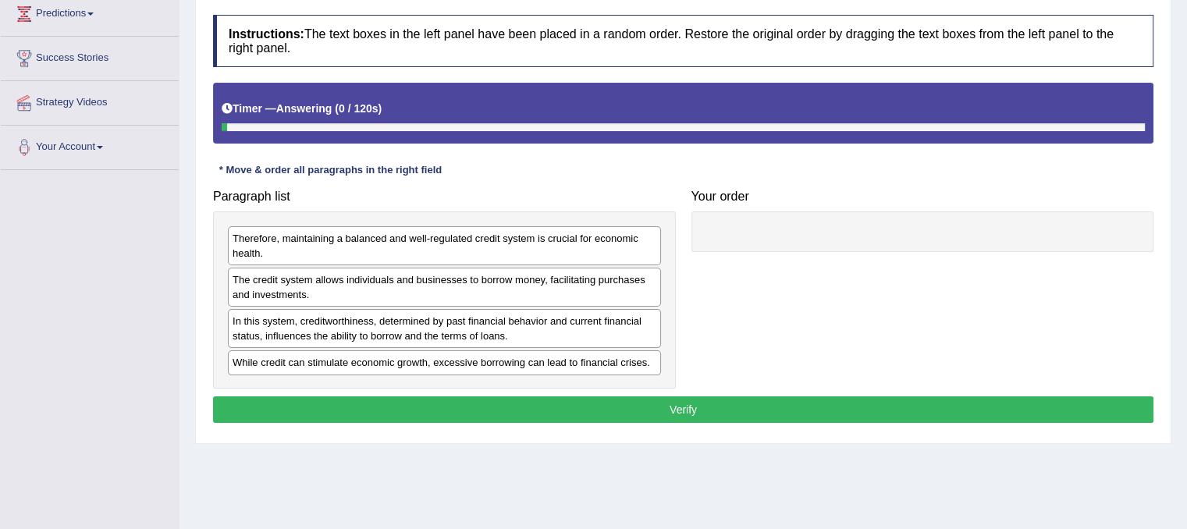
scroll to position [218, 0]
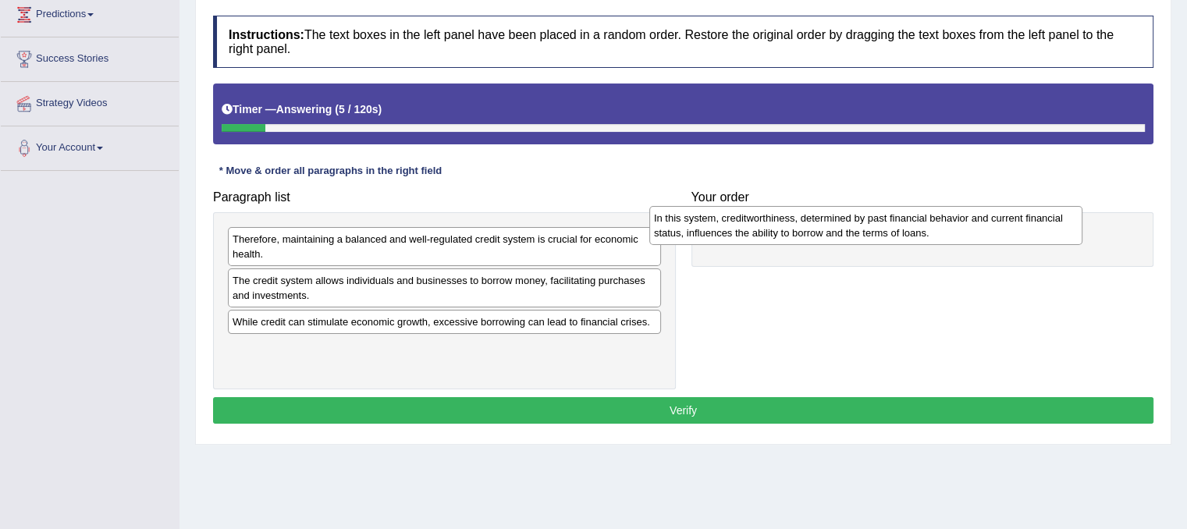
drag, startPoint x: 447, startPoint y: 326, endPoint x: 872, endPoint y: 222, distance: 437.9
click at [872, 222] on div "In this system, creditworthiness, determined by past financial behavior and cur…" at bounding box center [865, 225] width 433 height 39
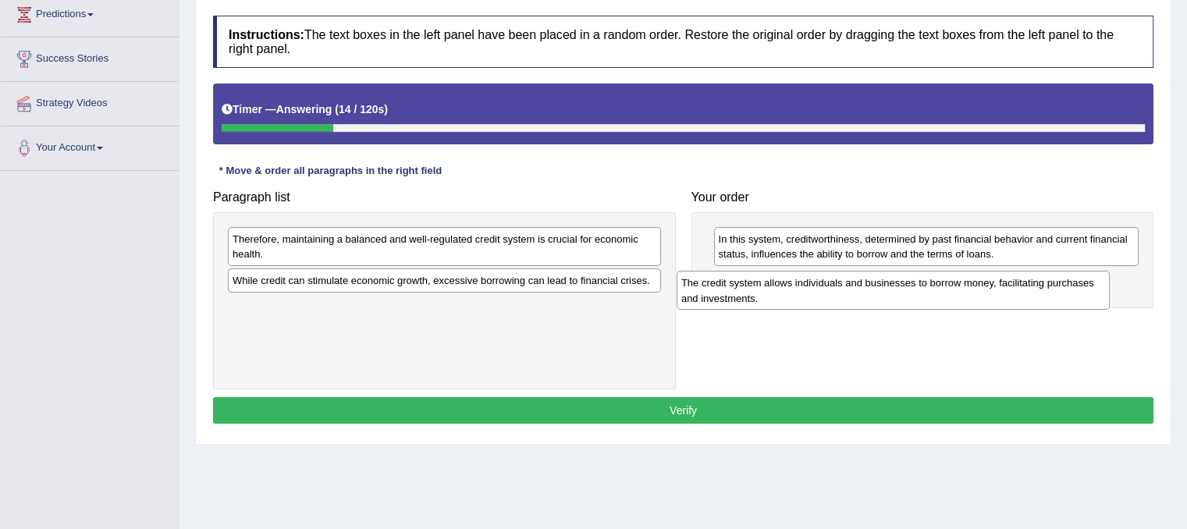
drag, startPoint x: 582, startPoint y: 288, endPoint x: 1037, endPoint y: 292, distance: 454.3
click at [1037, 292] on div "The credit system allows individuals and businesses to borrow money, facilitati…" at bounding box center [893, 290] width 433 height 39
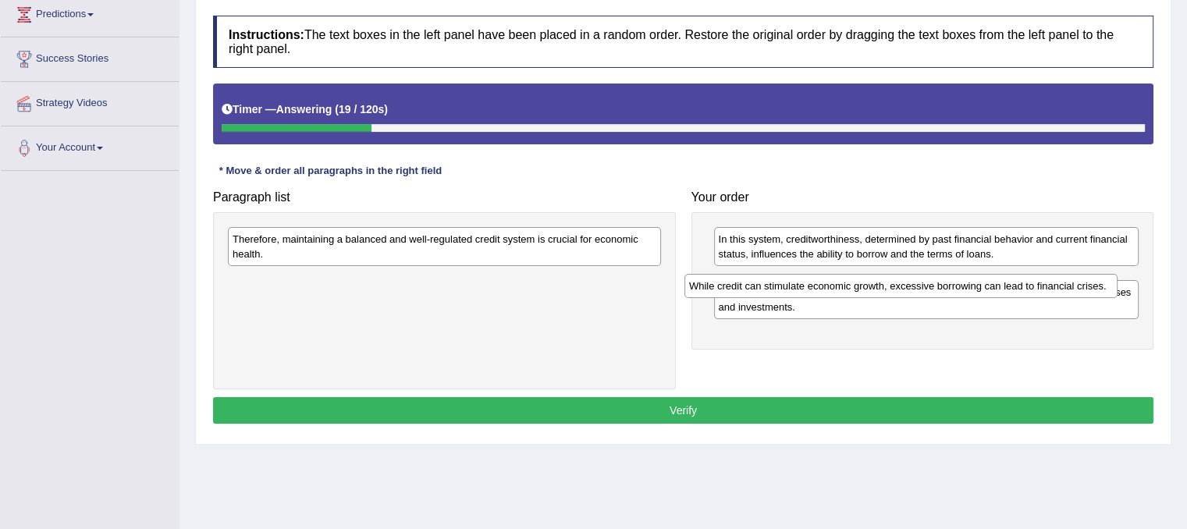
drag, startPoint x: 640, startPoint y: 279, endPoint x: 1106, endPoint y: 285, distance: 466.1
click at [1106, 285] on div "While credit can stimulate economic growth, excessive borrowing can lead to fin…" at bounding box center [901, 286] width 433 height 24
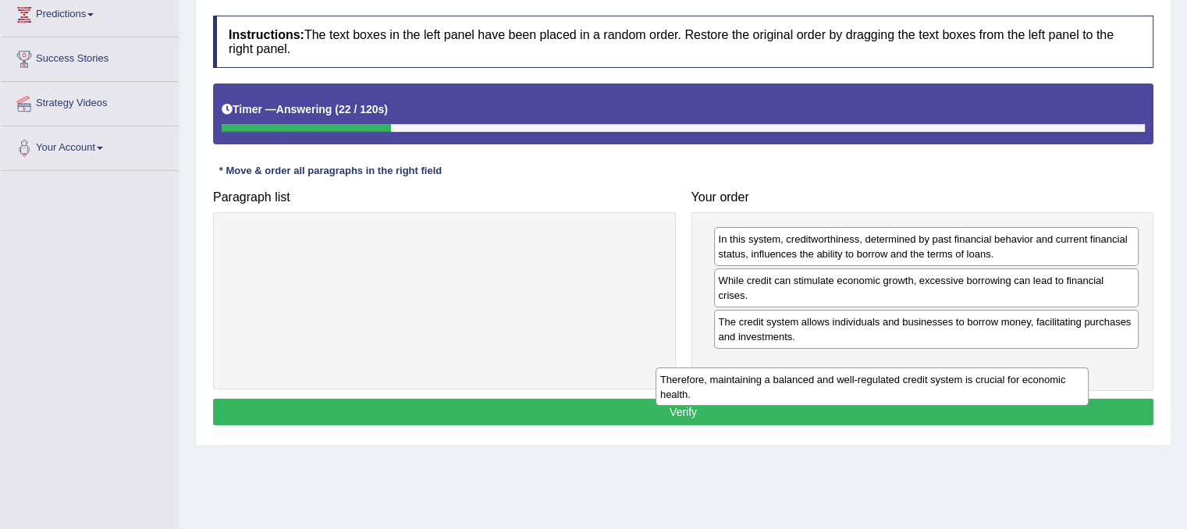
drag, startPoint x: 624, startPoint y: 241, endPoint x: 1076, endPoint y: 384, distance: 474.0
click at [1076, 384] on div "Therefore, maintaining a balanced and well-regulated credit system is crucial f…" at bounding box center [872, 387] width 433 height 39
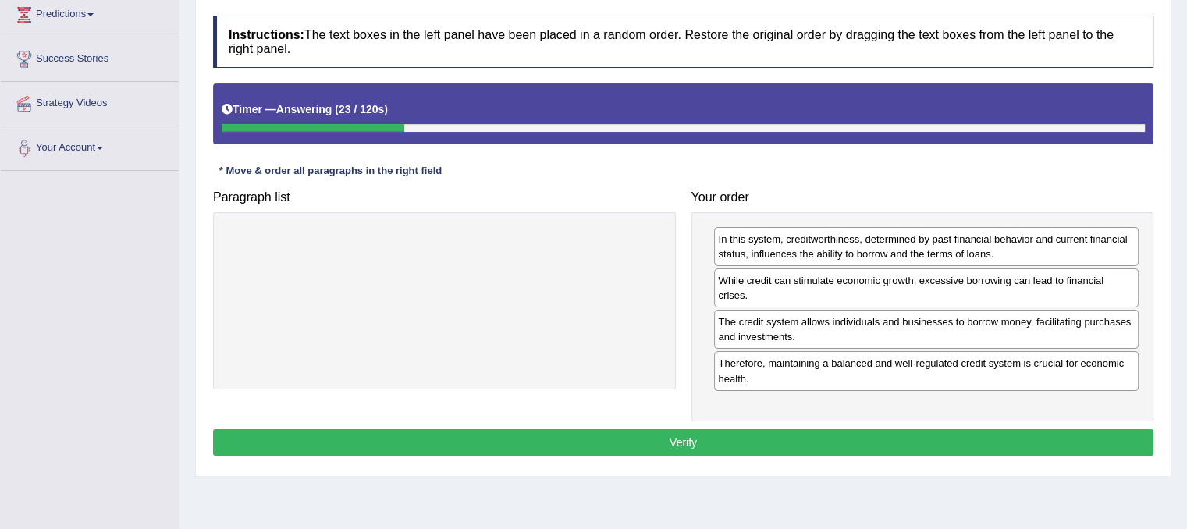
click at [1034, 438] on button "Verify" at bounding box center [683, 442] width 941 height 27
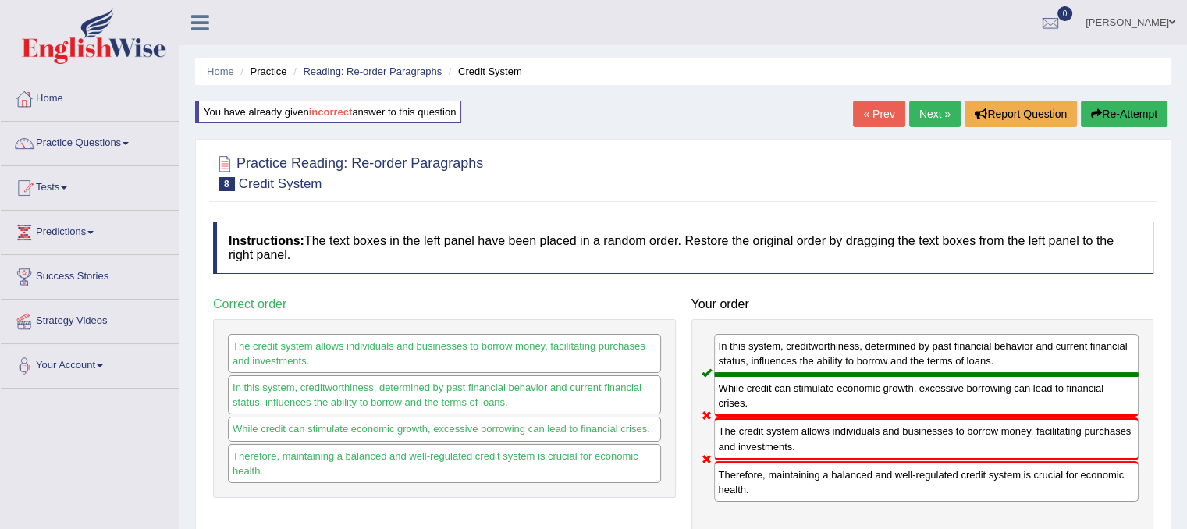
scroll to position [0, 0]
click at [936, 119] on link "Next »" at bounding box center [935, 114] width 52 height 27
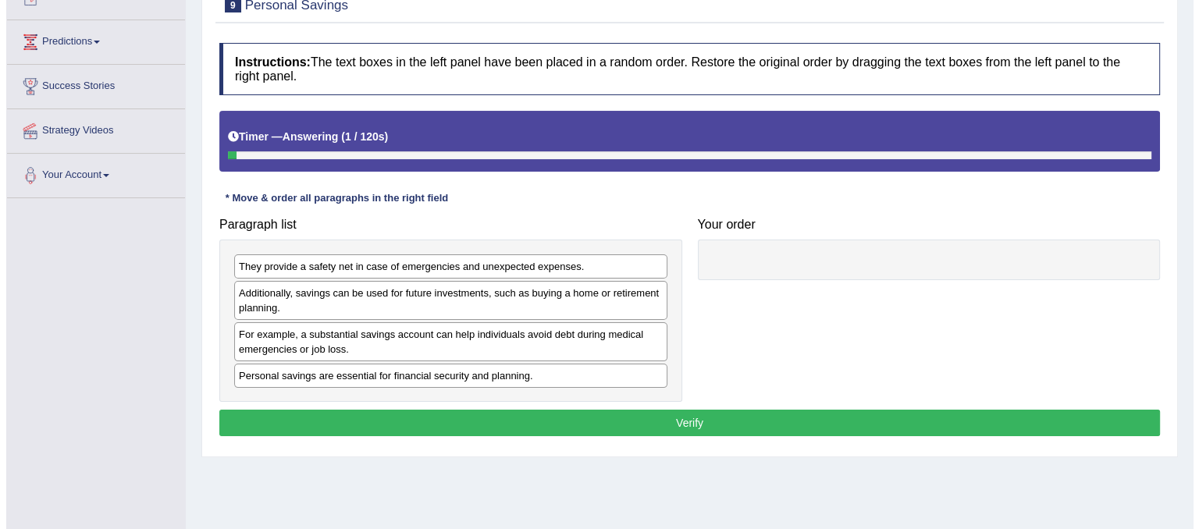
scroll to position [190, 0]
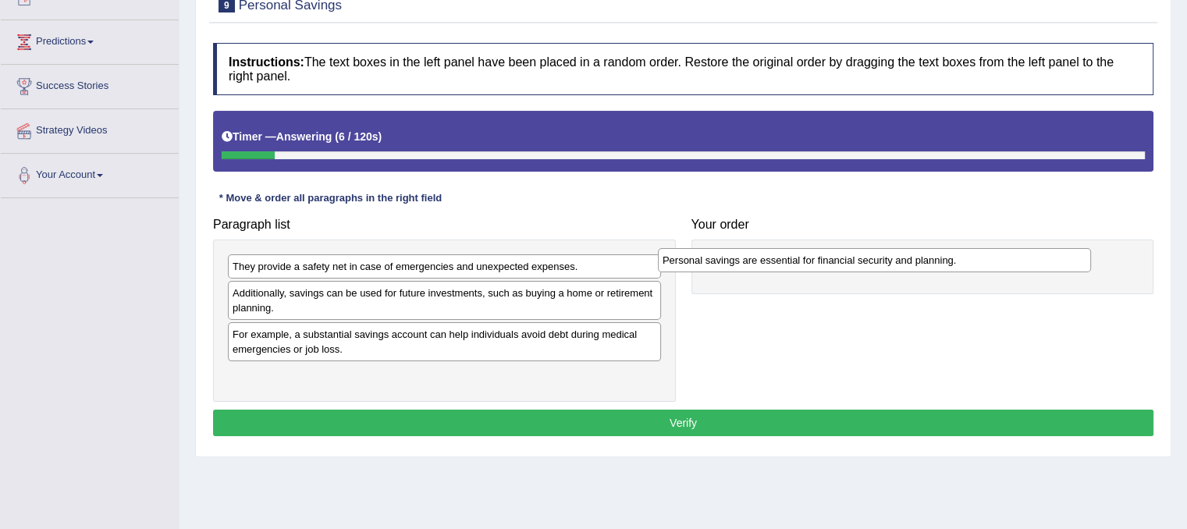
drag, startPoint x: 518, startPoint y: 375, endPoint x: 952, endPoint y: 258, distance: 449.8
click at [952, 258] on div "Personal savings are essential for financial security and planning." at bounding box center [874, 260] width 433 height 24
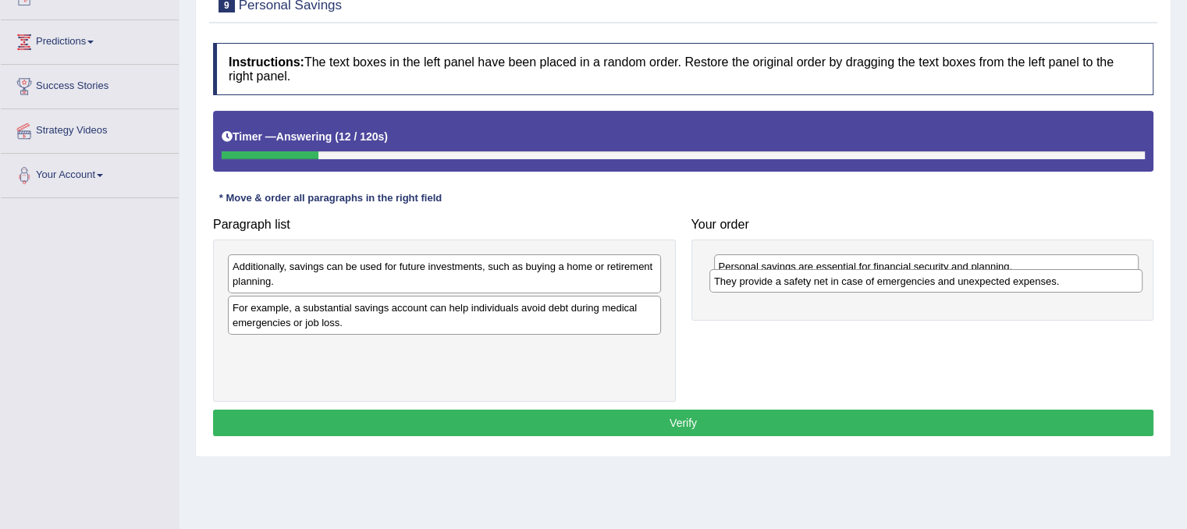
drag, startPoint x: 642, startPoint y: 266, endPoint x: 1123, endPoint y: 285, distance: 481.2
click at [1123, 285] on div "They provide a safety net in case of emergencies and unexpected expenses." at bounding box center [926, 281] width 433 height 24
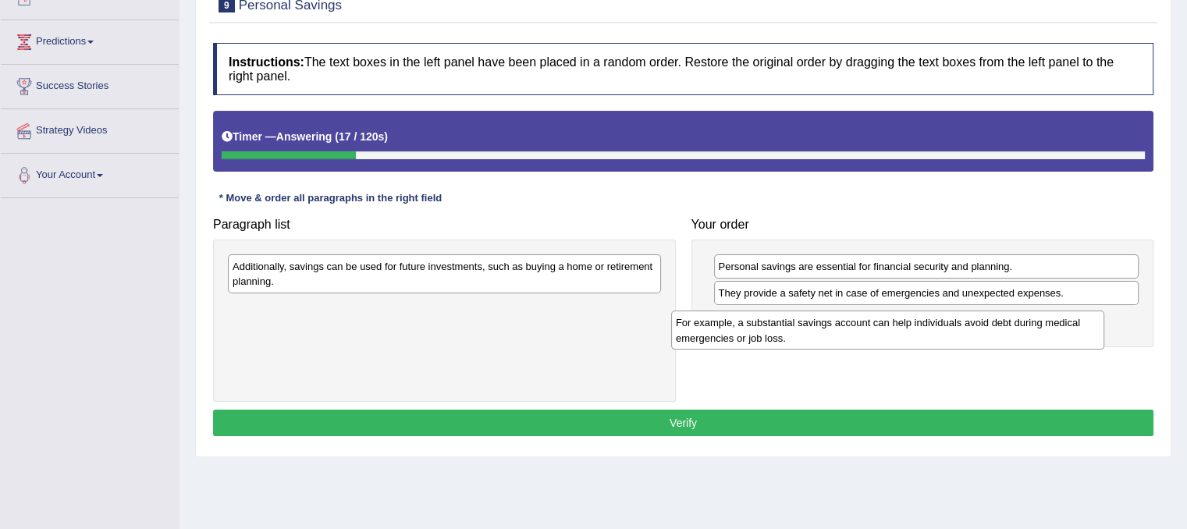
drag, startPoint x: 625, startPoint y: 307, endPoint x: 1079, endPoint y: 322, distance: 454.6
click at [1079, 322] on div "For example, a substantial savings account can help individuals avoid debt duri…" at bounding box center [887, 330] width 433 height 39
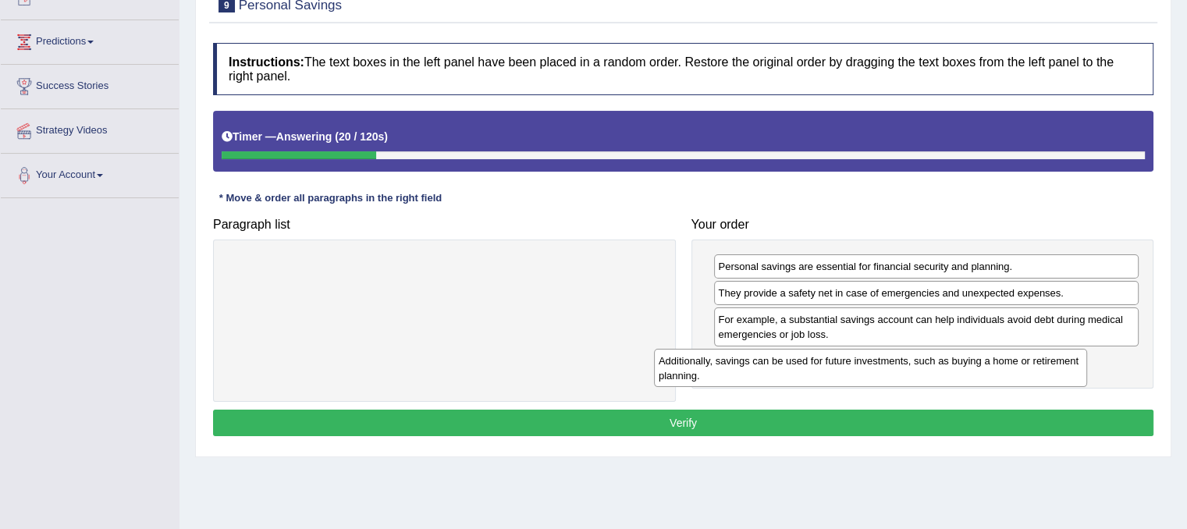
drag, startPoint x: 601, startPoint y: 275, endPoint x: 1028, endPoint y: 369, distance: 437.3
click at [1028, 369] on div "Additionally, savings can be used for future investments, such as buying a home…" at bounding box center [870, 368] width 433 height 39
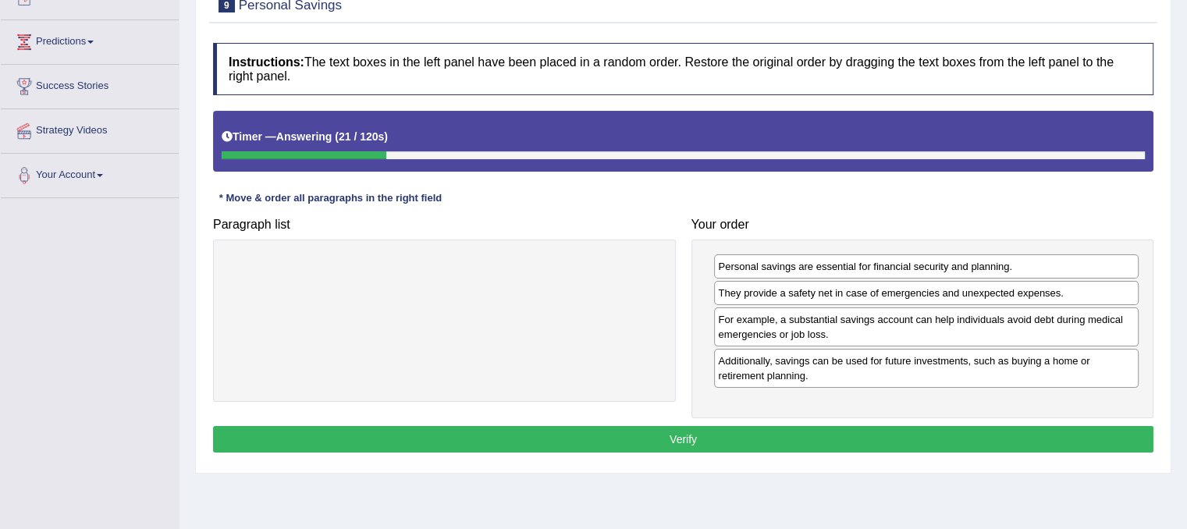
click at [997, 437] on button "Verify" at bounding box center [683, 439] width 941 height 27
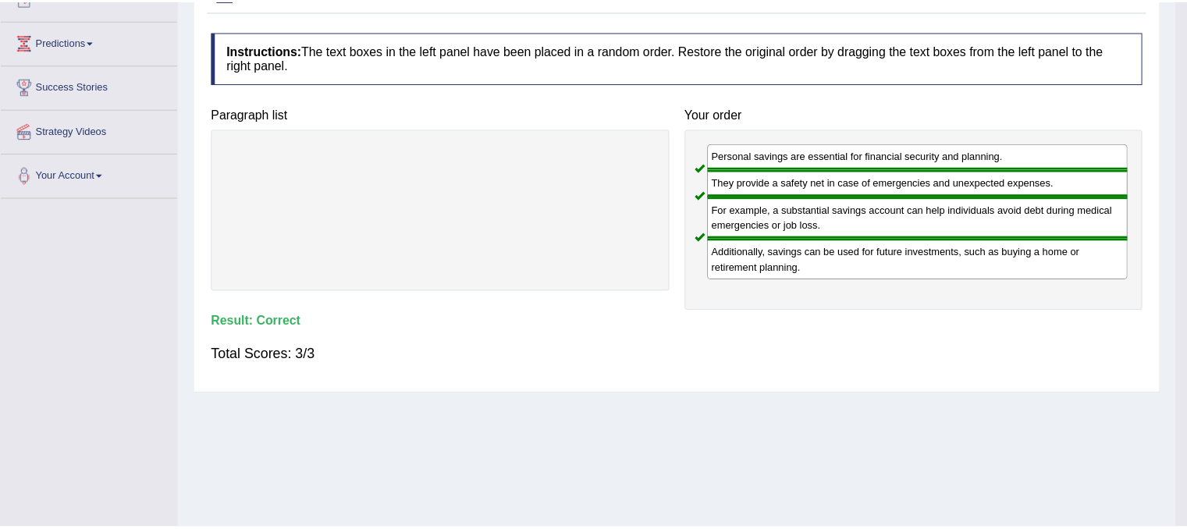
scroll to position [0, 0]
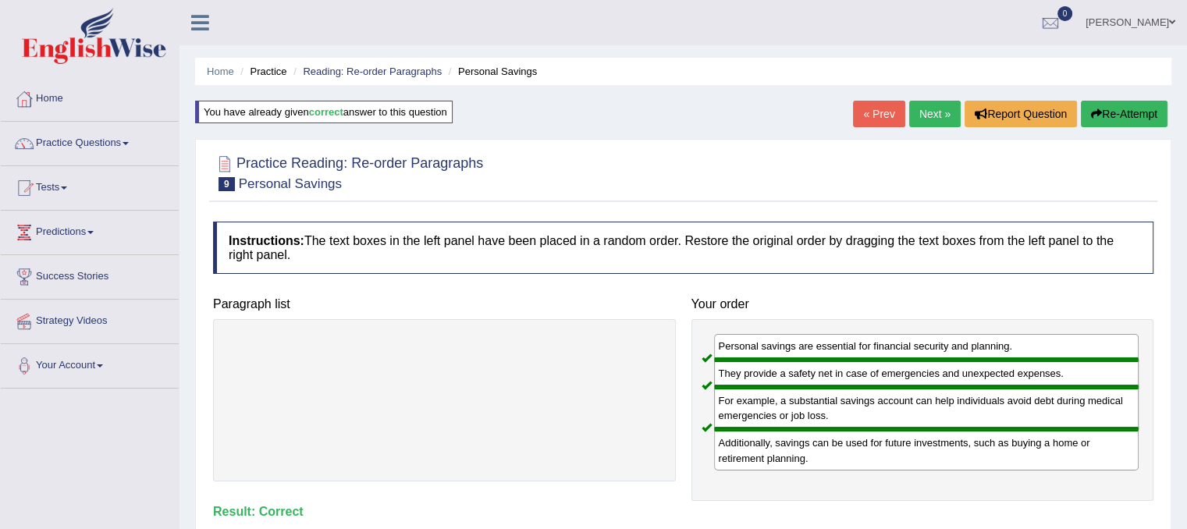
click at [918, 105] on link "Next »" at bounding box center [935, 114] width 52 height 27
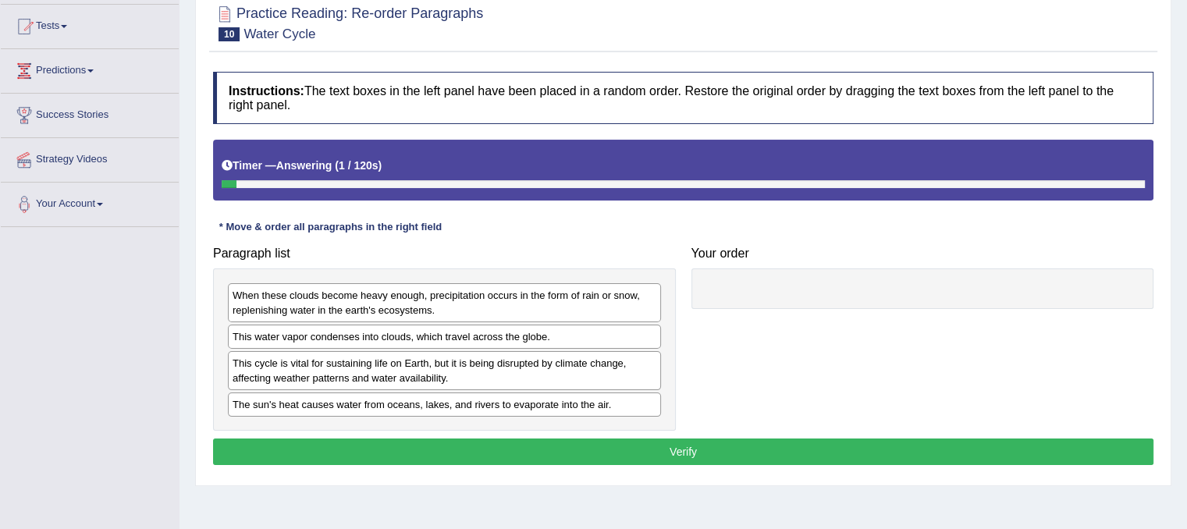
scroll to position [162, 0]
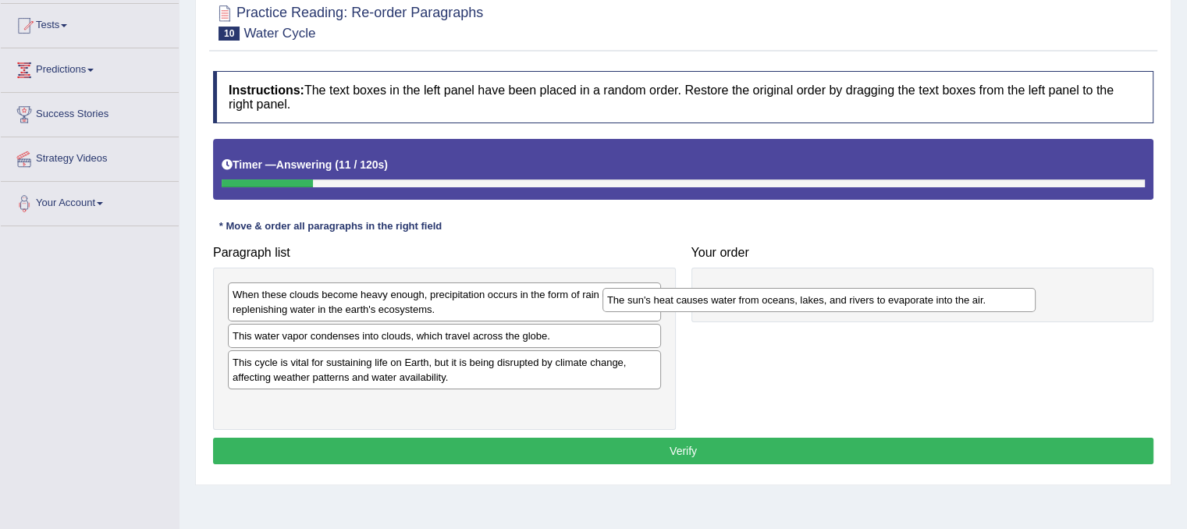
drag, startPoint x: 612, startPoint y: 404, endPoint x: 994, endPoint y: 297, distance: 396.2
click at [994, 297] on div "The sun's heat causes water from oceans, lakes, and rivers to evaporate into th…" at bounding box center [819, 300] width 433 height 24
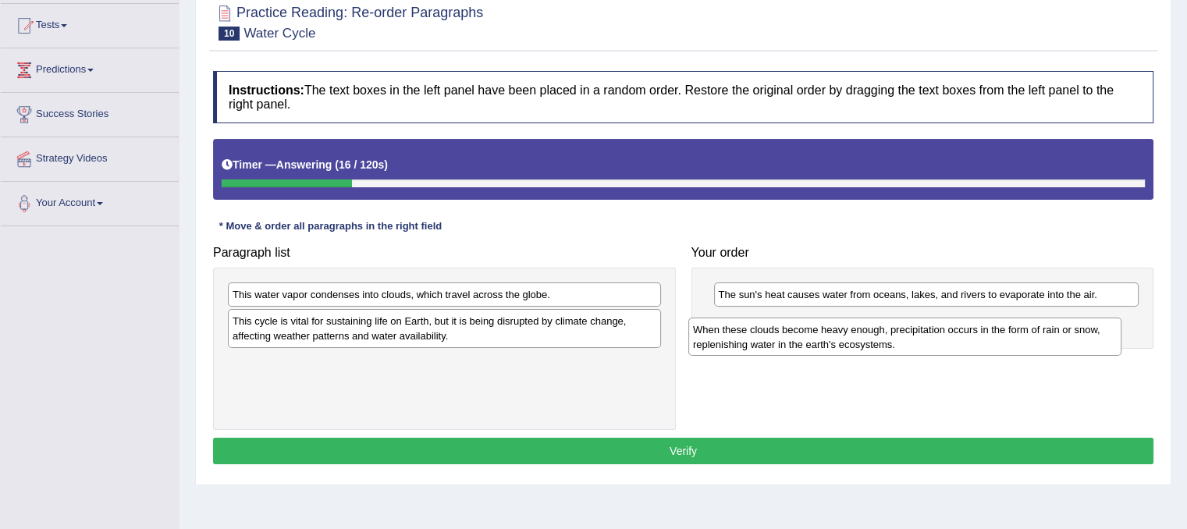
drag, startPoint x: 557, startPoint y: 297, endPoint x: 1024, endPoint y: 333, distance: 468.1
click at [1024, 333] on div "When these clouds become heavy enough, precipitation occurs in the form of rain…" at bounding box center [905, 337] width 433 height 39
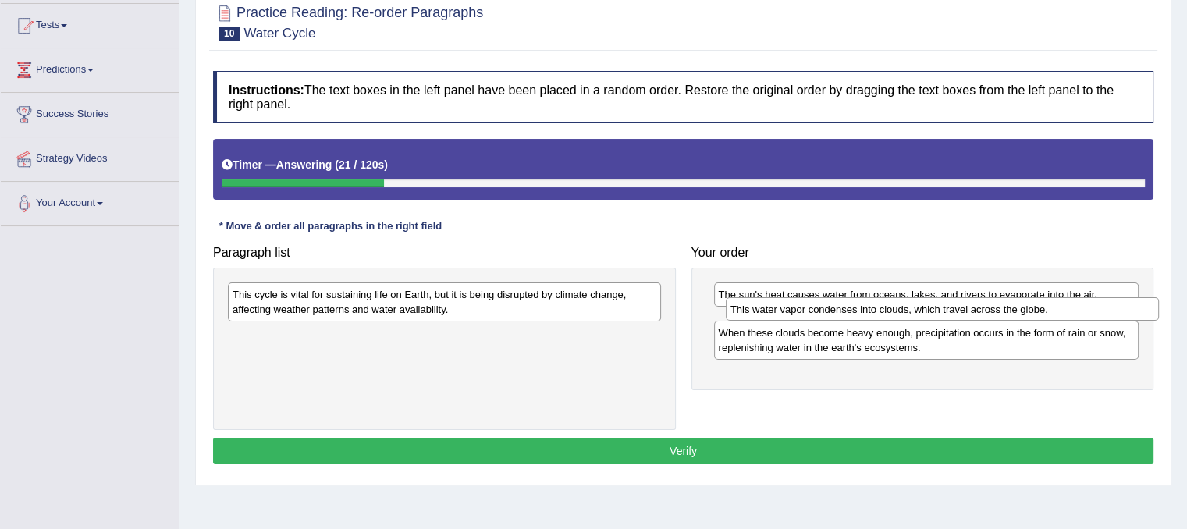
drag, startPoint x: 495, startPoint y: 293, endPoint x: 991, endPoint y: 308, distance: 495.9
click at [991, 308] on div "This water vapor condenses into clouds, which travel across the globe." at bounding box center [942, 309] width 433 height 24
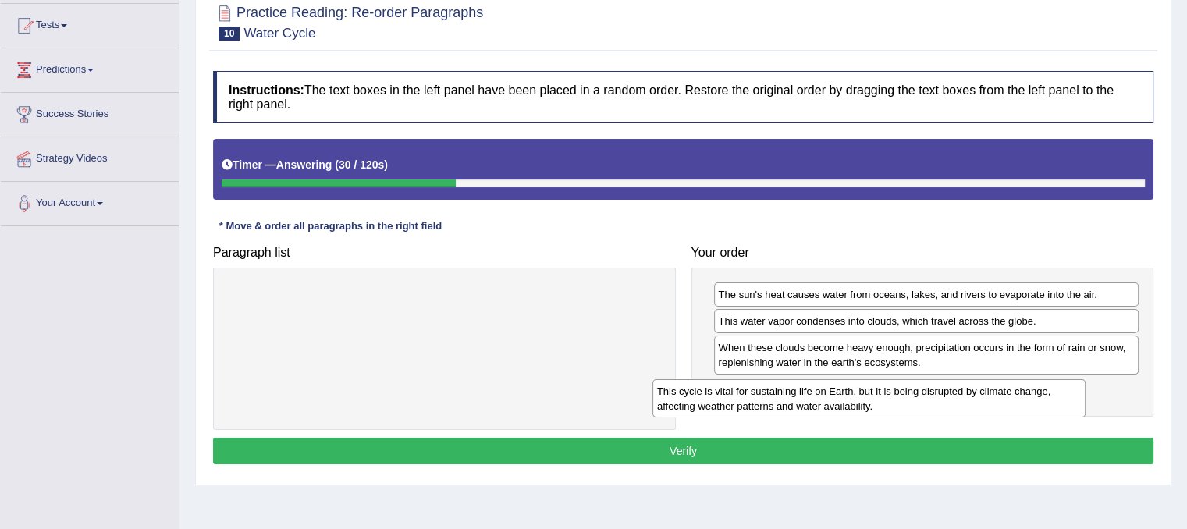
drag, startPoint x: 627, startPoint y: 312, endPoint x: 1053, endPoint y: 408, distance: 436.9
click at [1053, 408] on div "This cycle is vital for sustaining life on Earth, but it is being disrupted by …" at bounding box center [869, 398] width 433 height 39
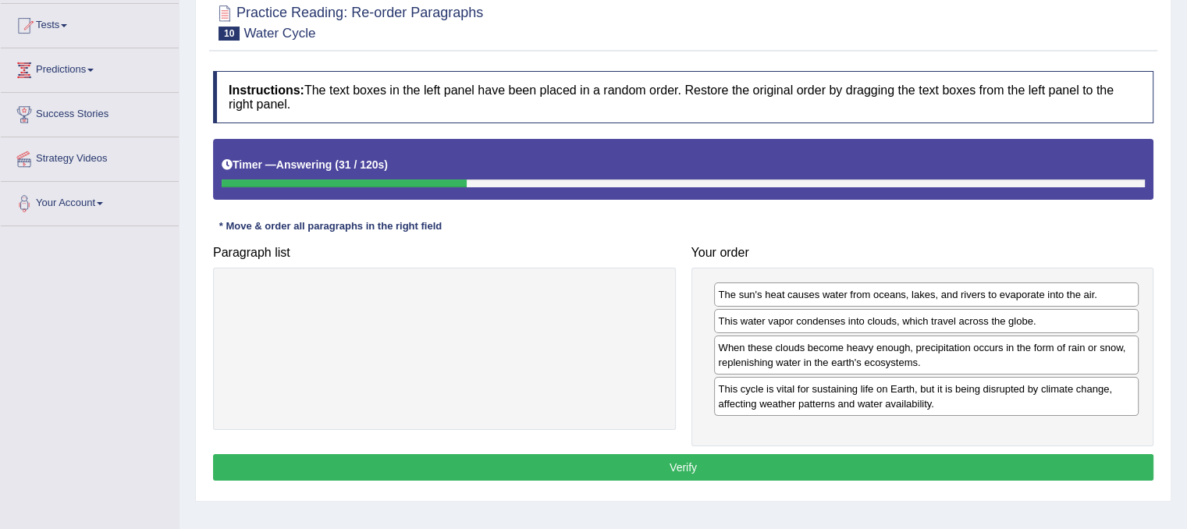
click at [1009, 468] on button "Verify" at bounding box center [683, 467] width 941 height 27
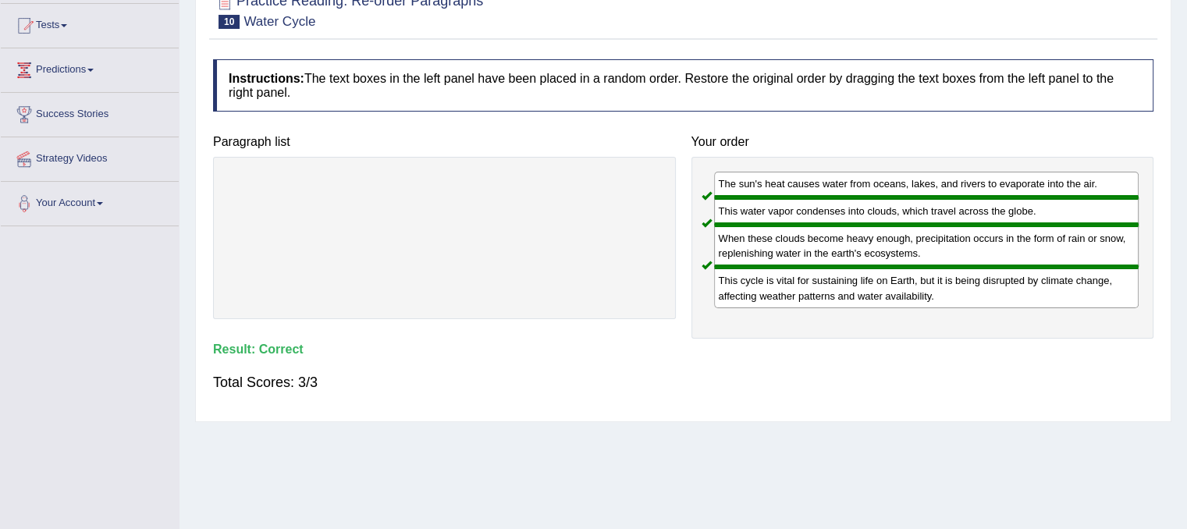
scroll to position [0, 0]
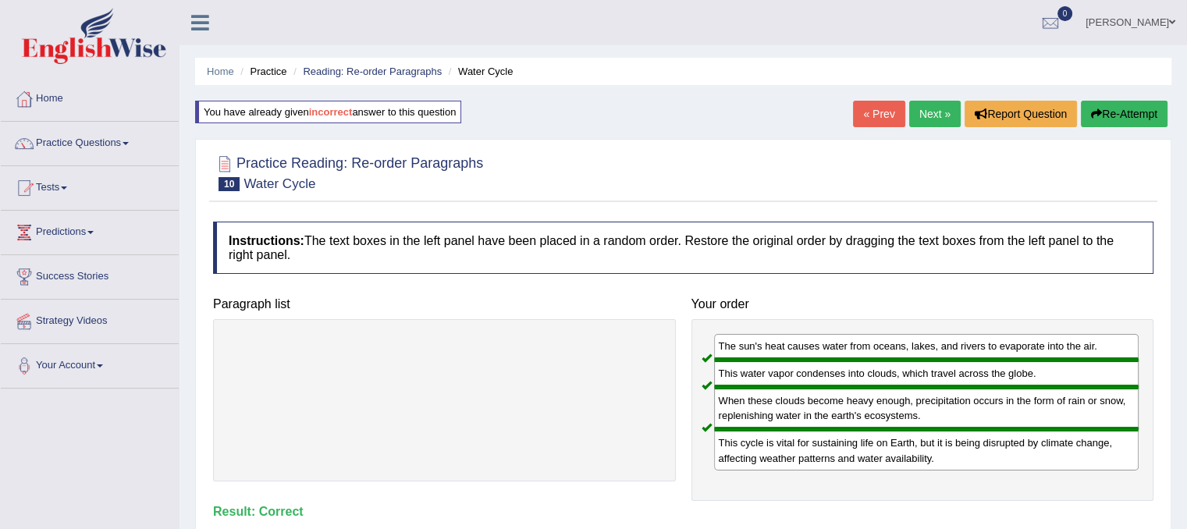
click at [937, 114] on link "Next »" at bounding box center [935, 114] width 52 height 27
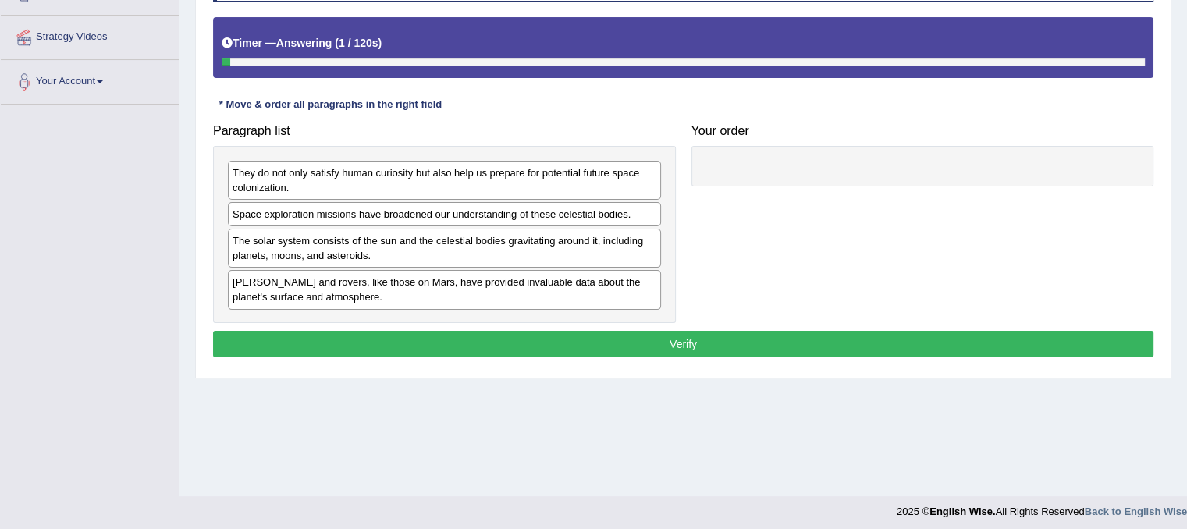
scroll to position [284, 0]
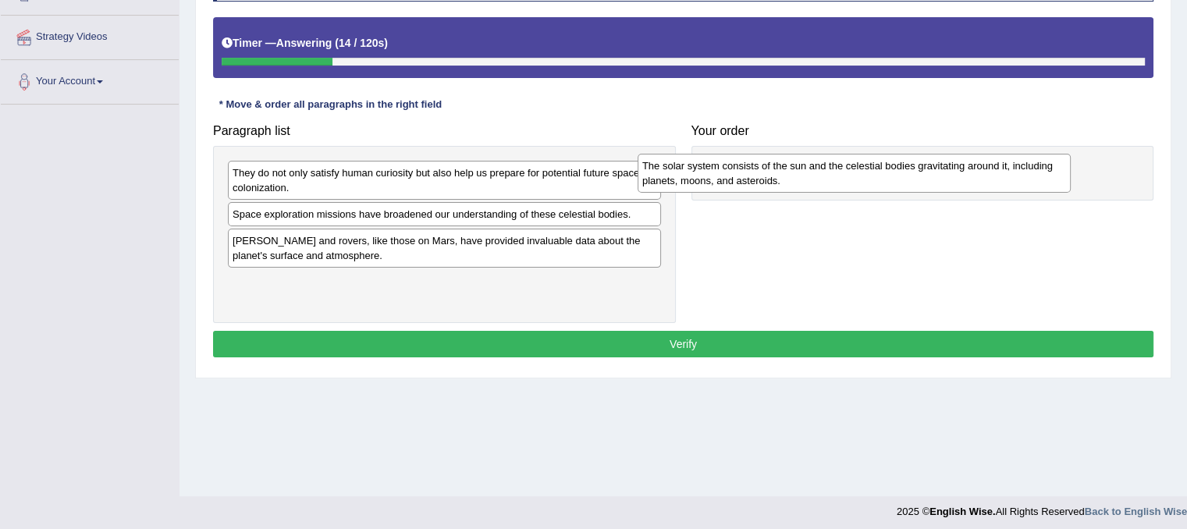
drag, startPoint x: 644, startPoint y: 234, endPoint x: 1070, endPoint y: 158, distance: 433.0
click at [1070, 158] on div "The solar system consists of the sun and the celestial bodies gravitating aroun…" at bounding box center [854, 173] width 433 height 39
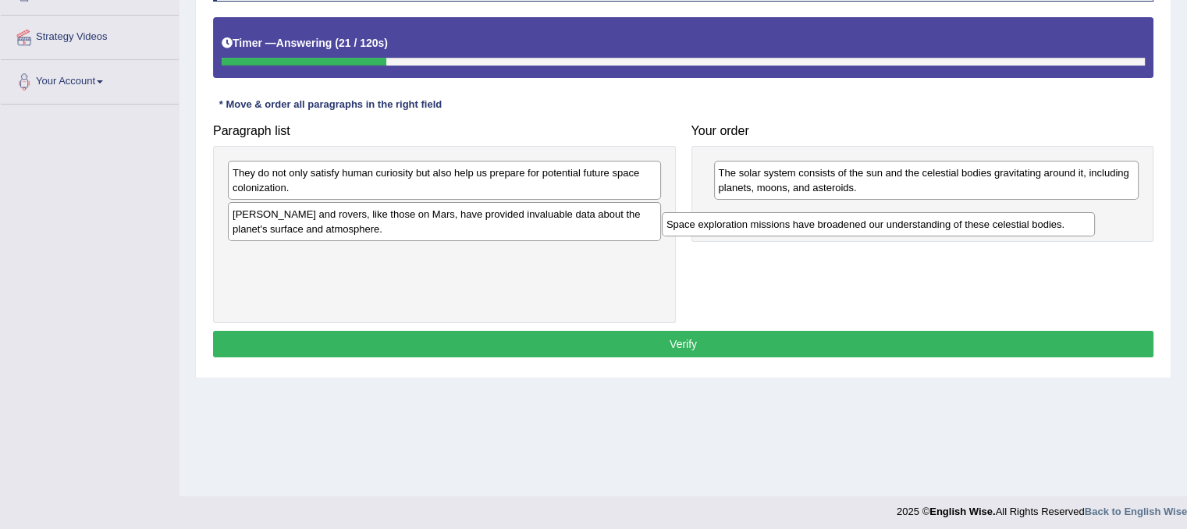
drag, startPoint x: 628, startPoint y: 212, endPoint x: 1062, endPoint y: 222, distance: 434.9
click at [1062, 222] on div "Space exploration missions have broadened our understanding of these celestial …" at bounding box center [878, 224] width 433 height 24
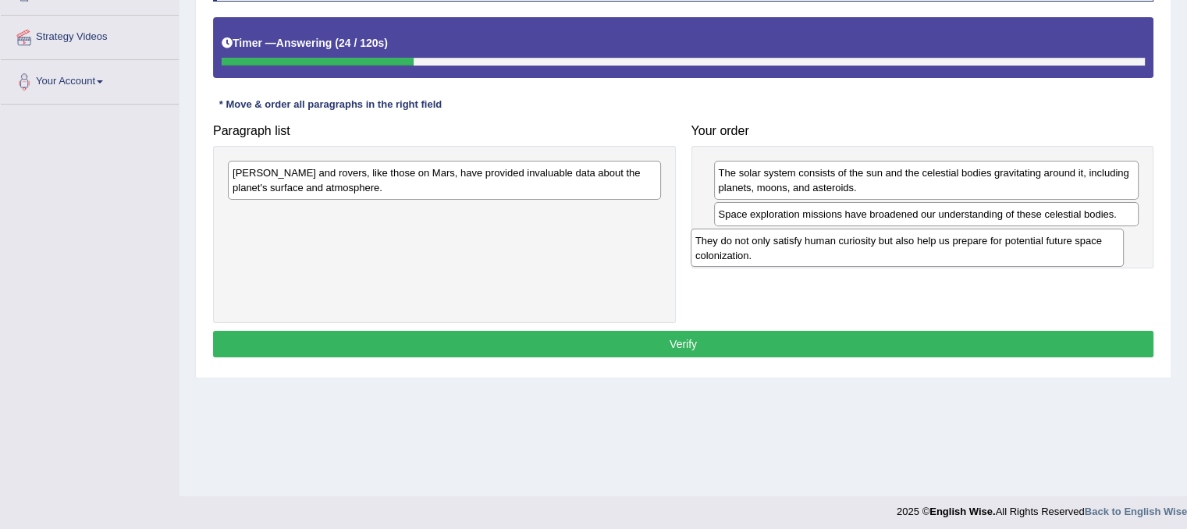
drag, startPoint x: 603, startPoint y: 173, endPoint x: 1066, endPoint y: 240, distance: 468.6
click at [1066, 240] on div "They do not only satisfy human curiosity but also help us prepare for potential…" at bounding box center [907, 248] width 433 height 39
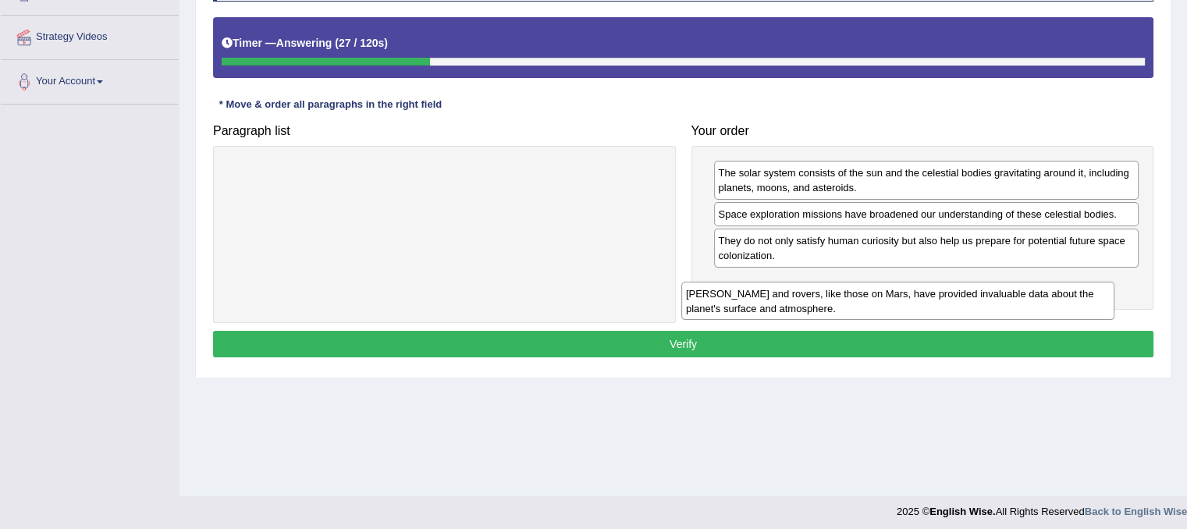
drag, startPoint x: 593, startPoint y: 174, endPoint x: 1052, endPoint y: 291, distance: 473.7
click at [1052, 291] on div "[PERSON_NAME] and rovers, like those on Mars, have provided invaluable data abo…" at bounding box center [897, 301] width 433 height 39
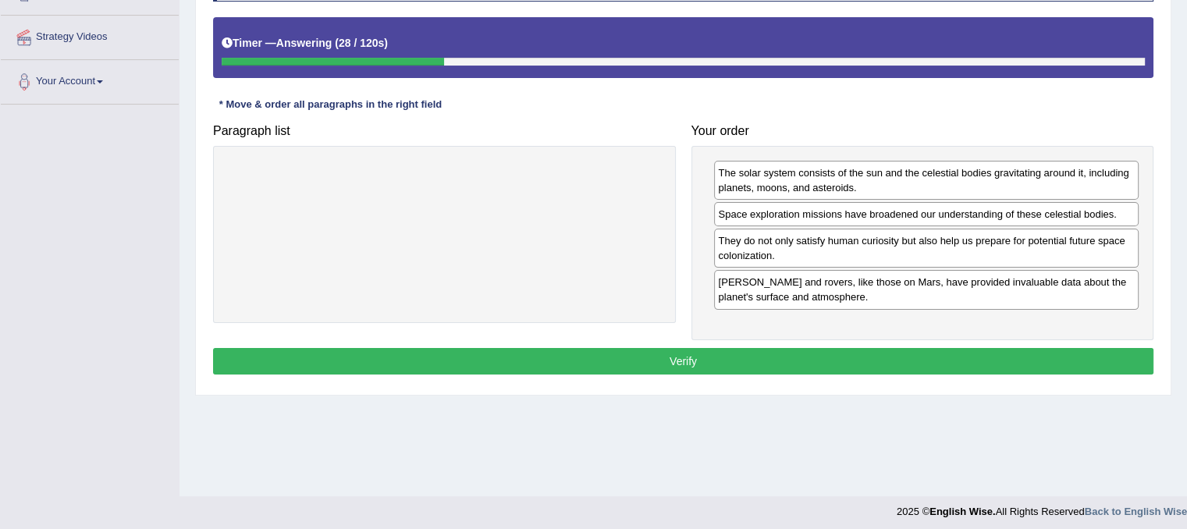
click at [924, 355] on button "Verify" at bounding box center [683, 361] width 941 height 27
